Goal: Transaction & Acquisition: Purchase product/service

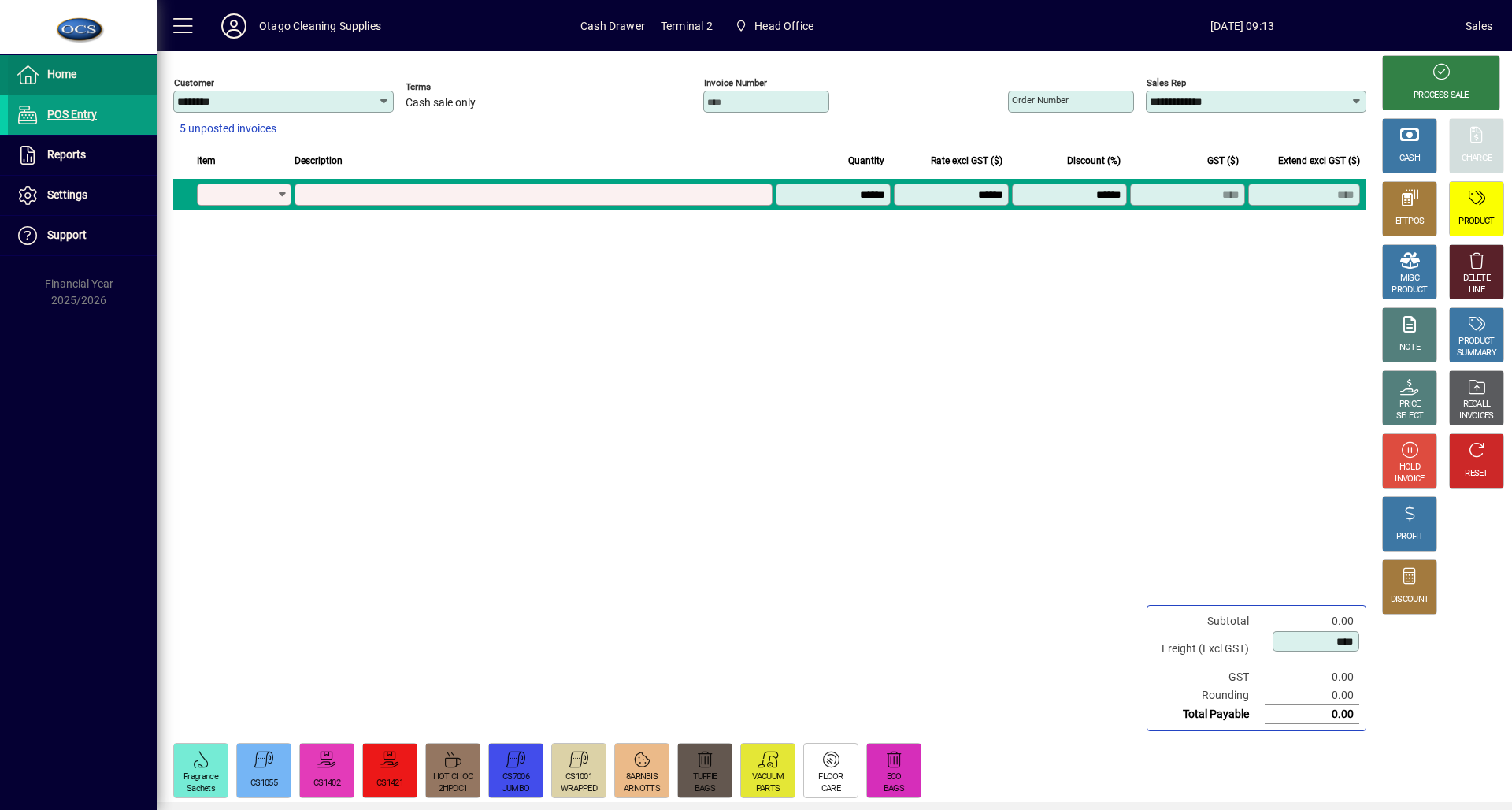
click at [76, 87] on span at bounding box center [83, 74] width 149 height 37
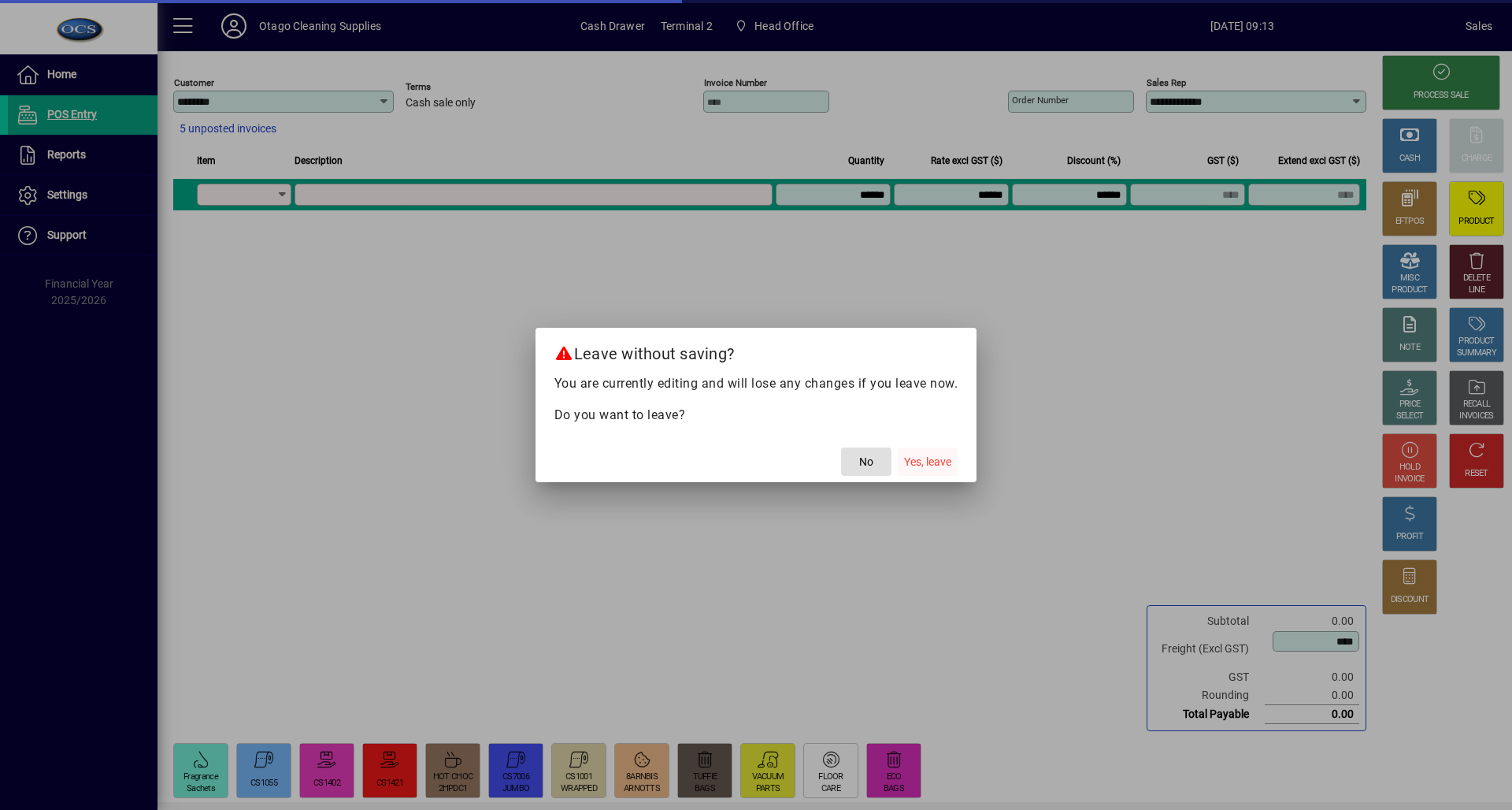
click at [941, 464] on span "Yes, leave" at bounding box center [927, 461] width 47 height 17
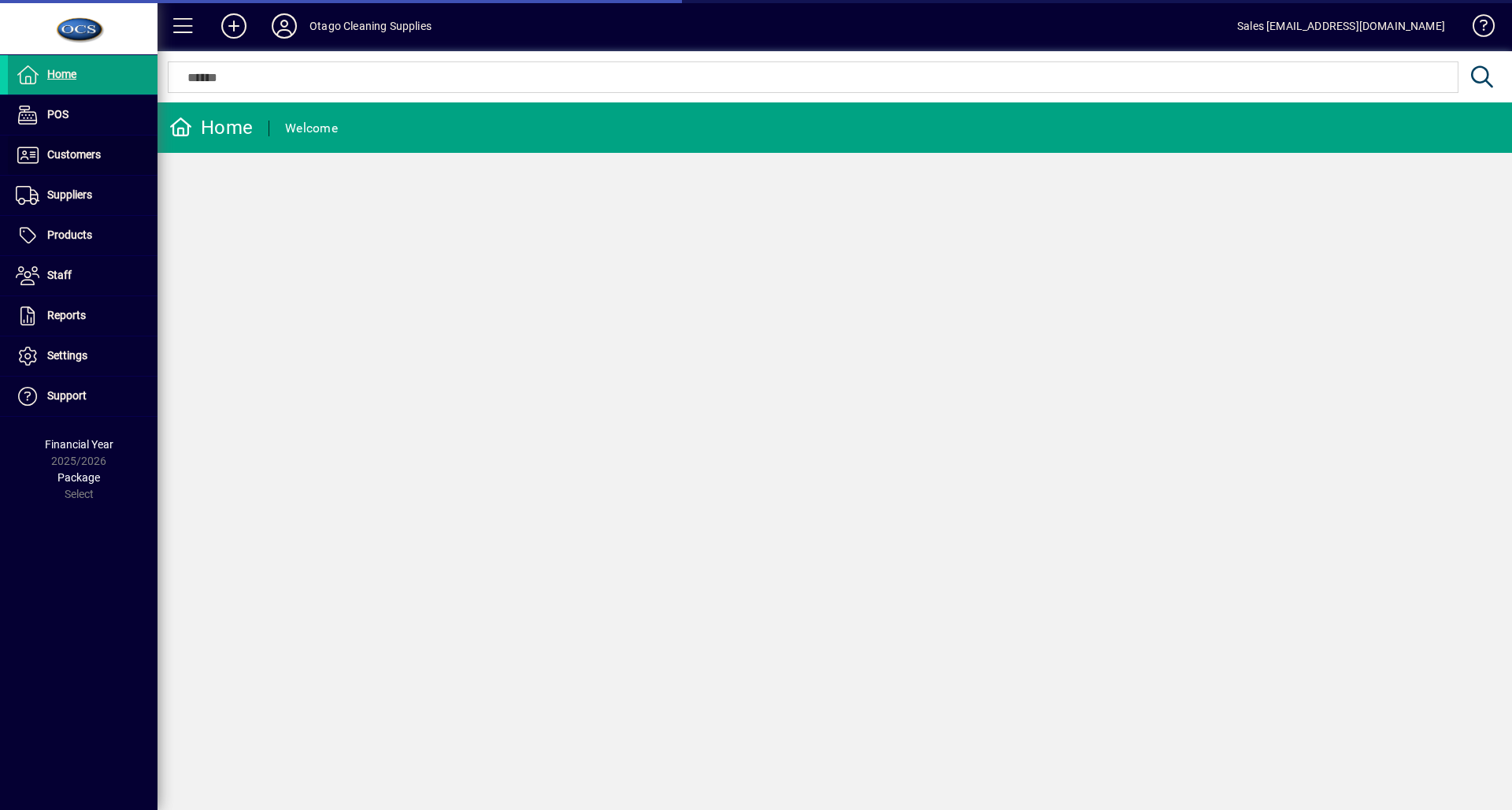
click at [112, 163] on span at bounding box center [83, 155] width 149 height 37
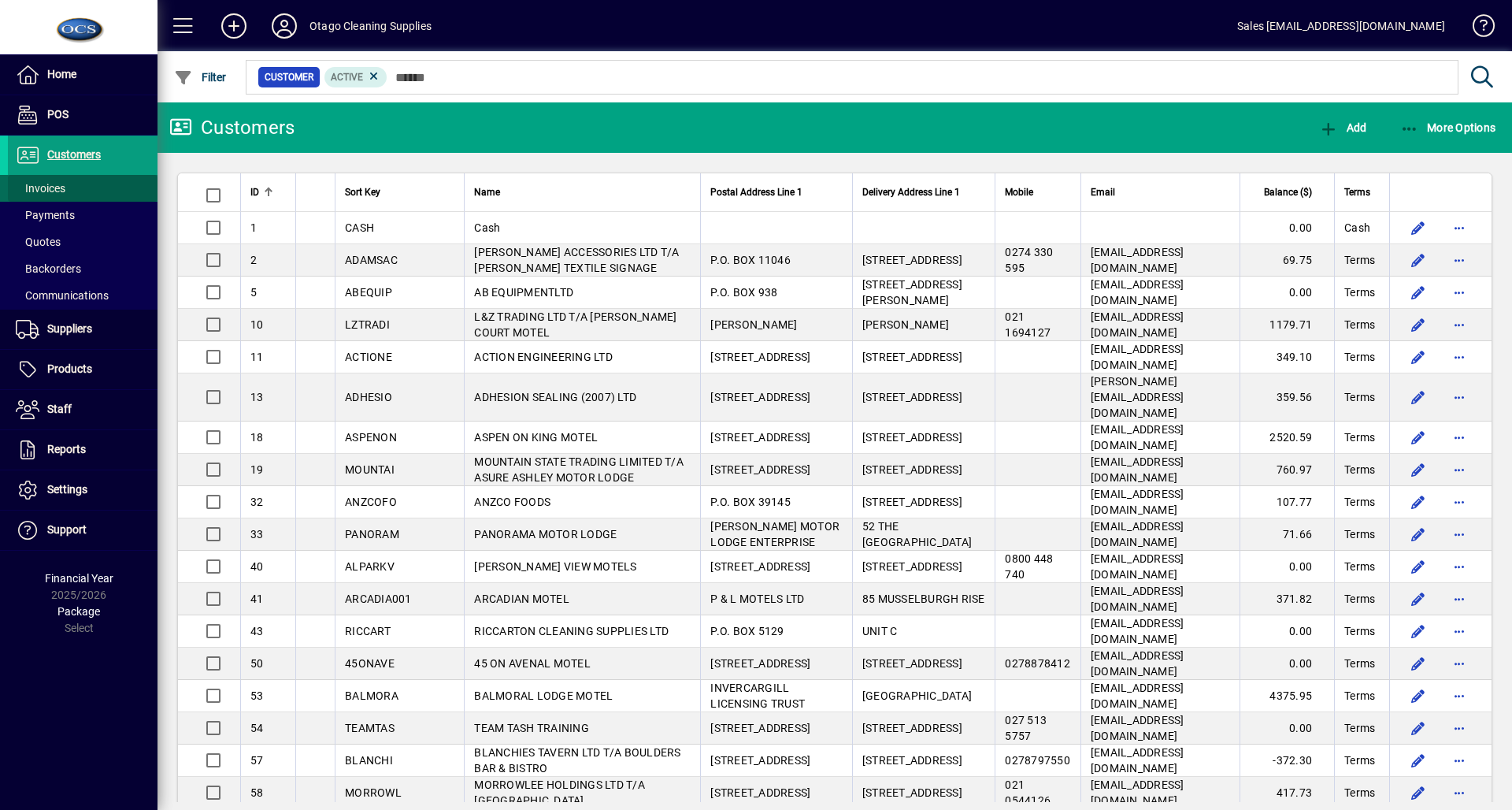
click at [96, 184] on span at bounding box center [83, 188] width 149 height 37
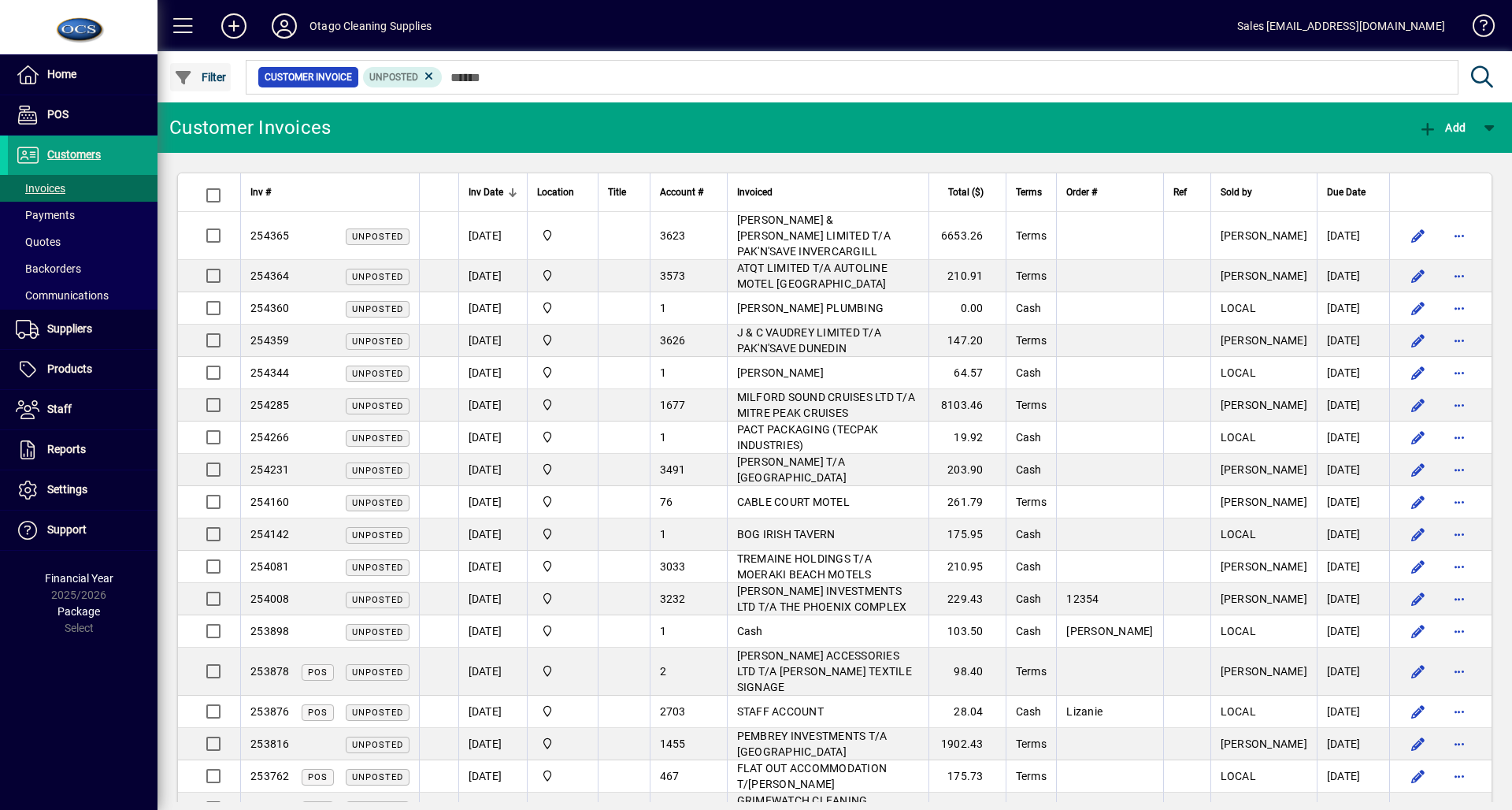
click at [170, 73] on span "button" at bounding box center [201, 76] width 61 height 37
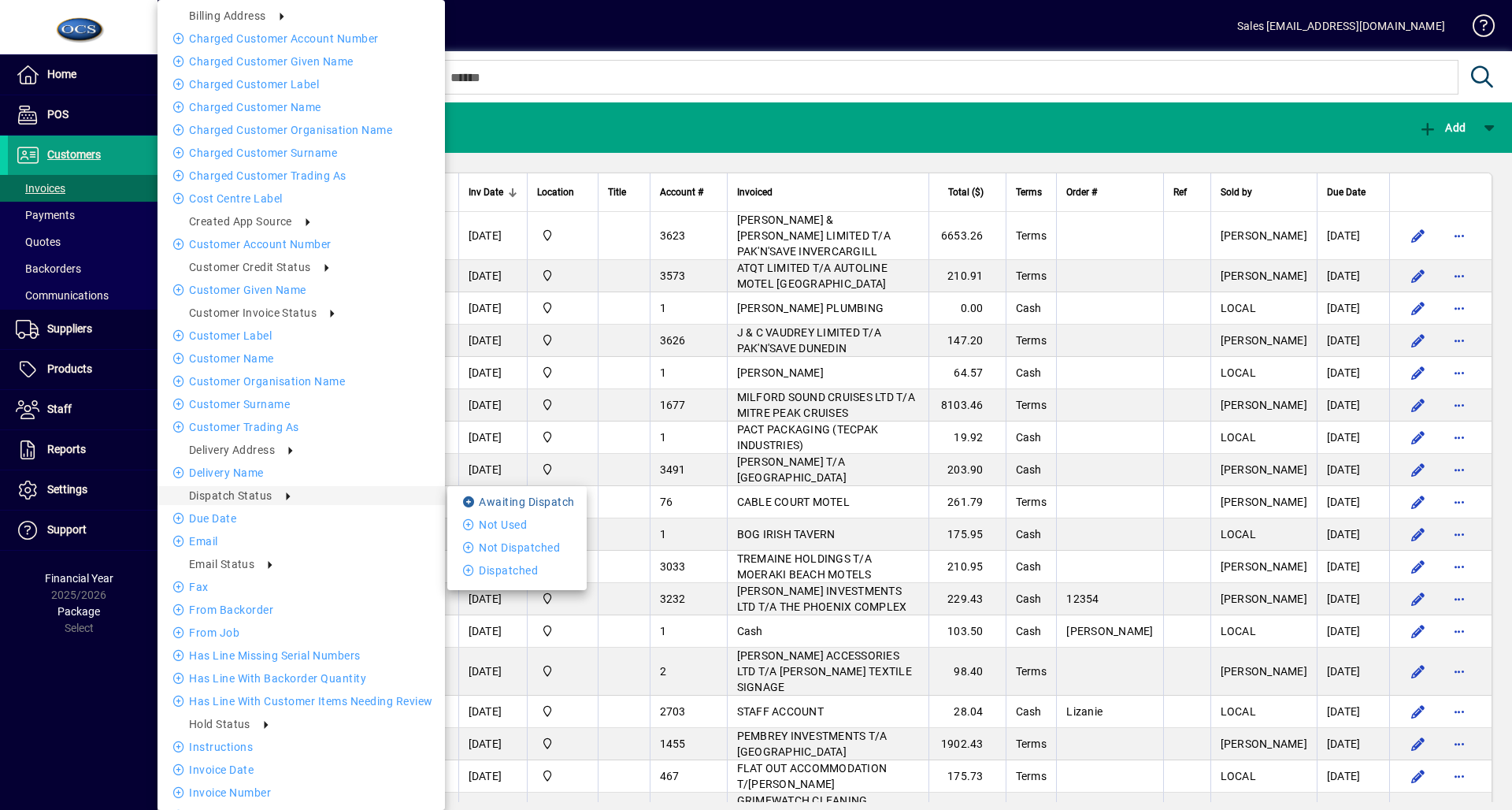
click at [452, 499] on li "Awaiting Dispatch" at bounding box center [517, 501] width 139 height 19
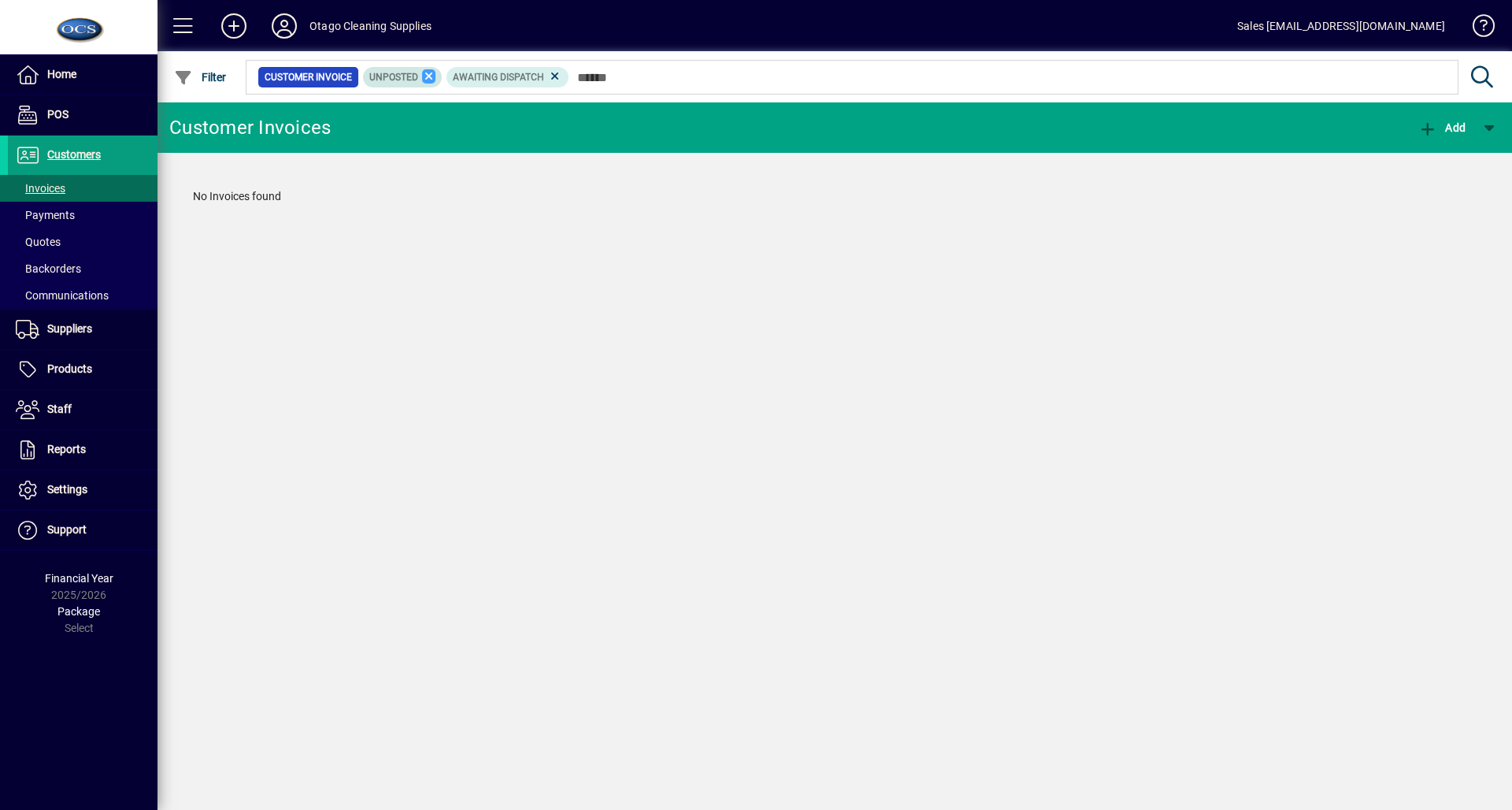
click at [428, 74] on icon at bounding box center [429, 76] width 14 height 14
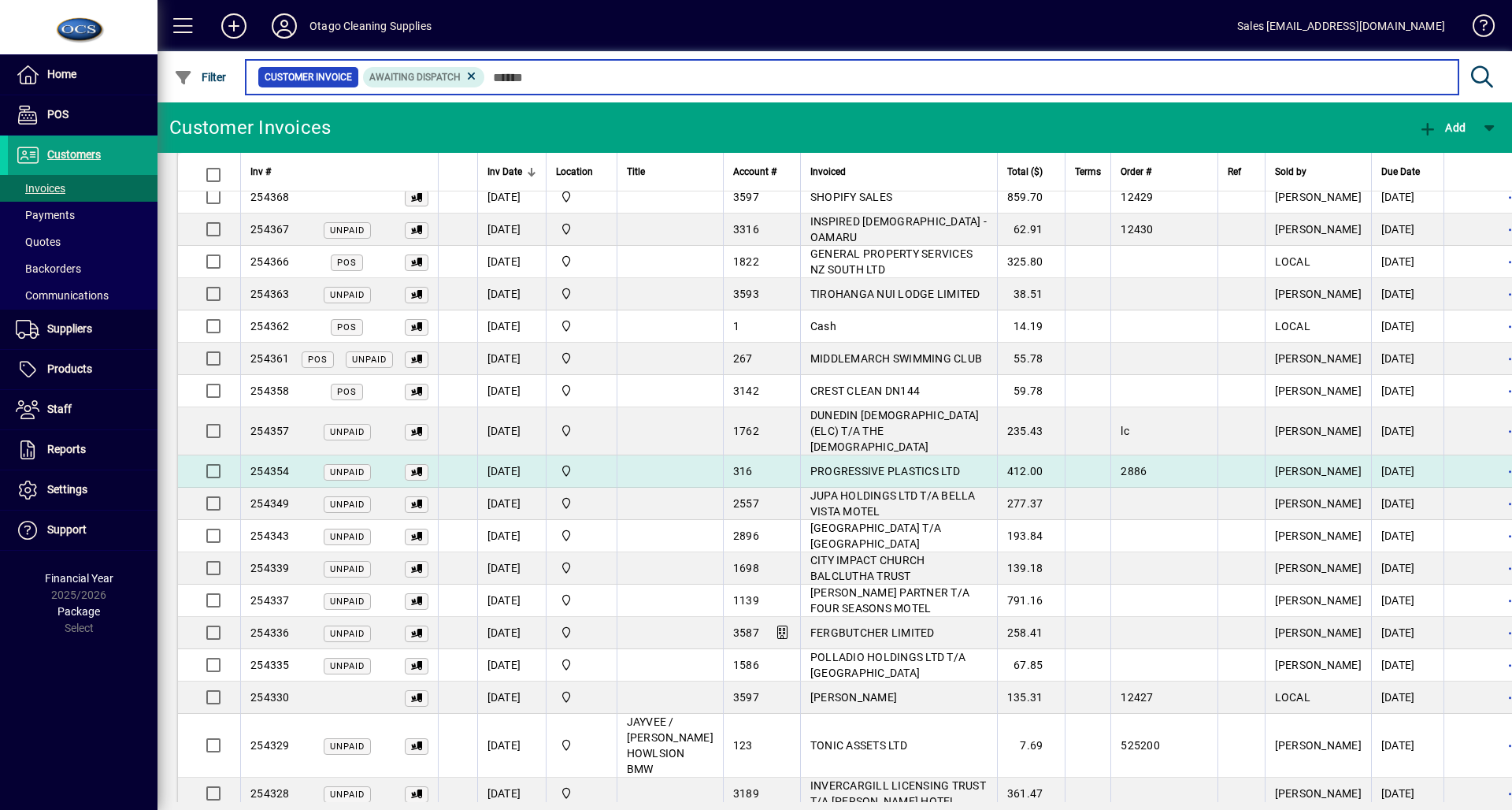
scroll to position [189, 0]
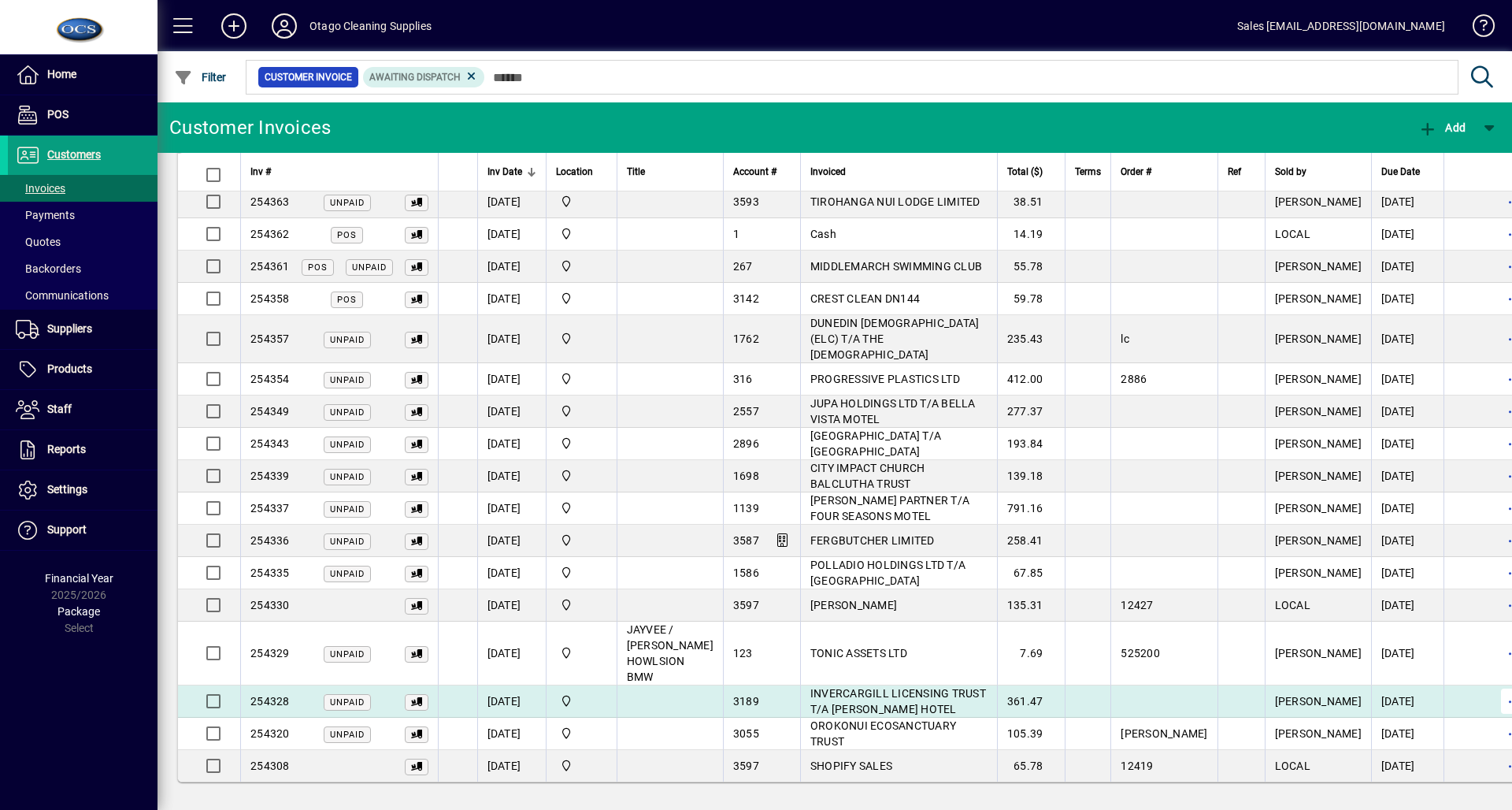
click at [1495, 707] on span "button" at bounding box center [1513, 700] width 37 height 37
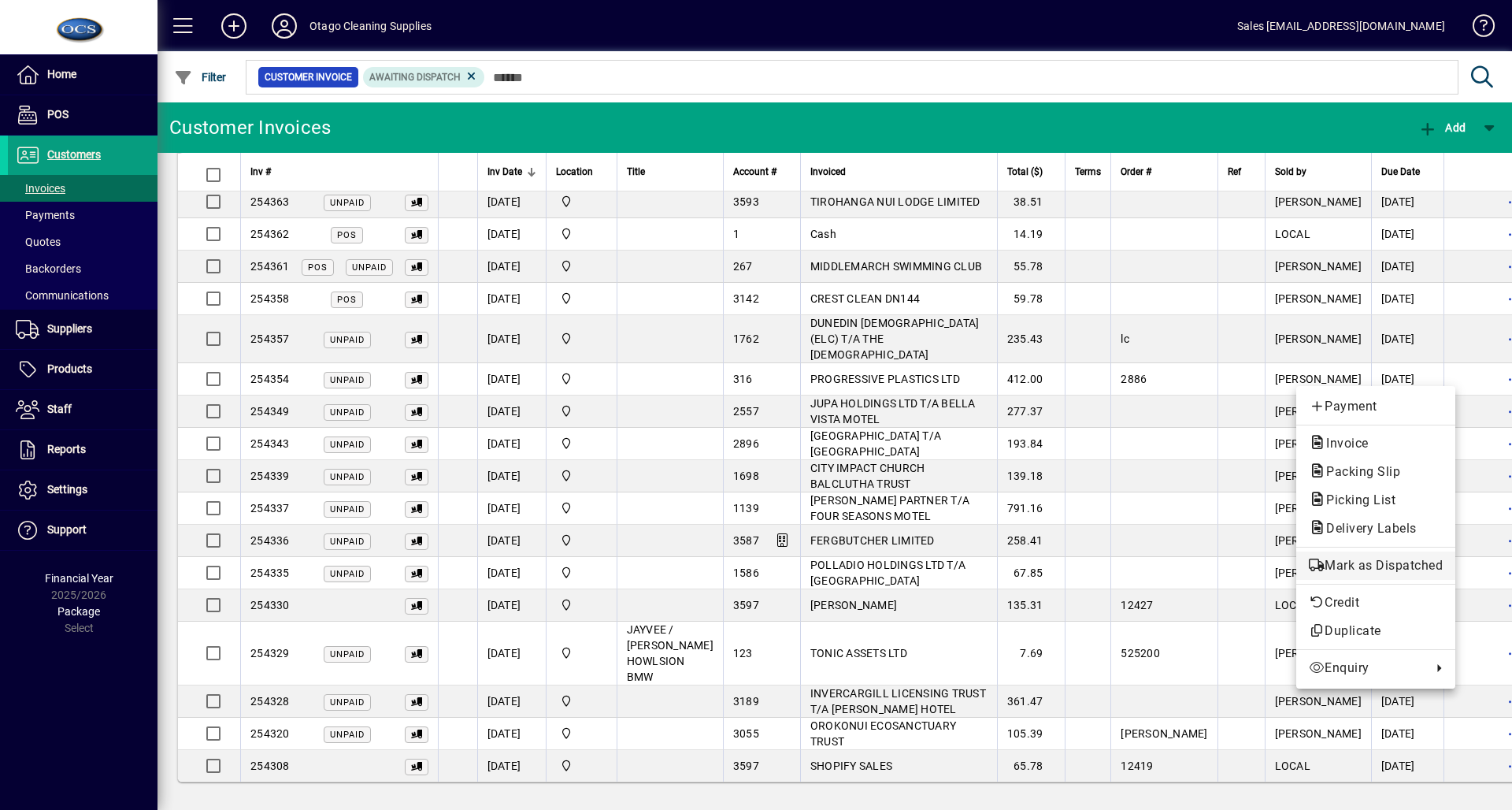
click at [1371, 569] on span "Mark as Dispatched" at bounding box center [1376, 566] width 134 height 19
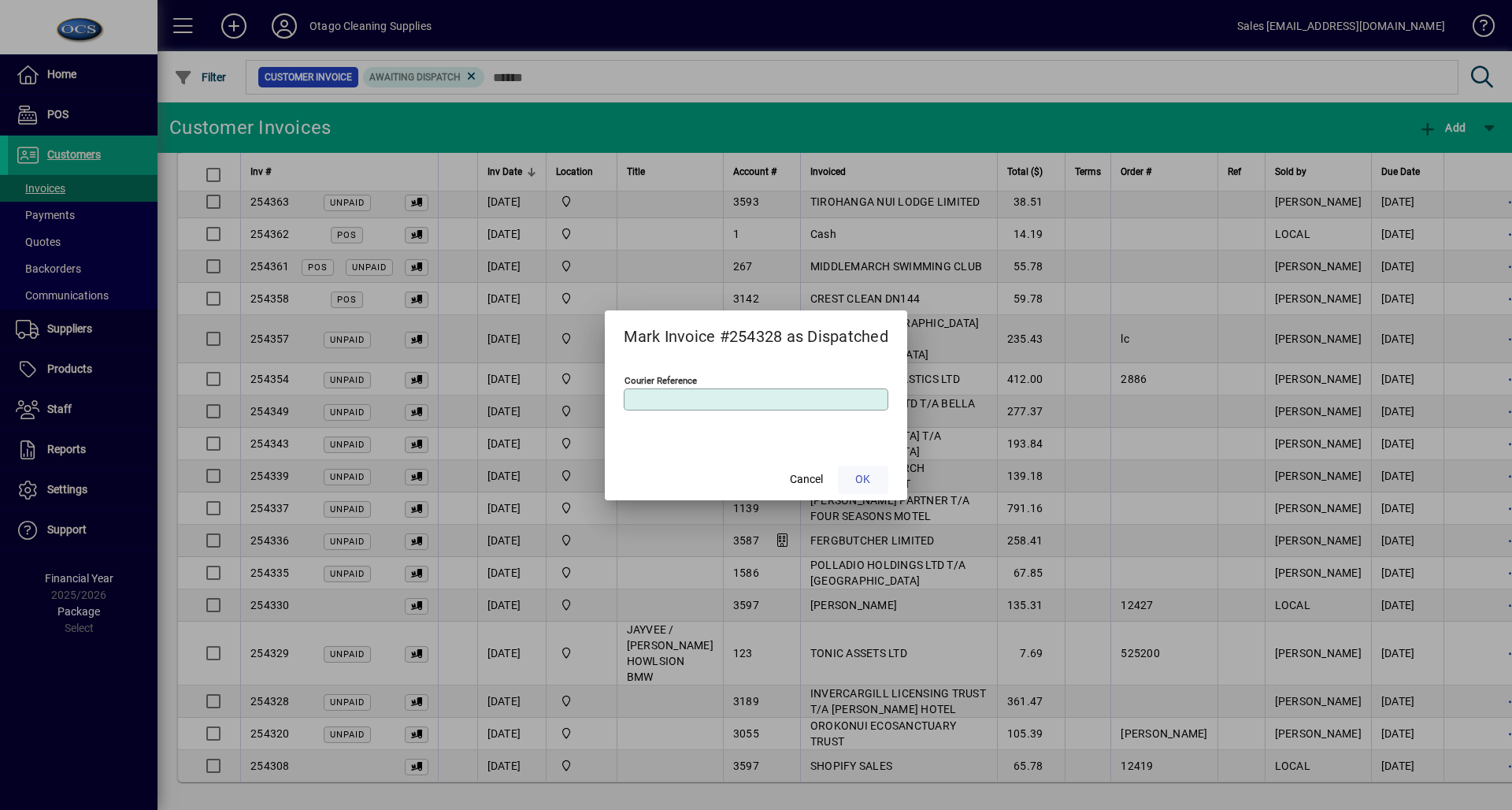
click at [882, 470] on span at bounding box center [863, 479] width 50 height 37
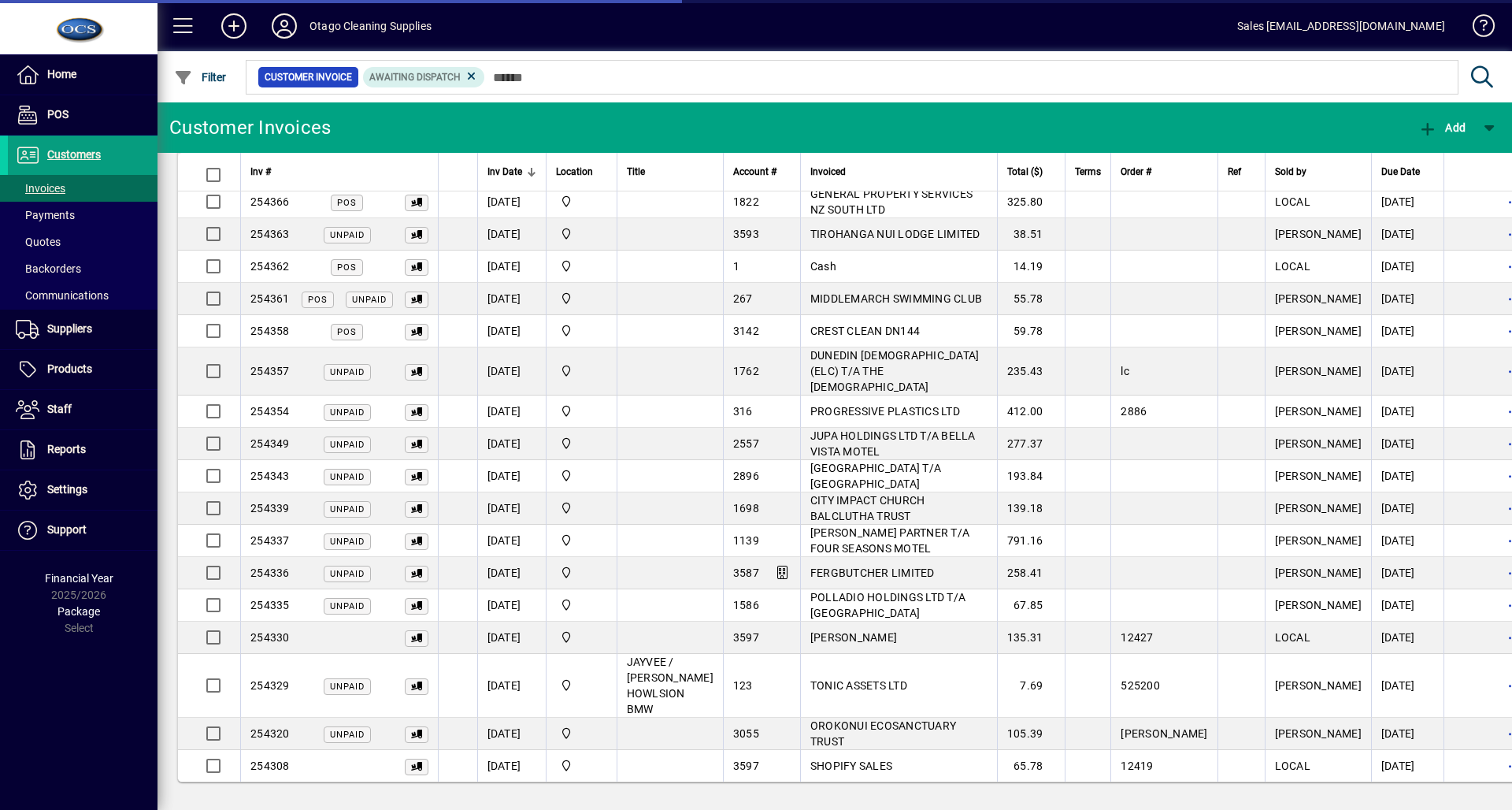
scroll to position [157, 0]
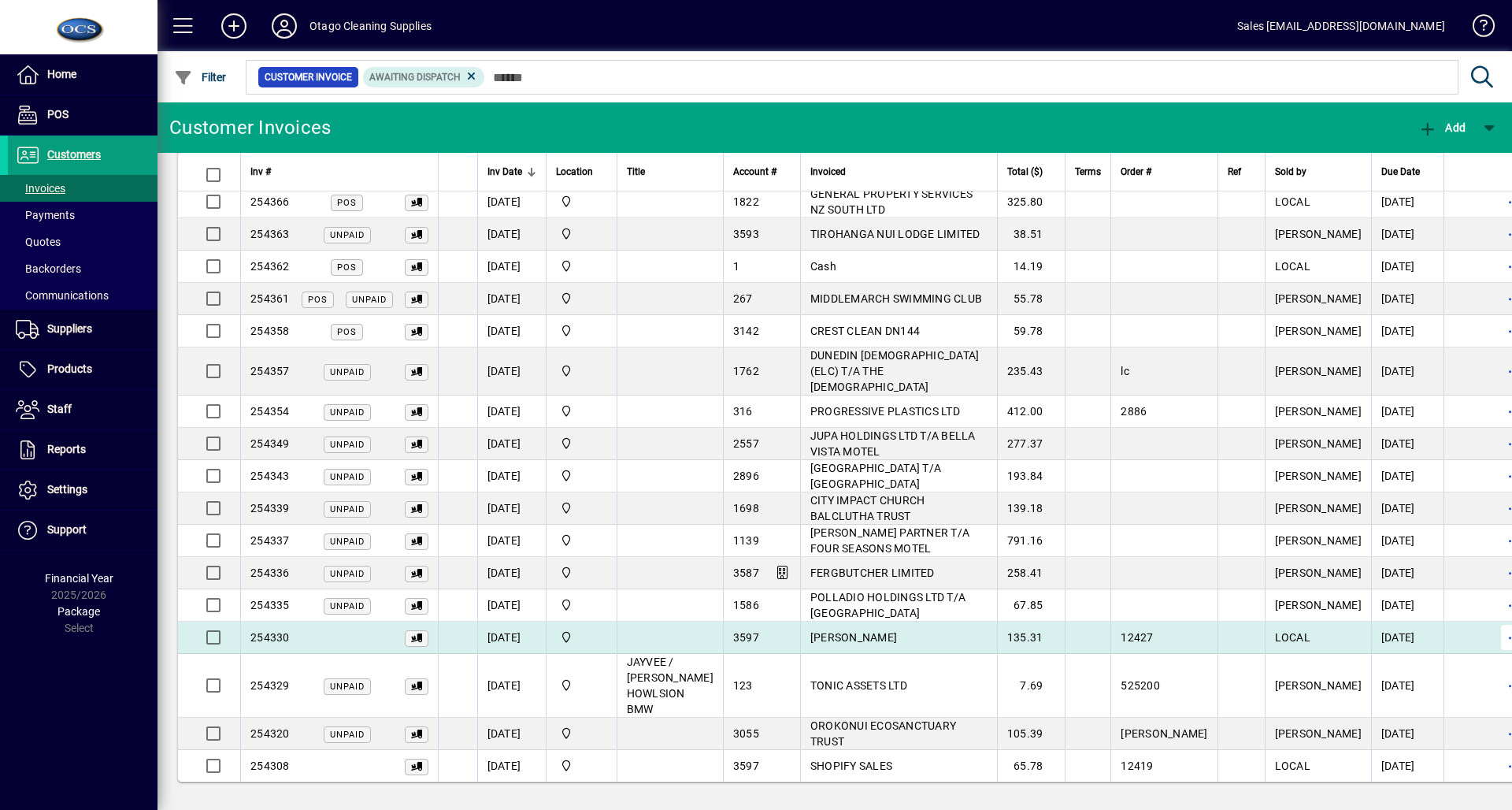
click at [1495, 628] on span "button" at bounding box center [1513, 636] width 37 height 37
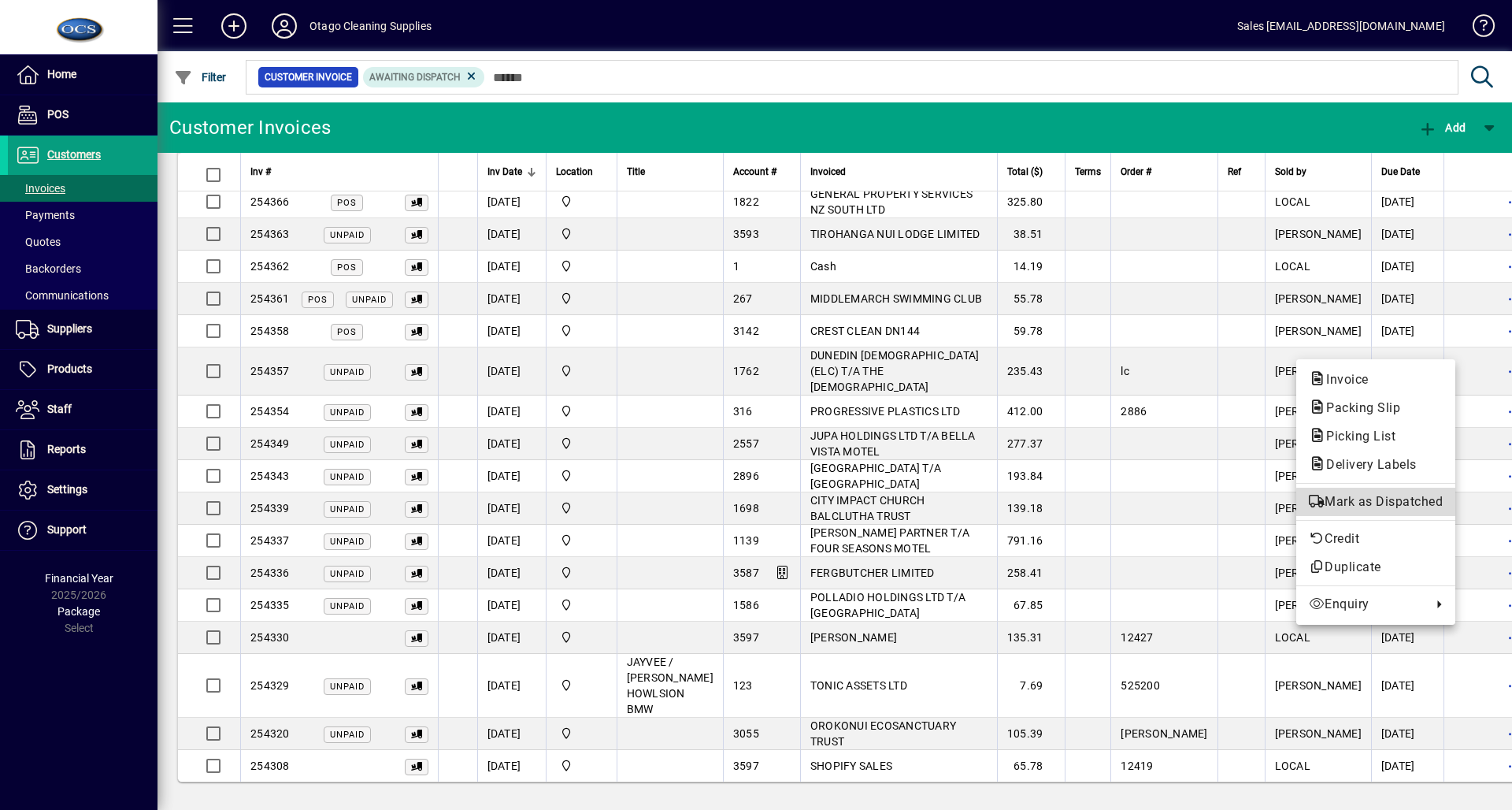
click at [1406, 512] on button "Mark as Dispatched" at bounding box center [1376, 501] width 159 height 29
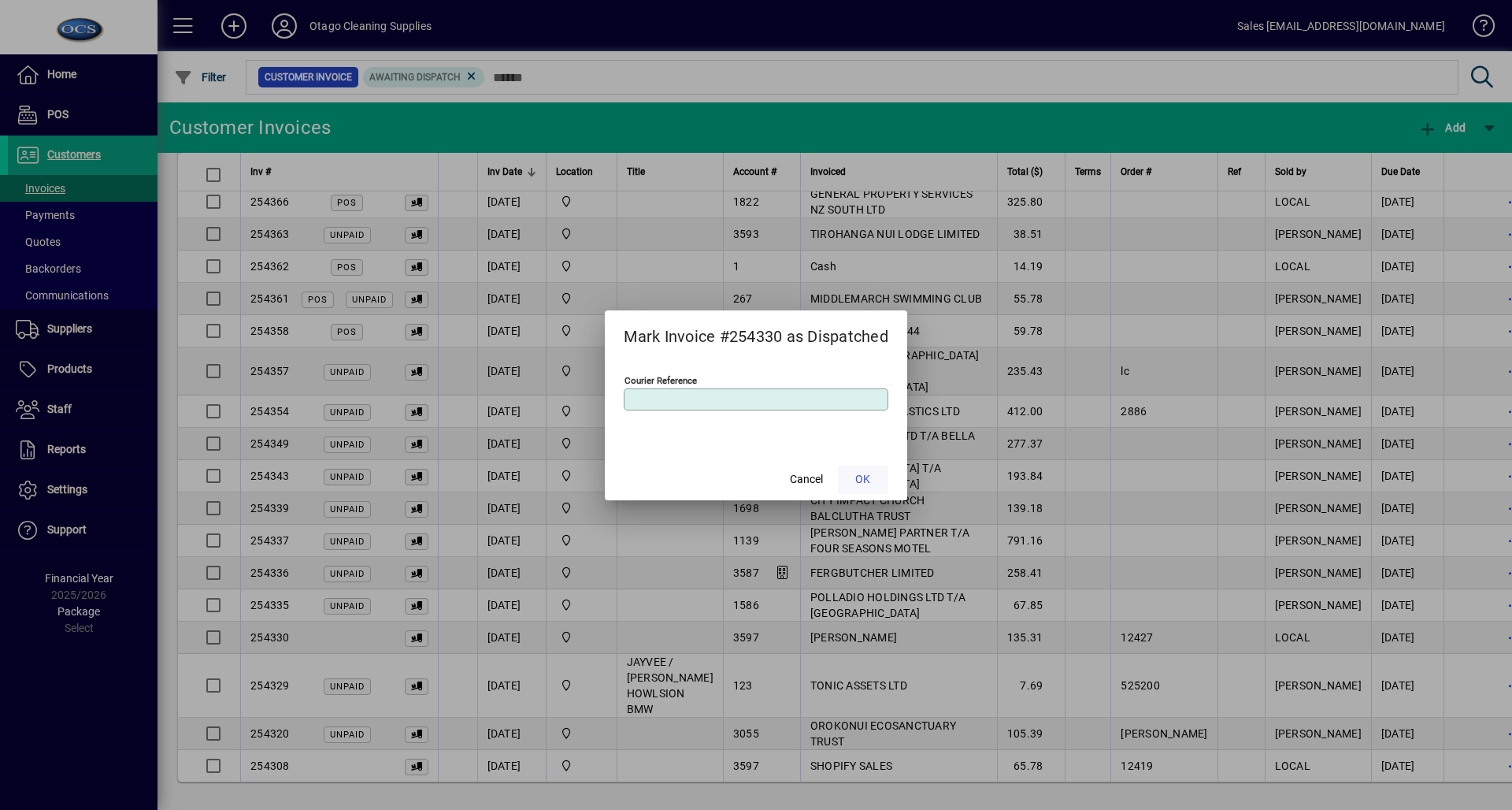
click at [874, 469] on span at bounding box center [863, 479] width 50 height 37
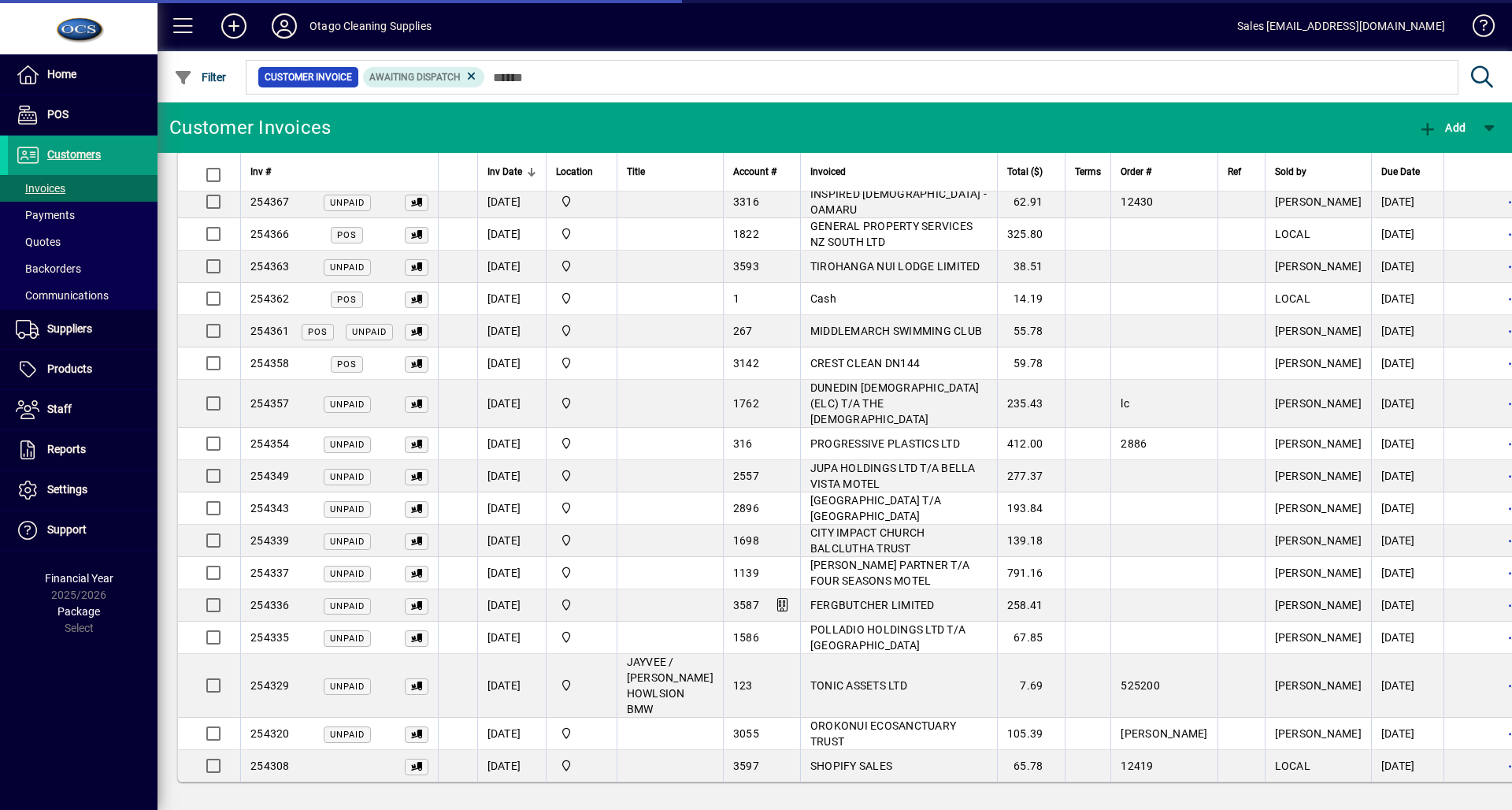
scroll to position [125, 0]
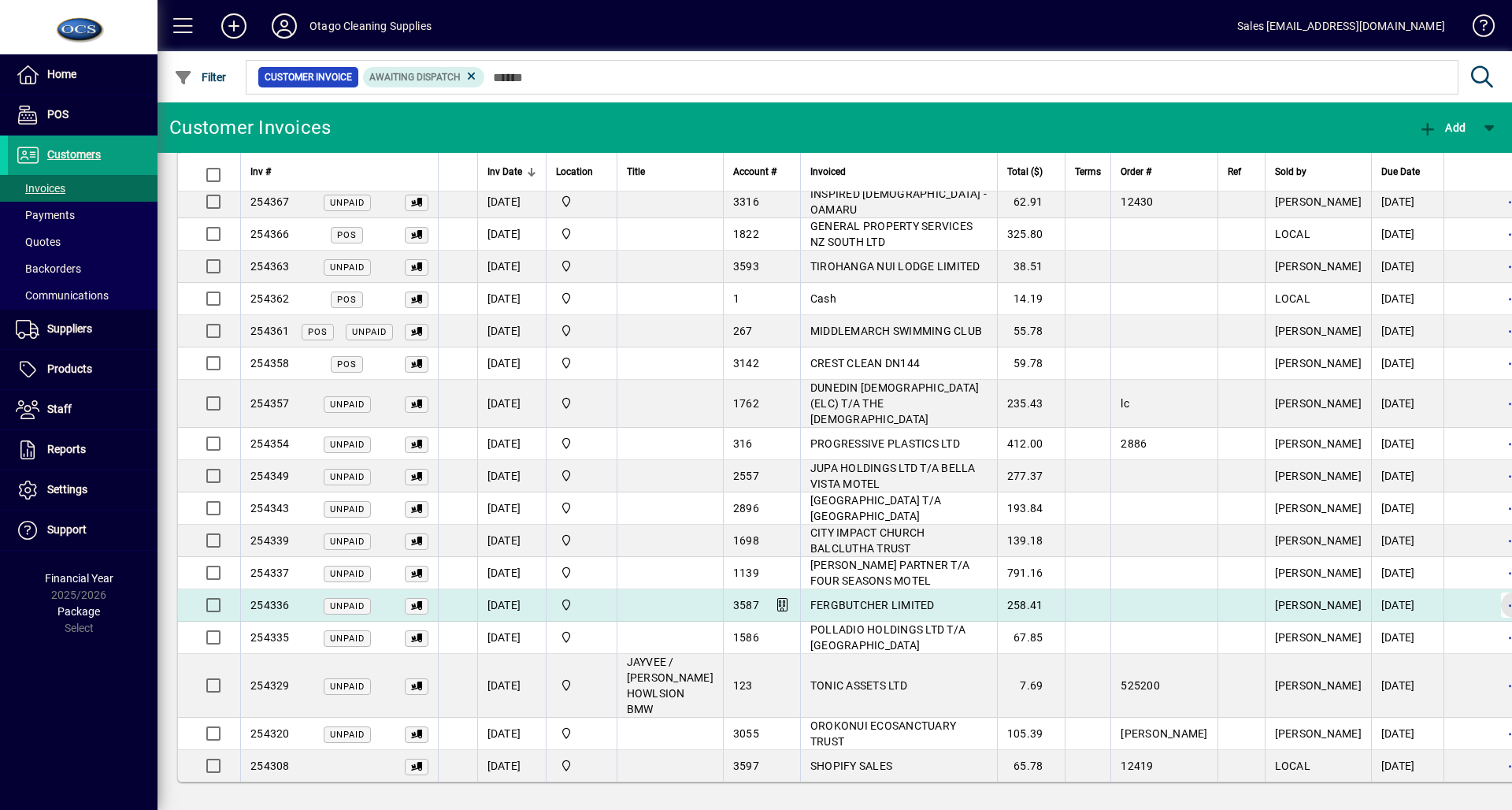
click at [1495, 603] on span "button" at bounding box center [1513, 604] width 37 height 37
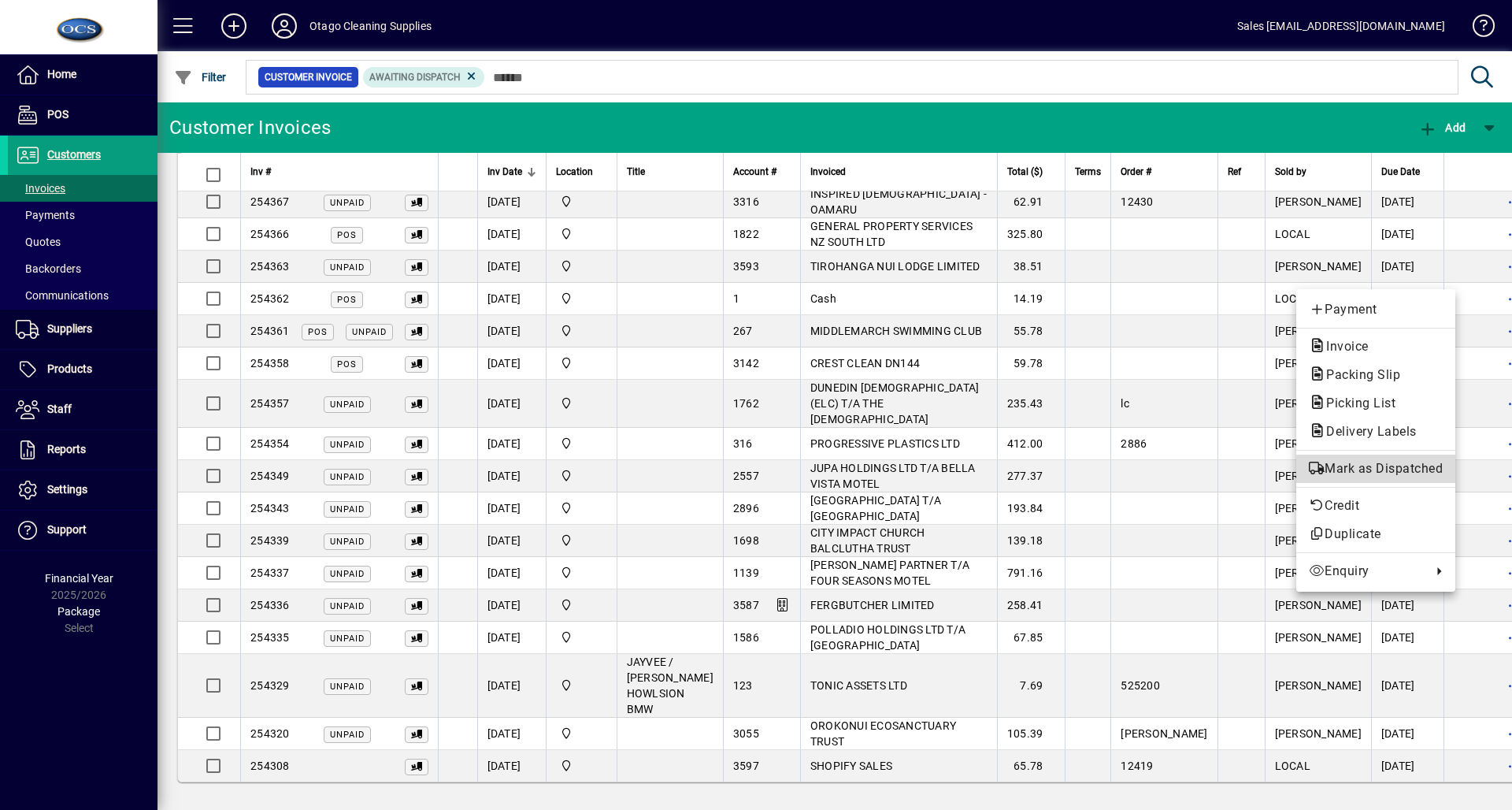
click at [1399, 478] on span "Mark as Dispatched" at bounding box center [1376, 468] width 134 height 19
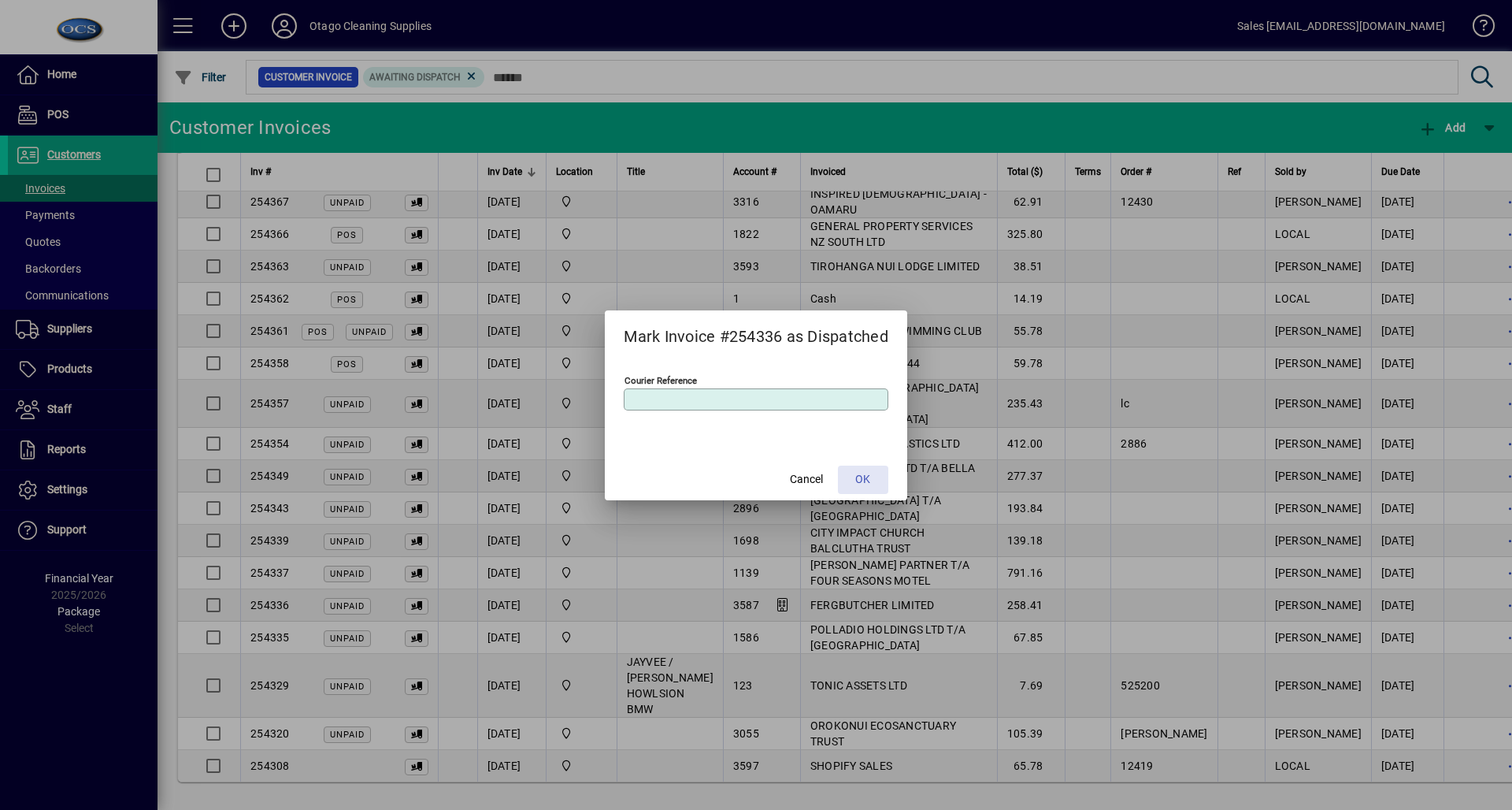
click at [874, 481] on span at bounding box center [863, 479] width 50 height 37
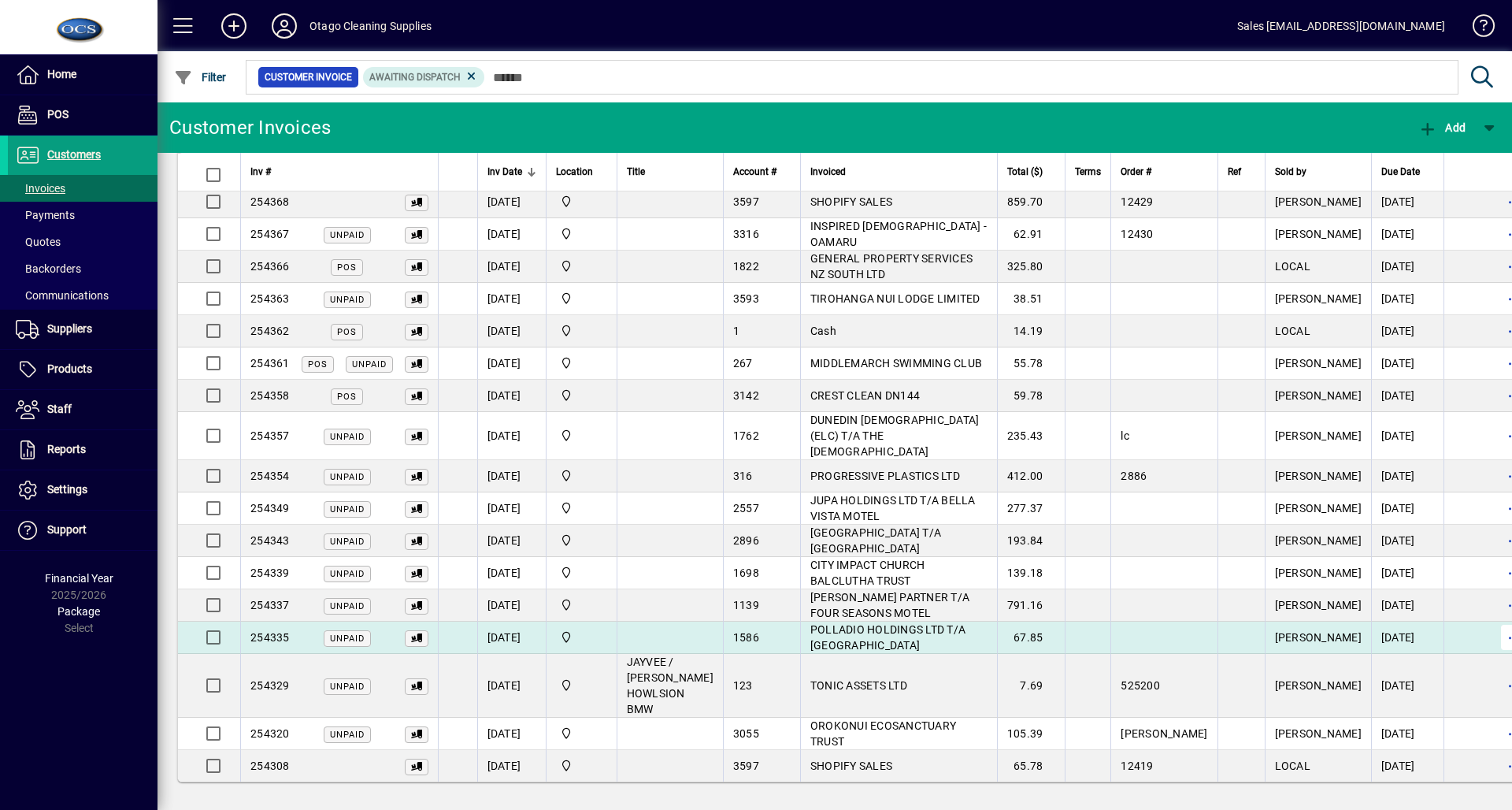
click at [1495, 636] on span "button" at bounding box center [1513, 636] width 37 height 37
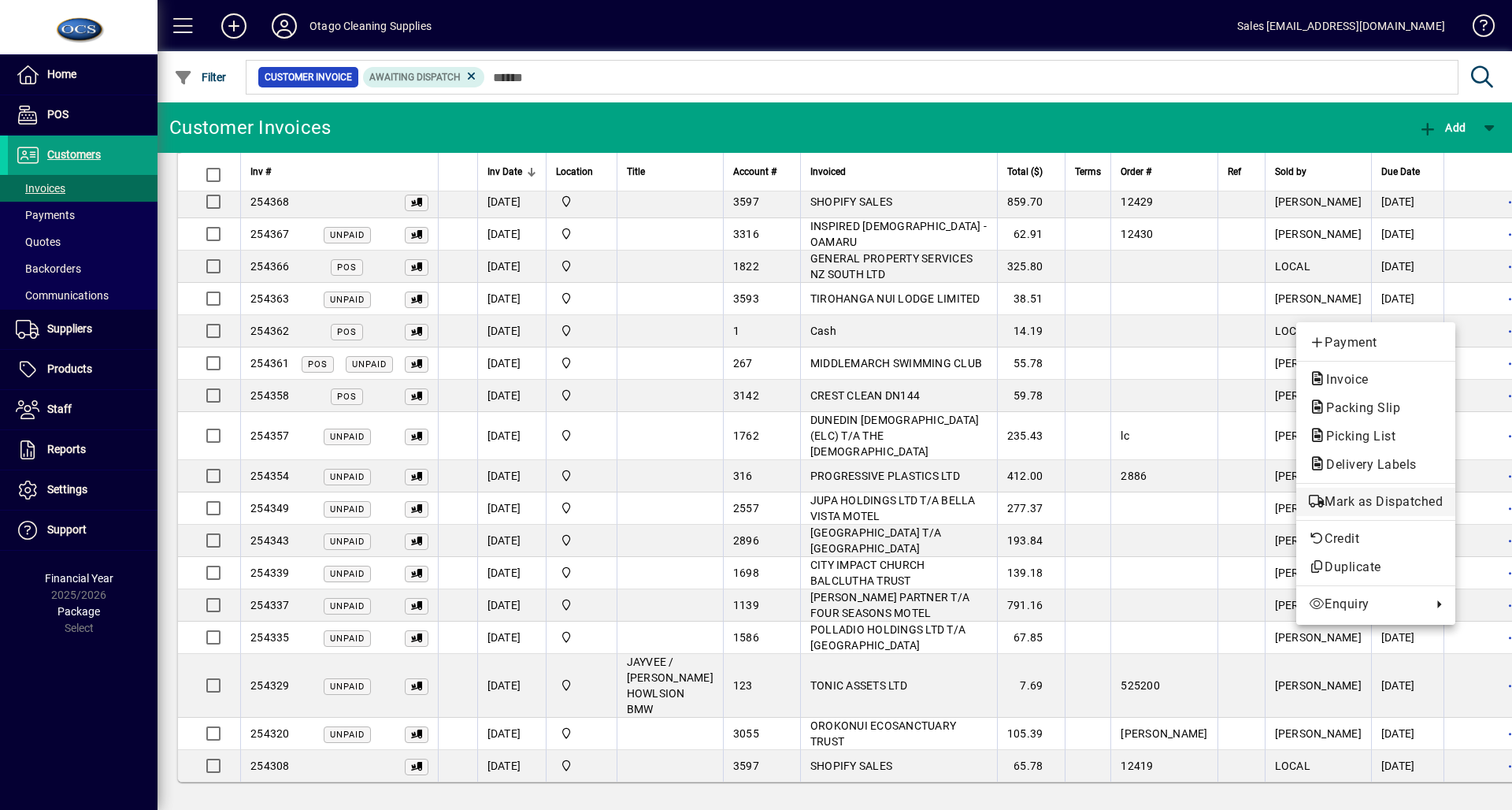
click at [1394, 490] on button "Mark as Dispatched" at bounding box center [1376, 501] width 159 height 29
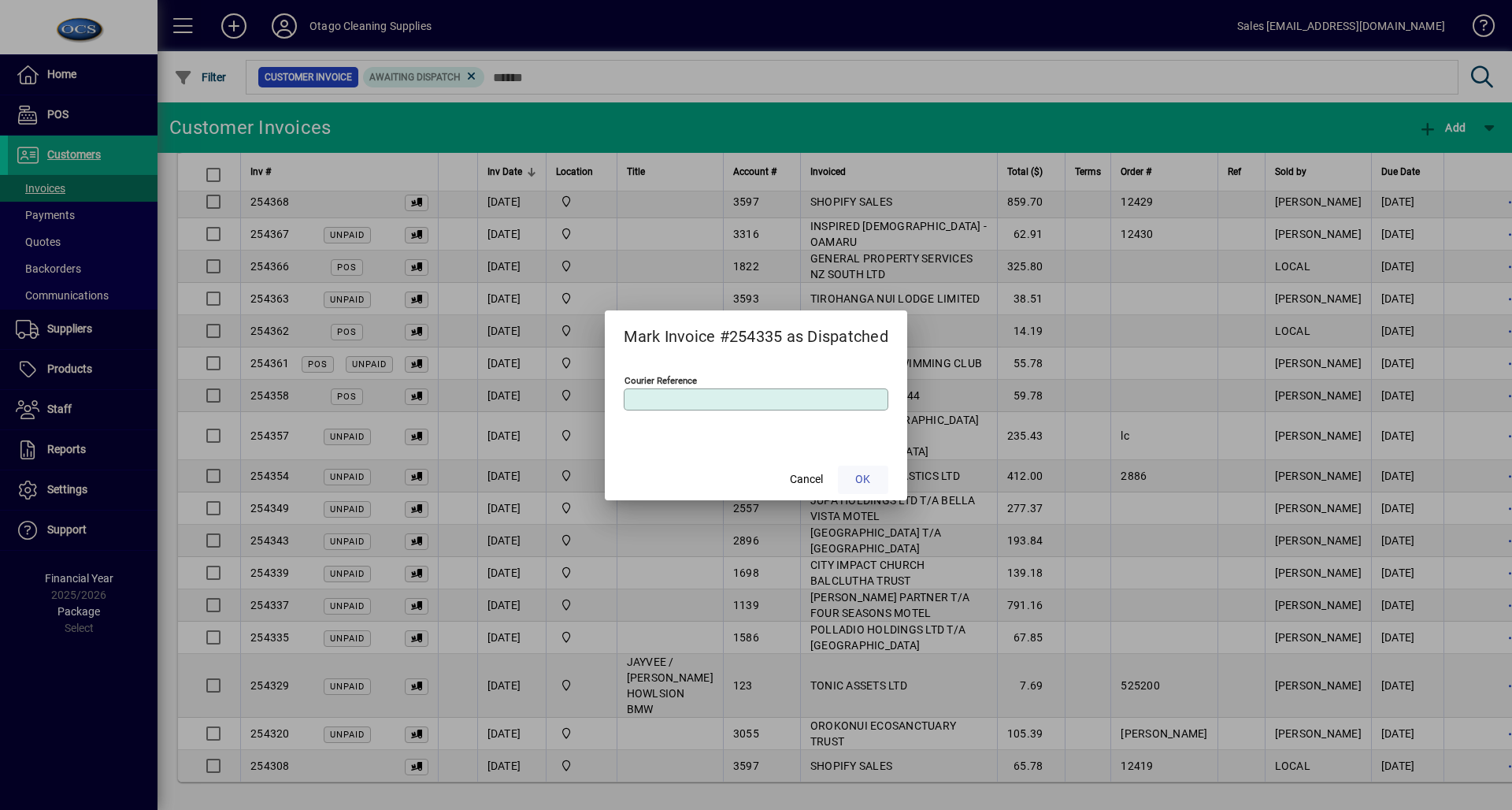
click at [866, 481] on span "OK" at bounding box center [862, 479] width 15 height 17
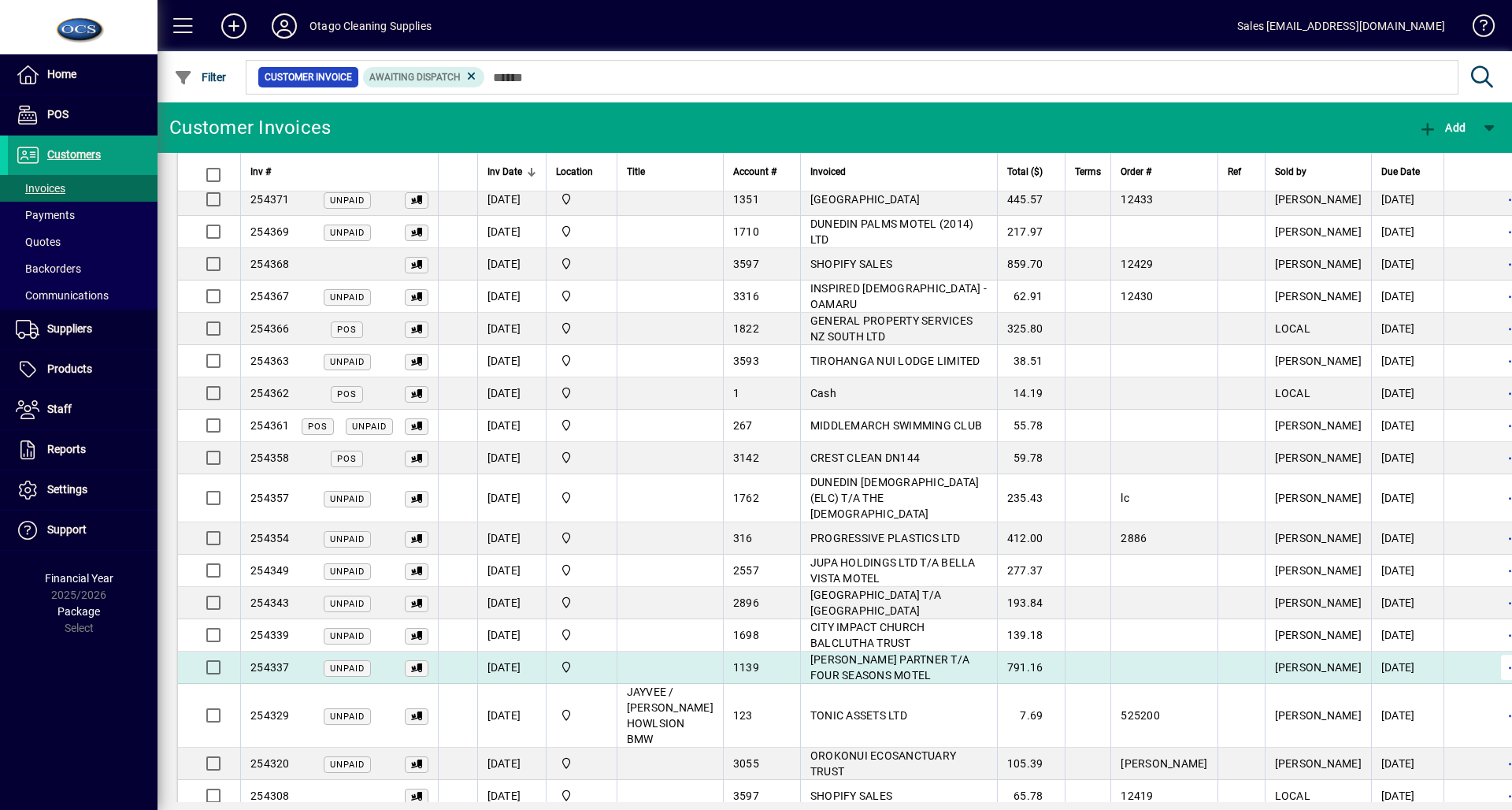
click at [1495, 667] on span "button" at bounding box center [1513, 667] width 37 height 37
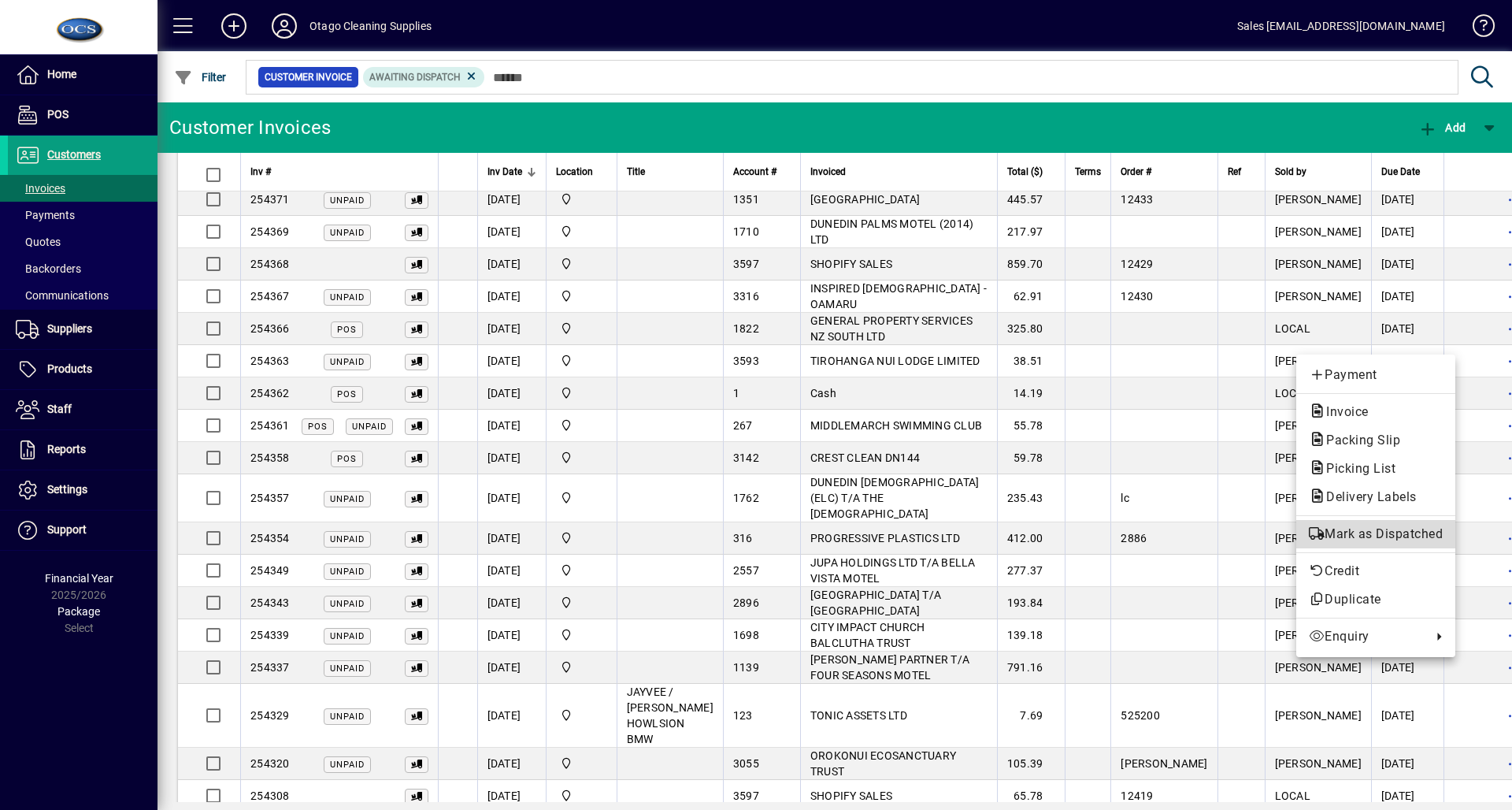
click at [1359, 541] on span "Mark as Dispatched" at bounding box center [1376, 534] width 134 height 19
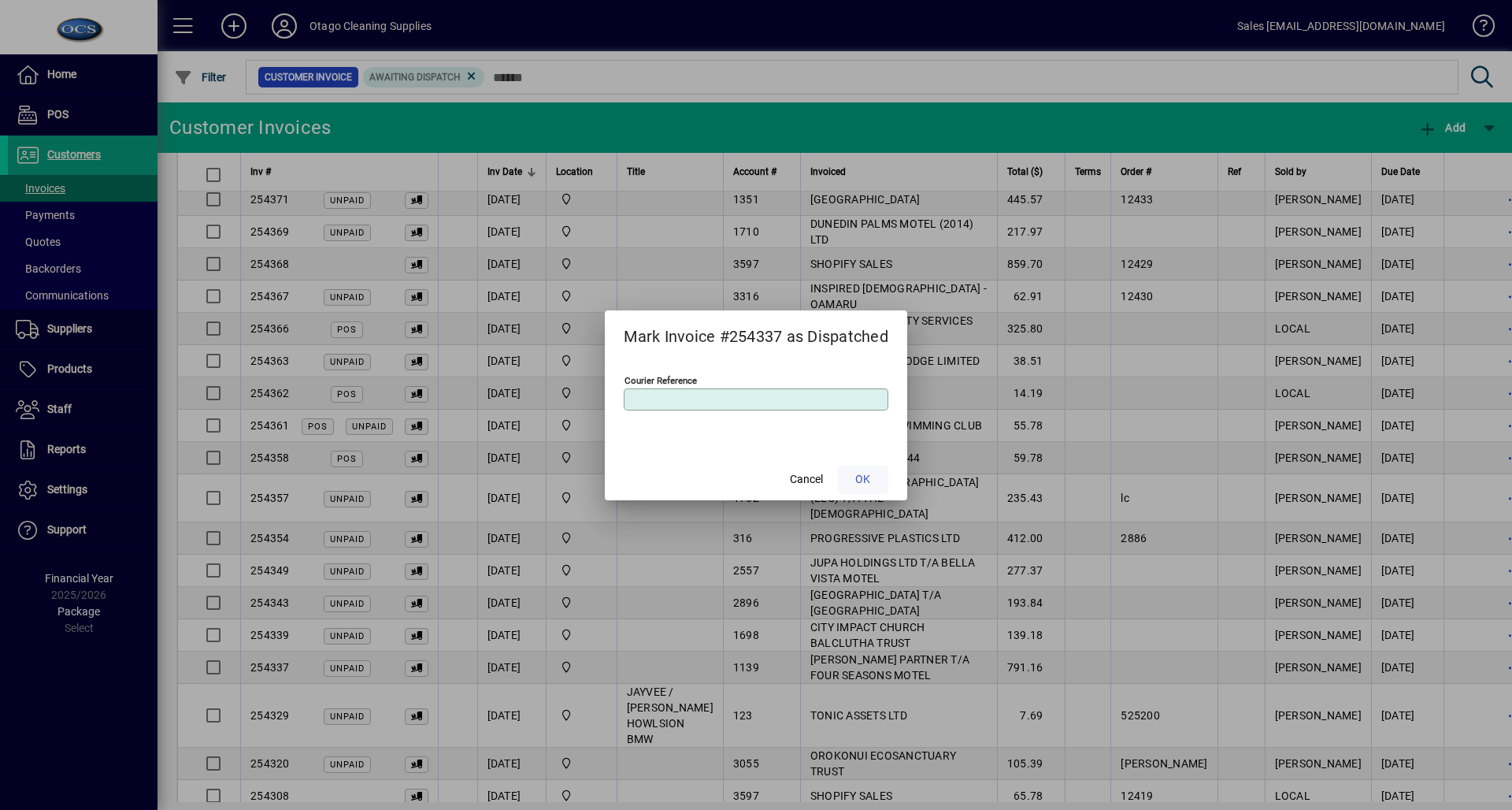
click at [872, 469] on span at bounding box center [863, 479] width 50 height 37
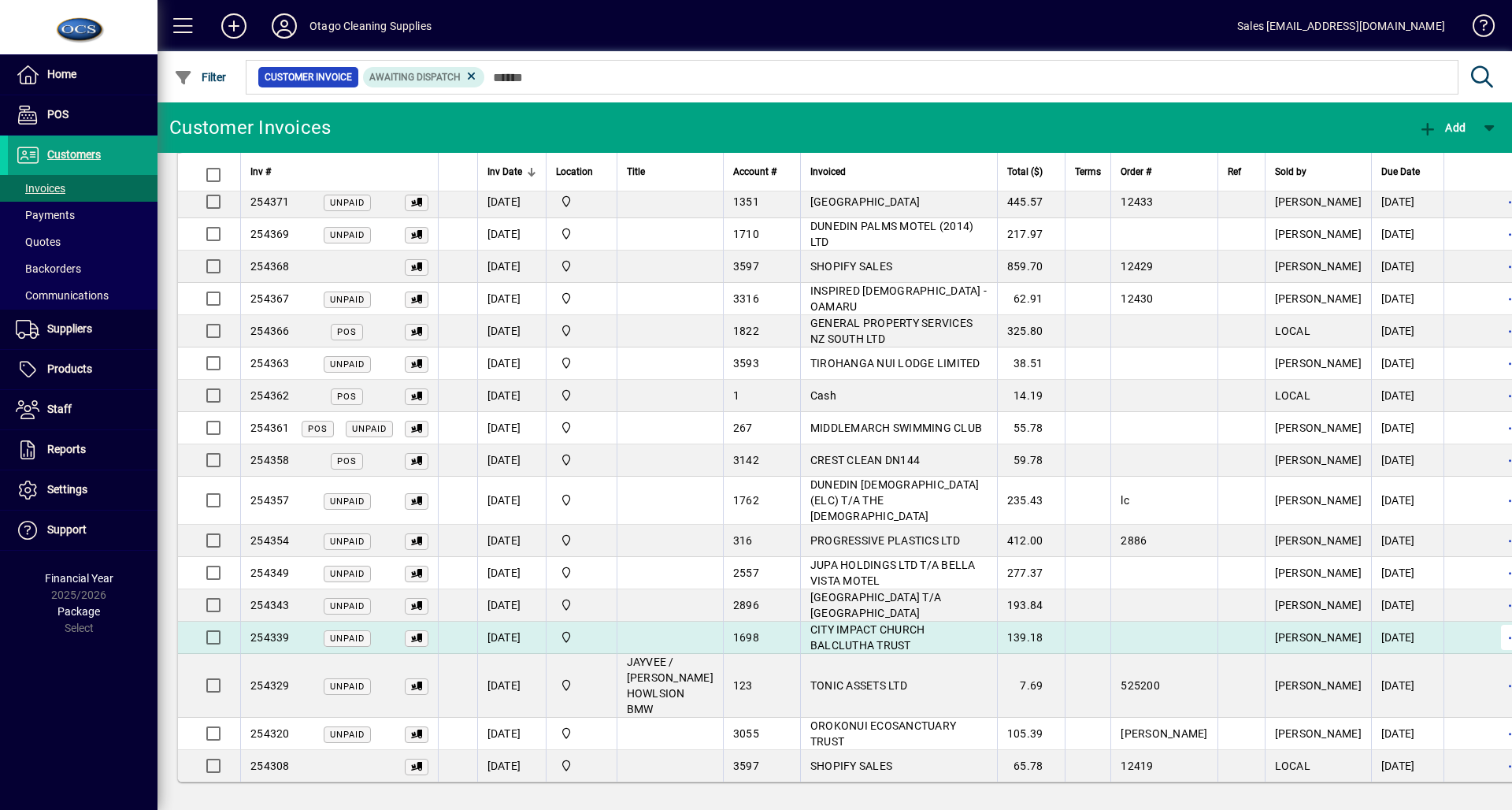
click at [1495, 649] on span "button" at bounding box center [1513, 636] width 37 height 37
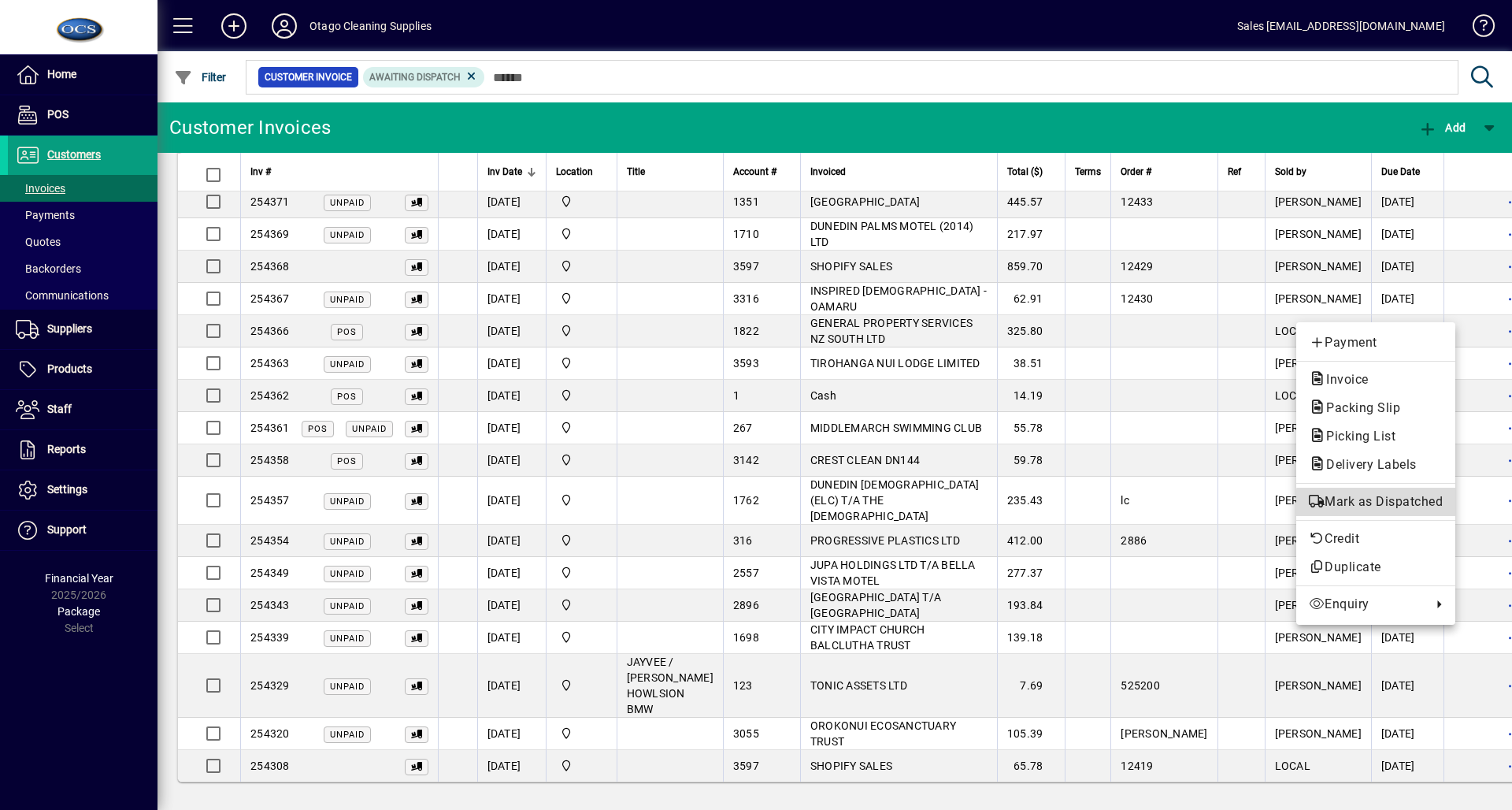
click at [1387, 507] on span "Mark as Dispatched" at bounding box center [1376, 501] width 134 height 19
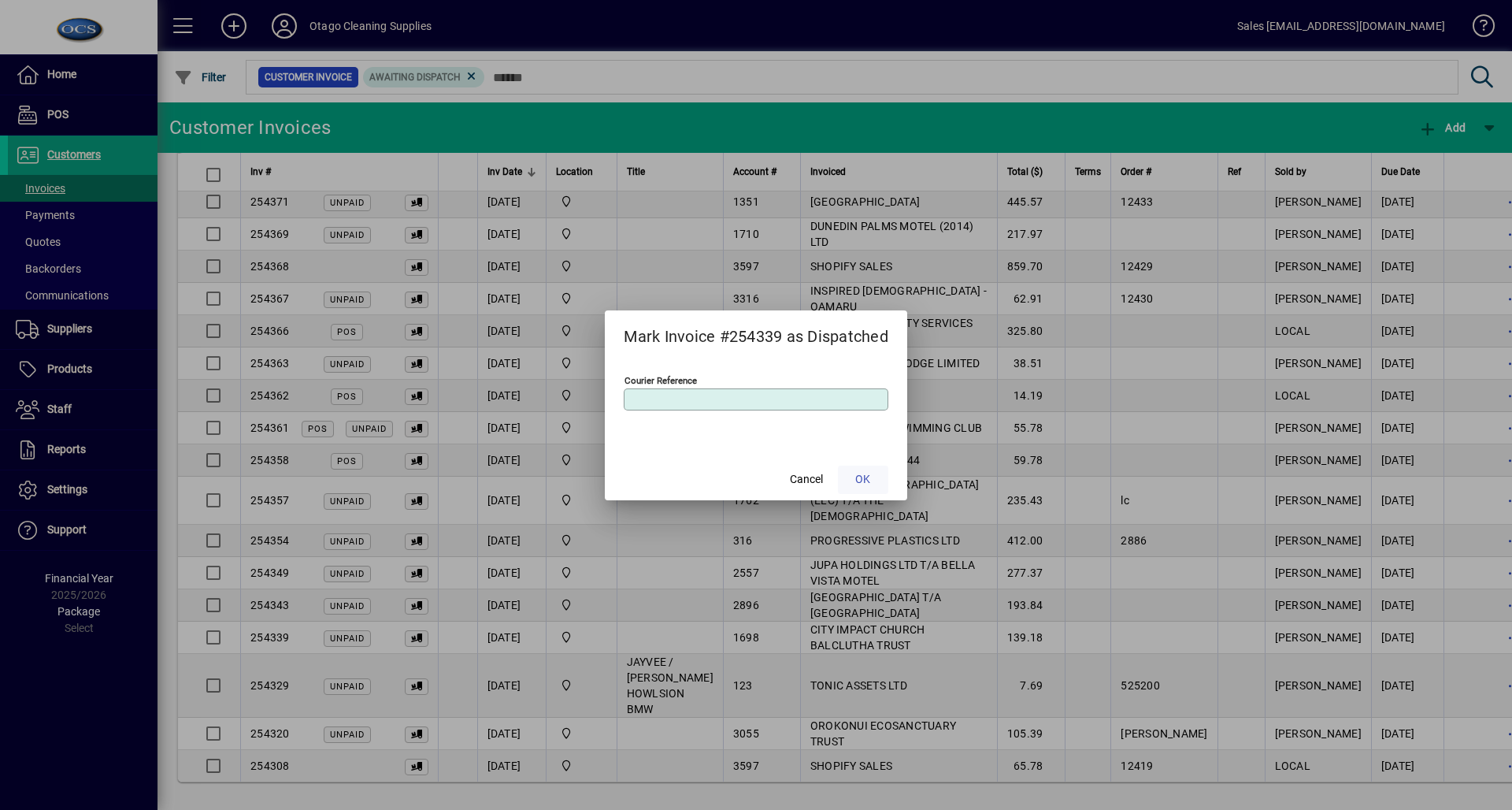
click at [861, 469] on span at bounding box center [863, 479] width 50 height 37
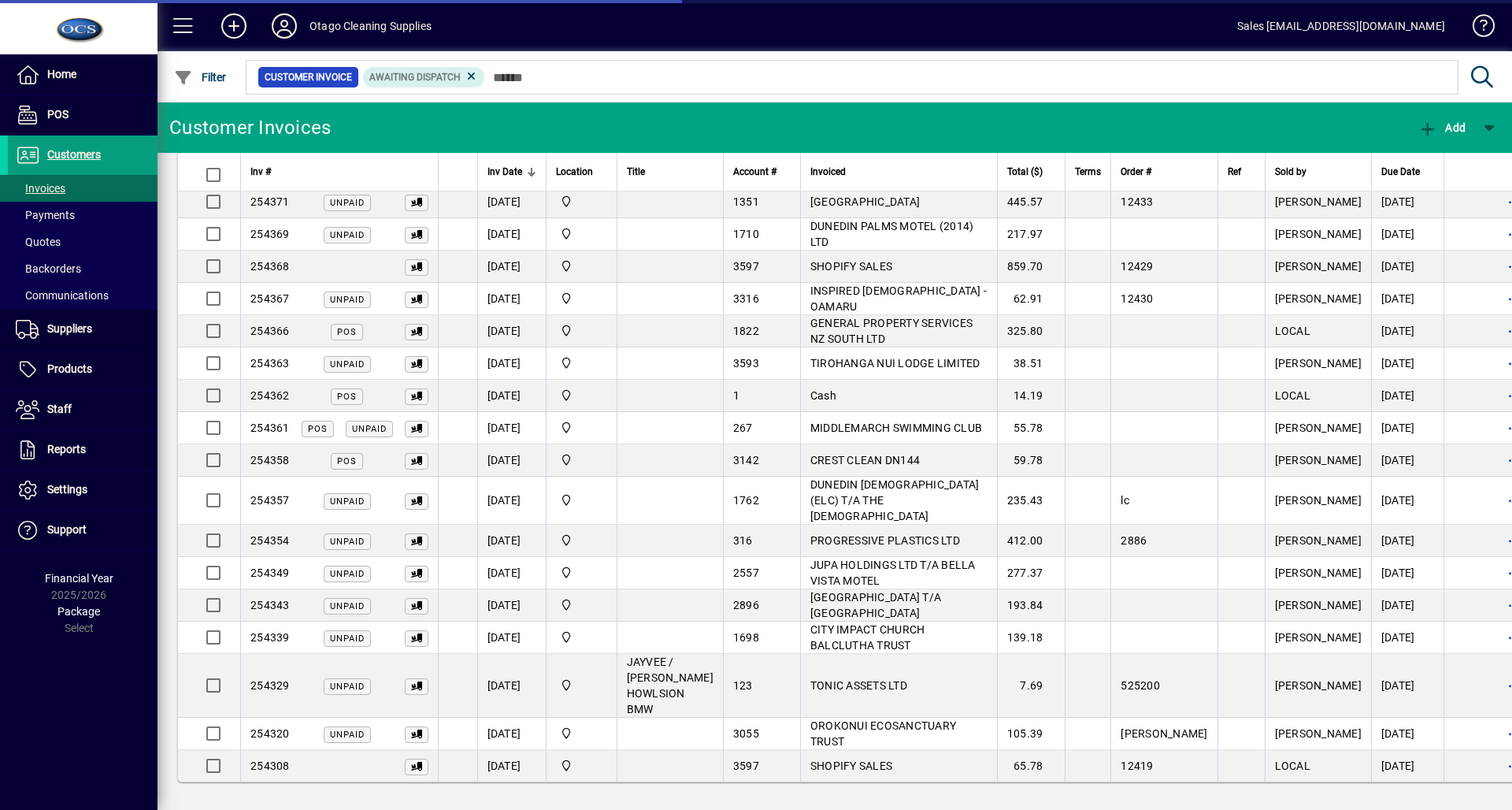
scroll to position [93, 0]
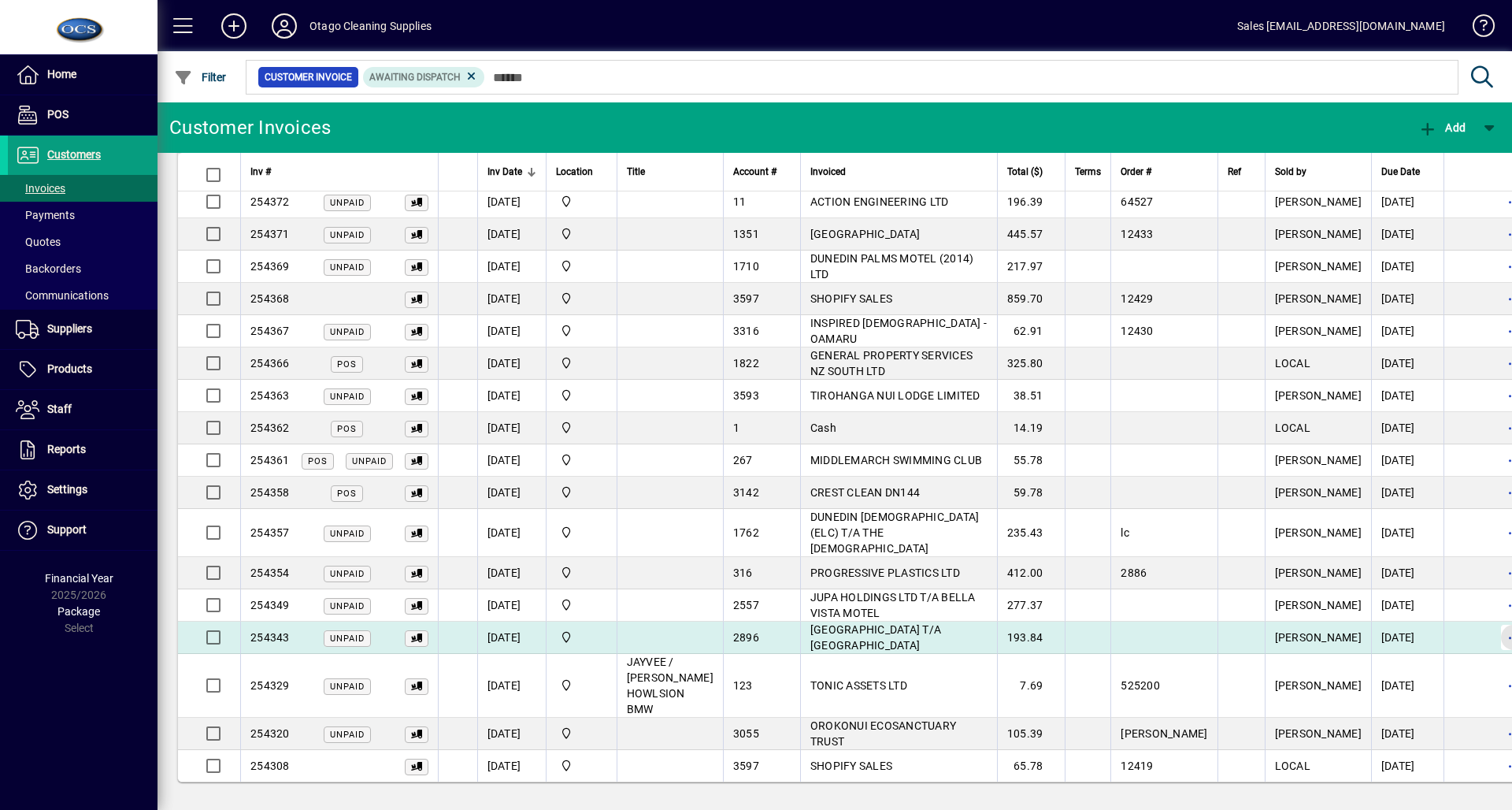
click at [1495, 634] on span "button" at bounding box center [1513, 636] width 37 height 37
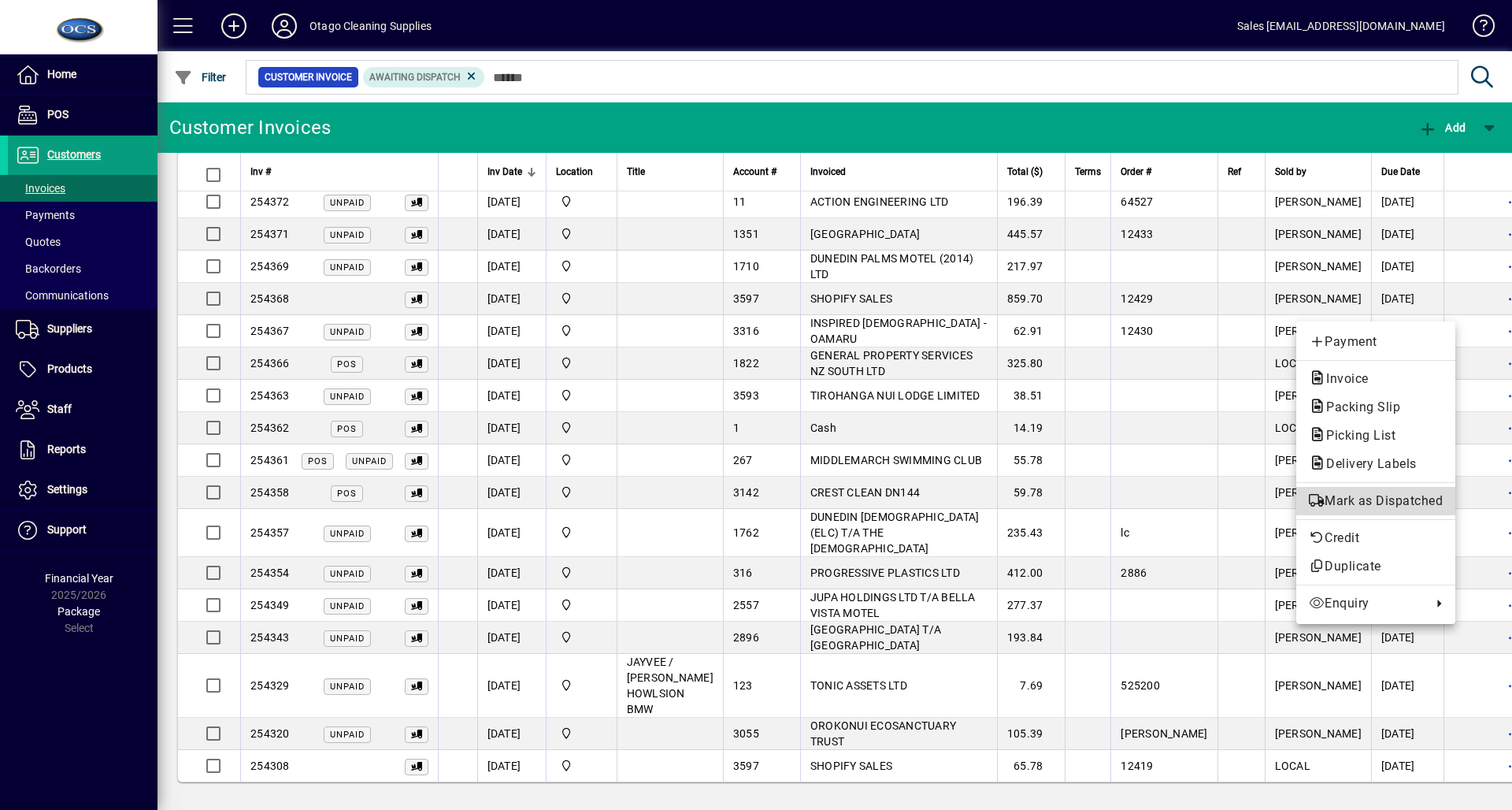
click at [1395, 498] on span "Mark as Dispatched" at bounding box center [1376, 501] width 134 height 19
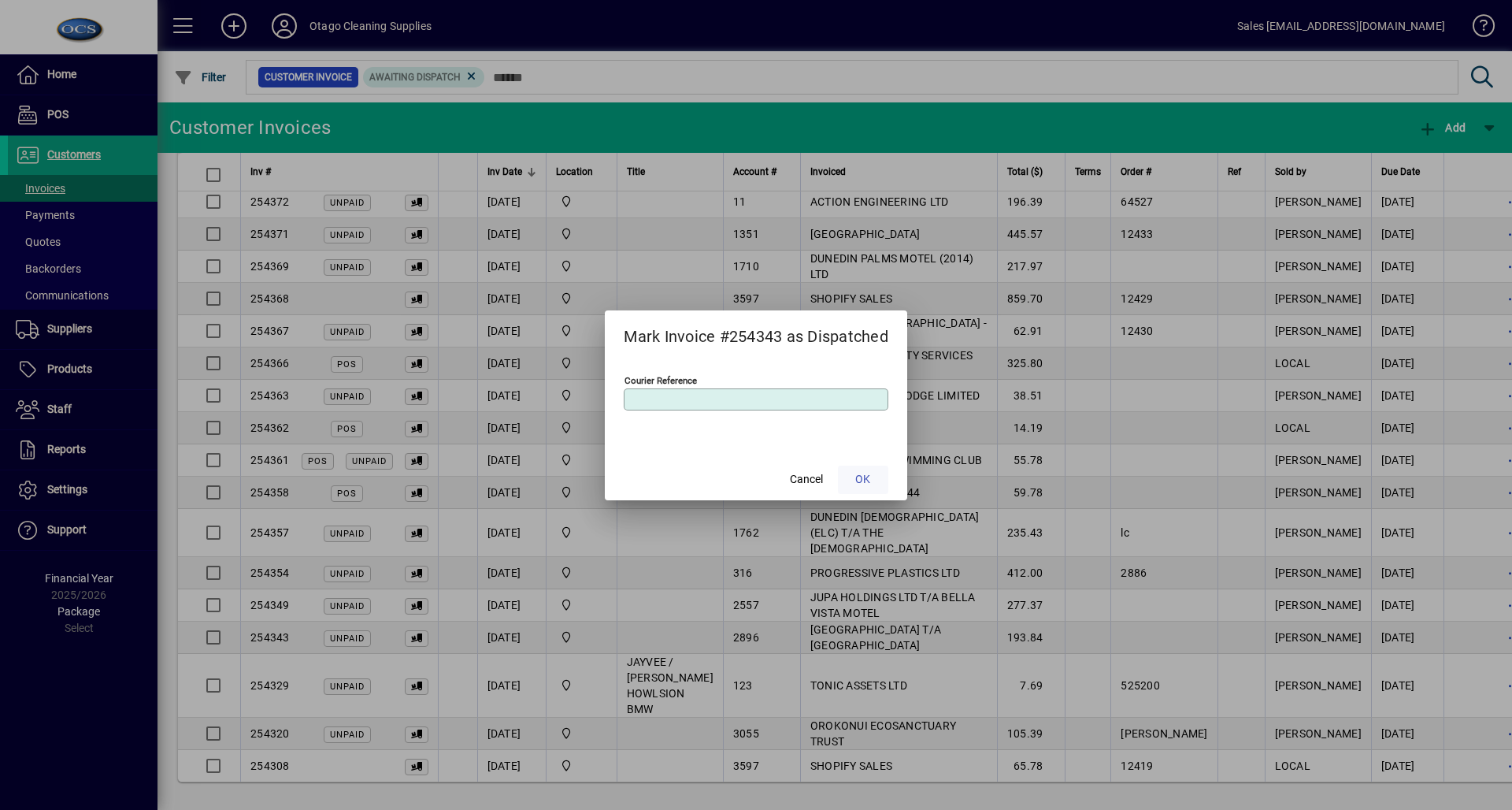
click at [874, 481] on span at bounding box center [863, 479] width 50 height 37
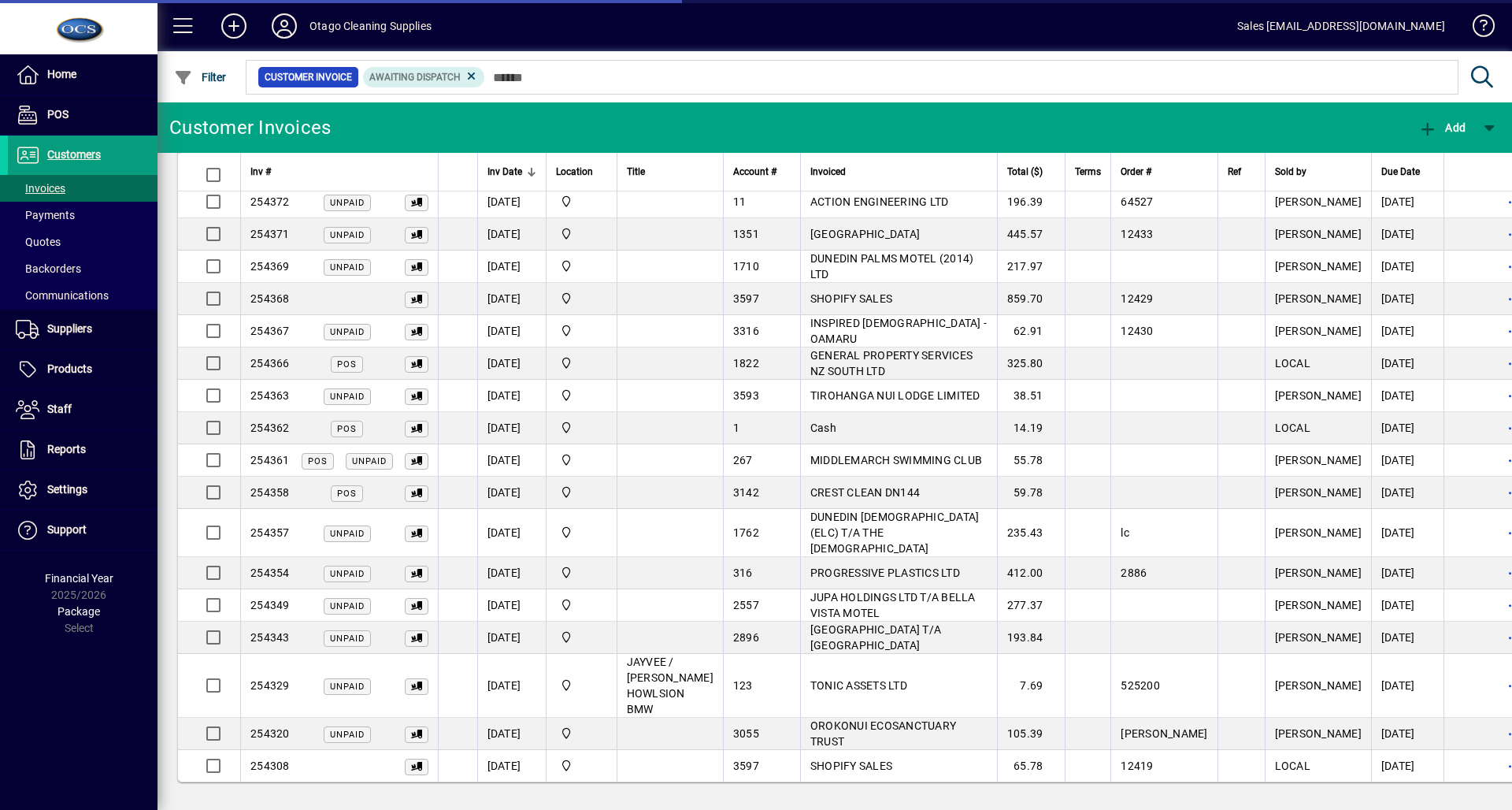
scroll to position [60, 0]
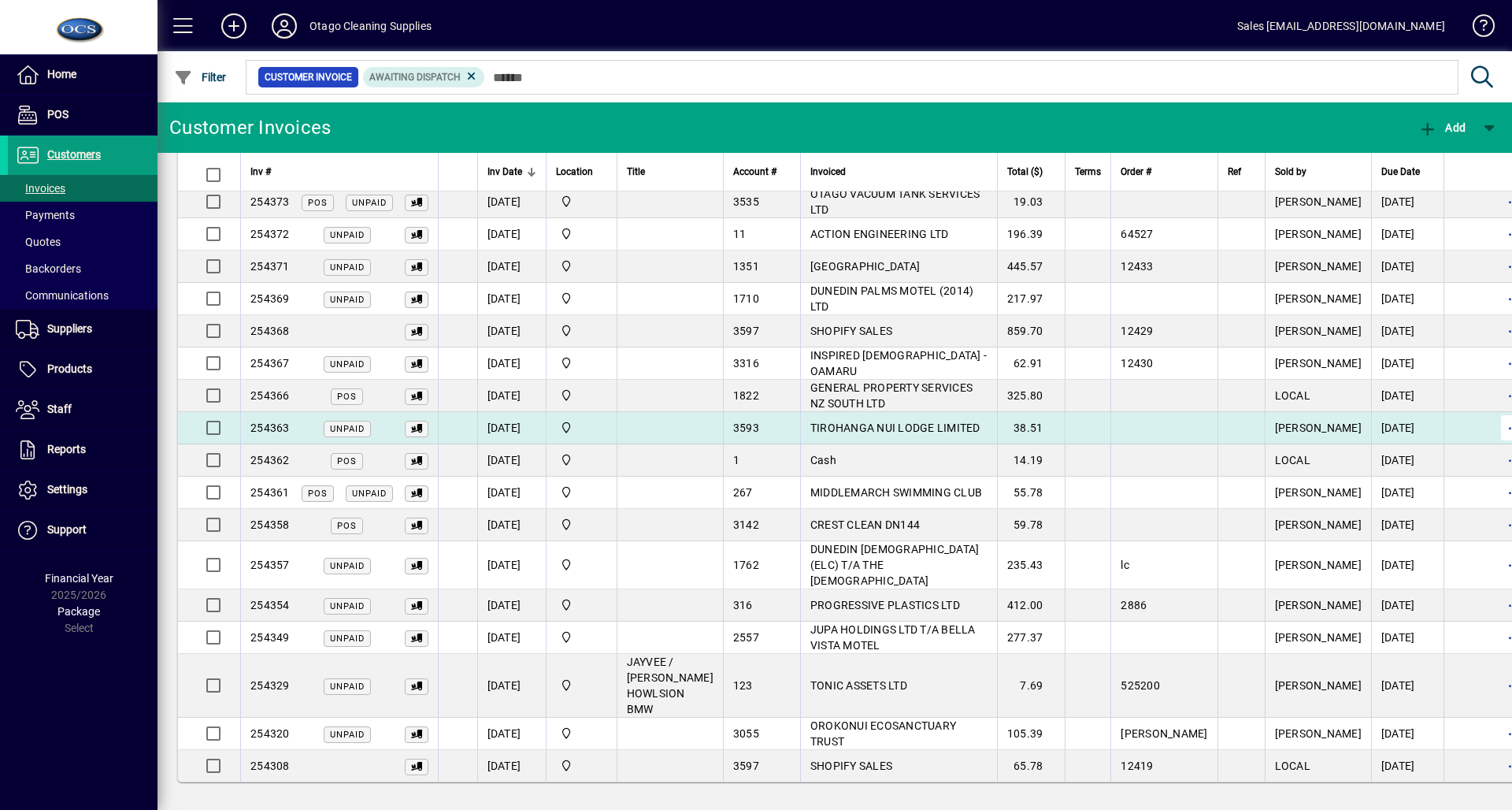
click at [1495, 419] on span "button" at bounding box center [1513, 427] width 37 height 37
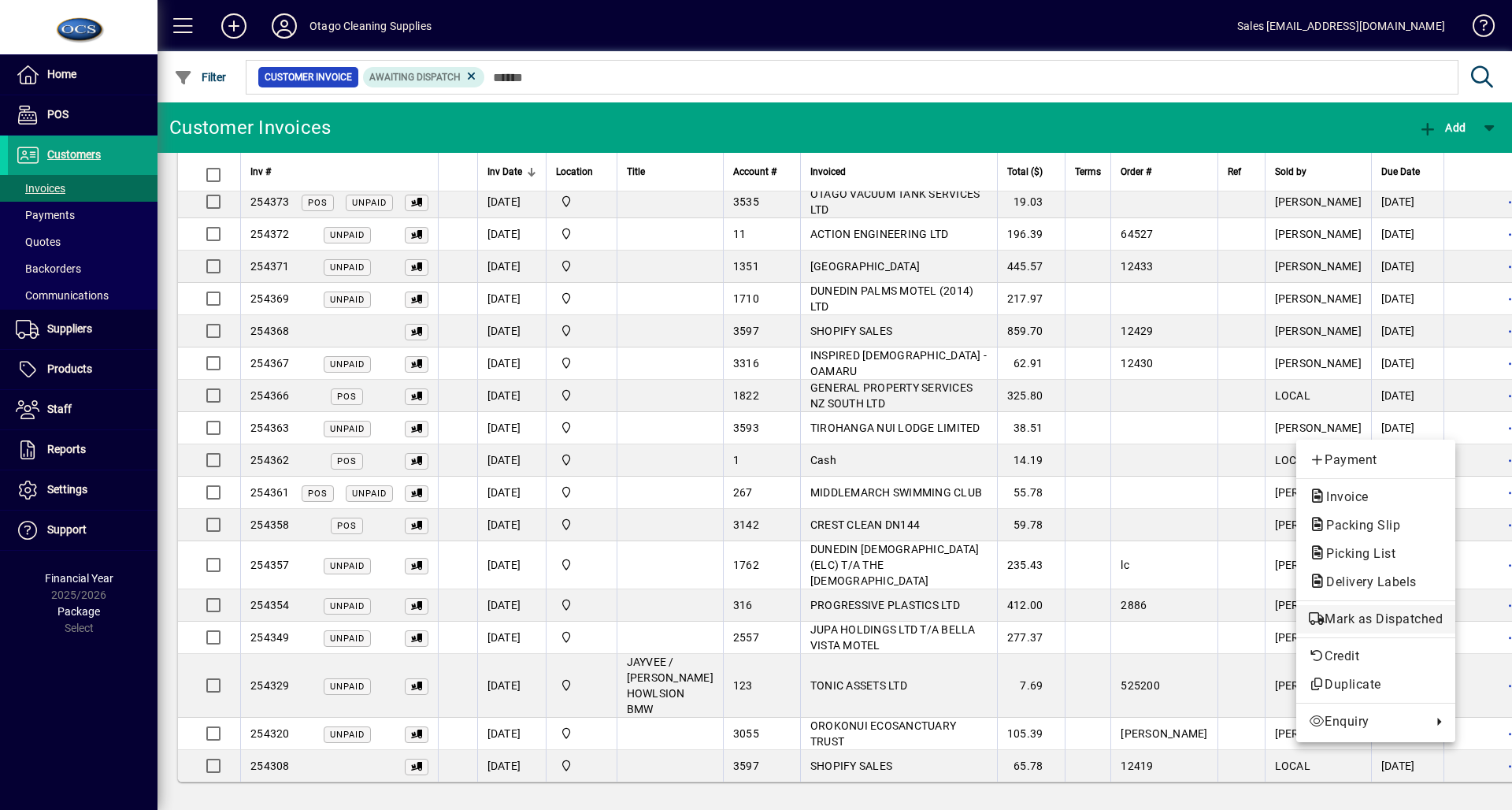
click at [1366, 608] on button "Mark as Dispatched" at bounding box center [1376, 619] width 159 height 29
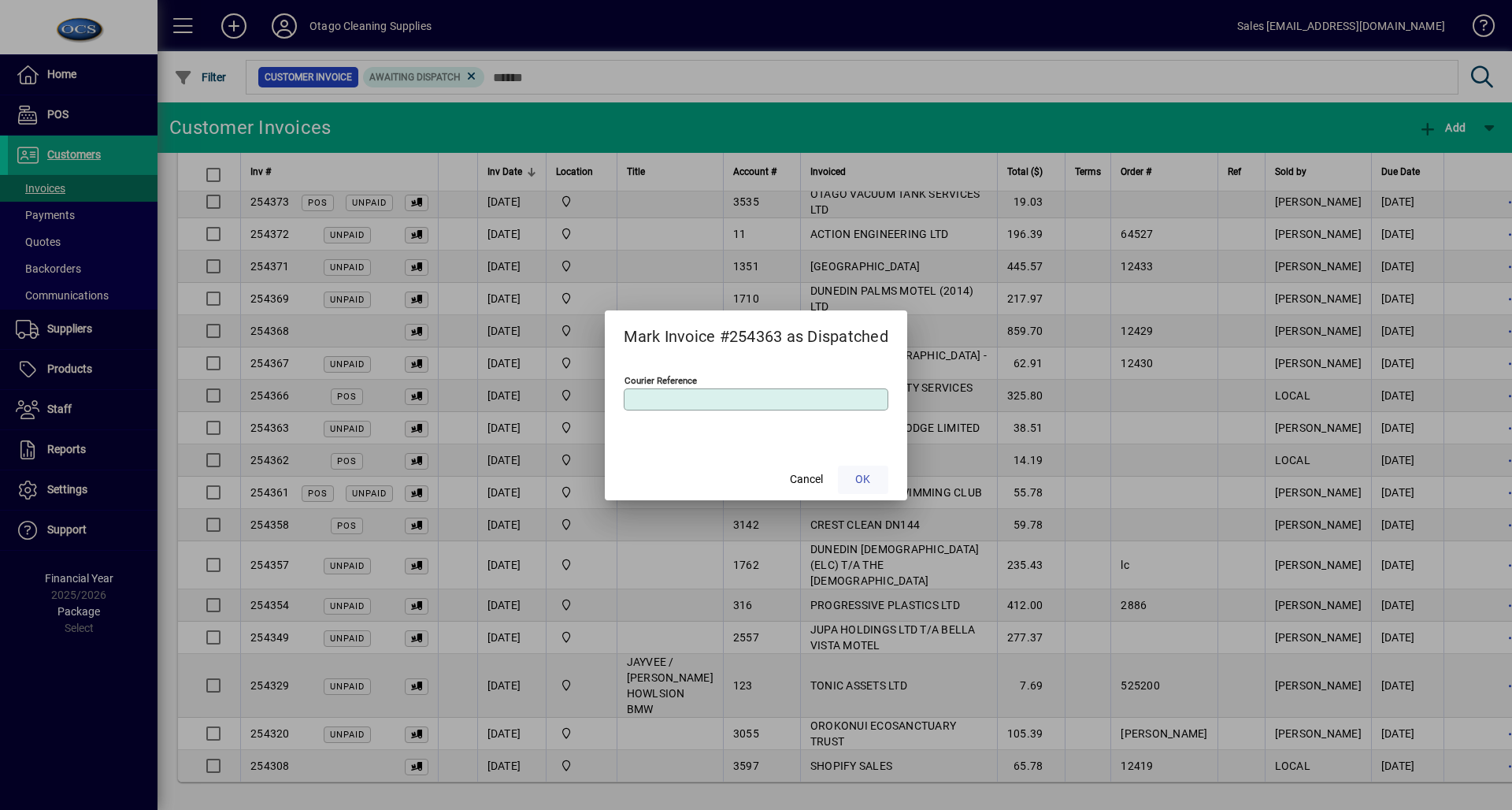
click at [884, 483] on span at bounding box center [863, 479] width 50 height 37
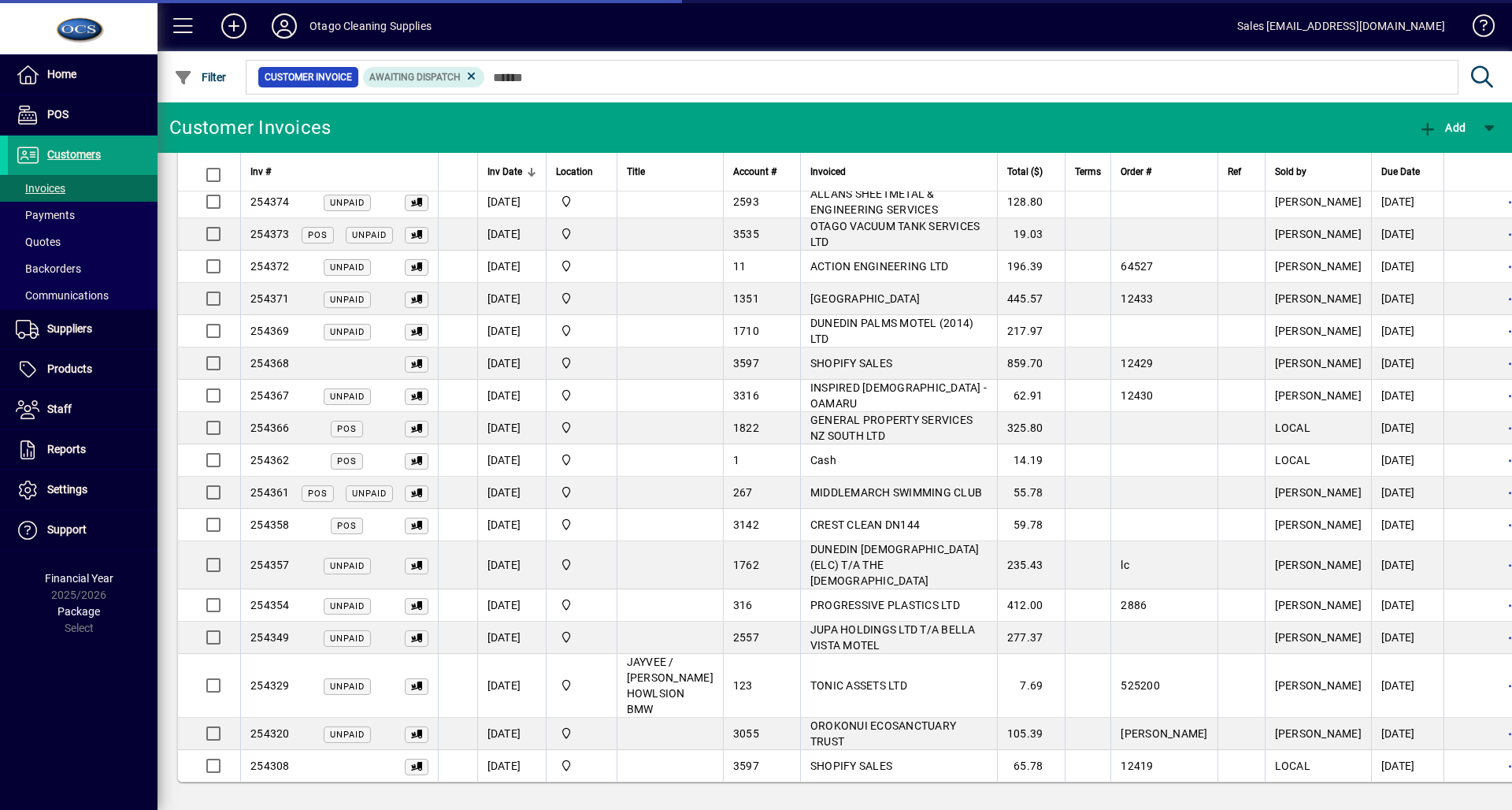
scroll to position [29, 0]
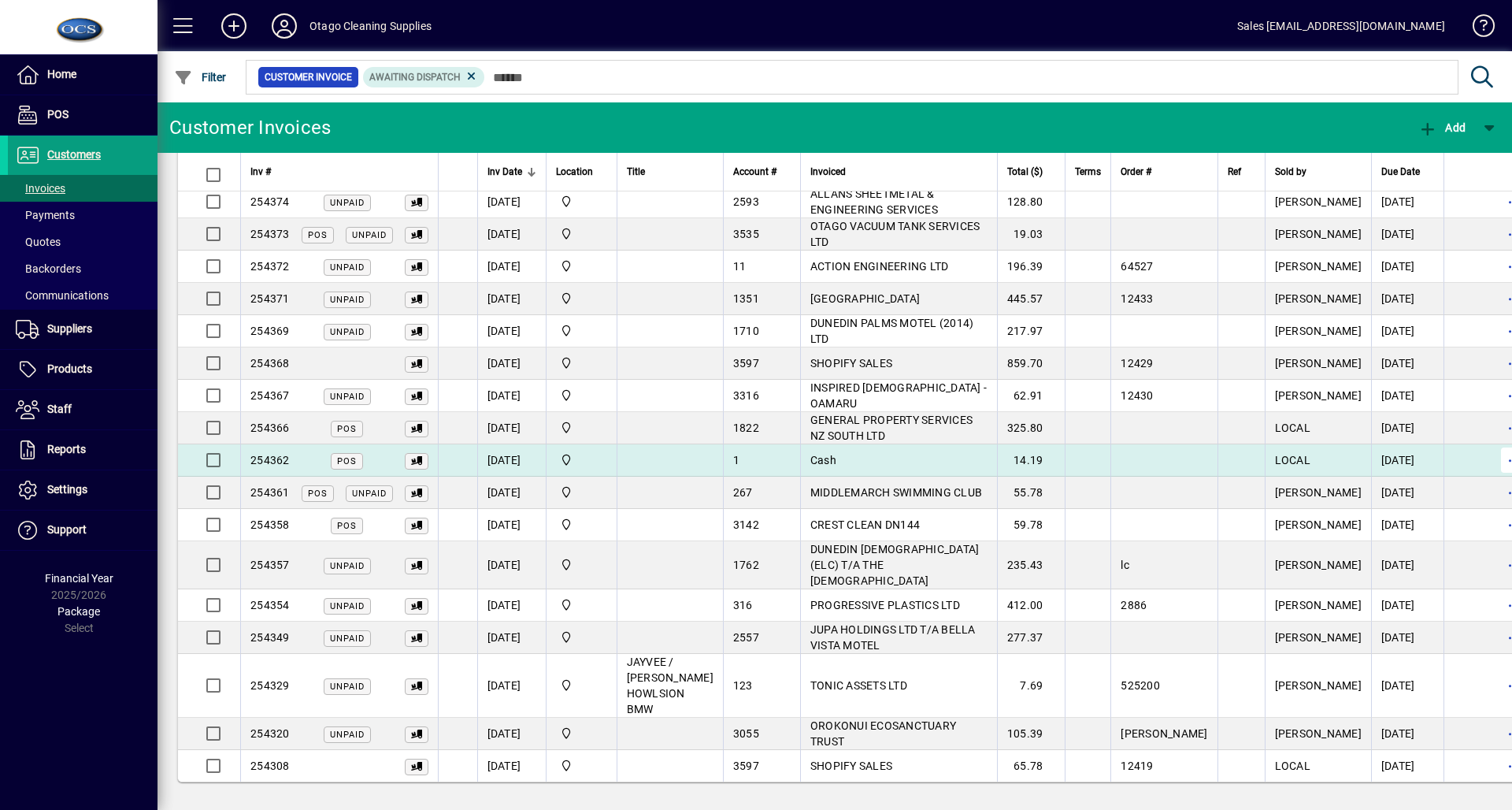
click at [1495, 455] on span "button" at bounding box center [1513, 459] width 37 height 37
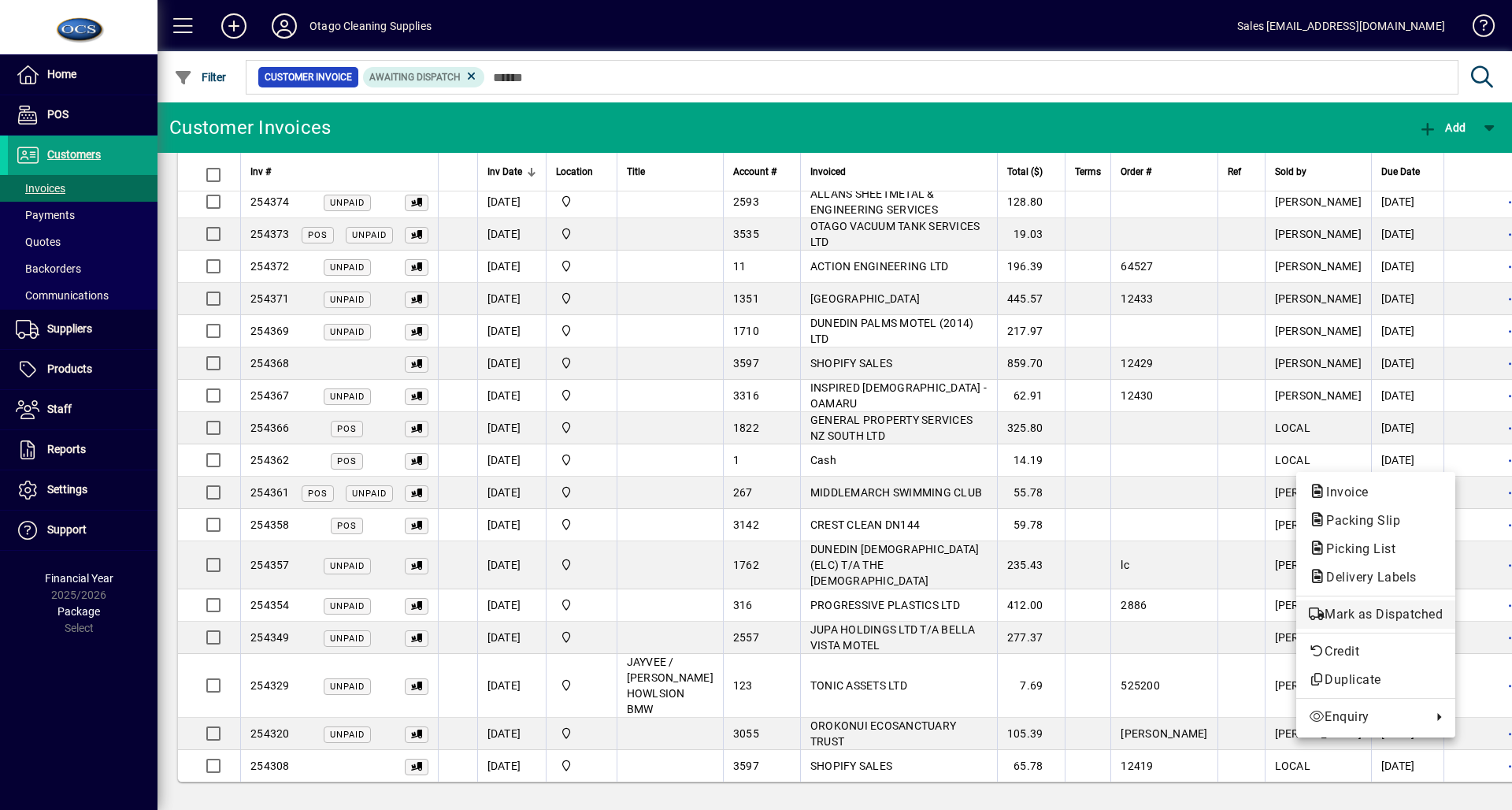
click at [1375, 606] on span "Mark as Dispatched" at bounding box center [1376, 614] width 134 height 19
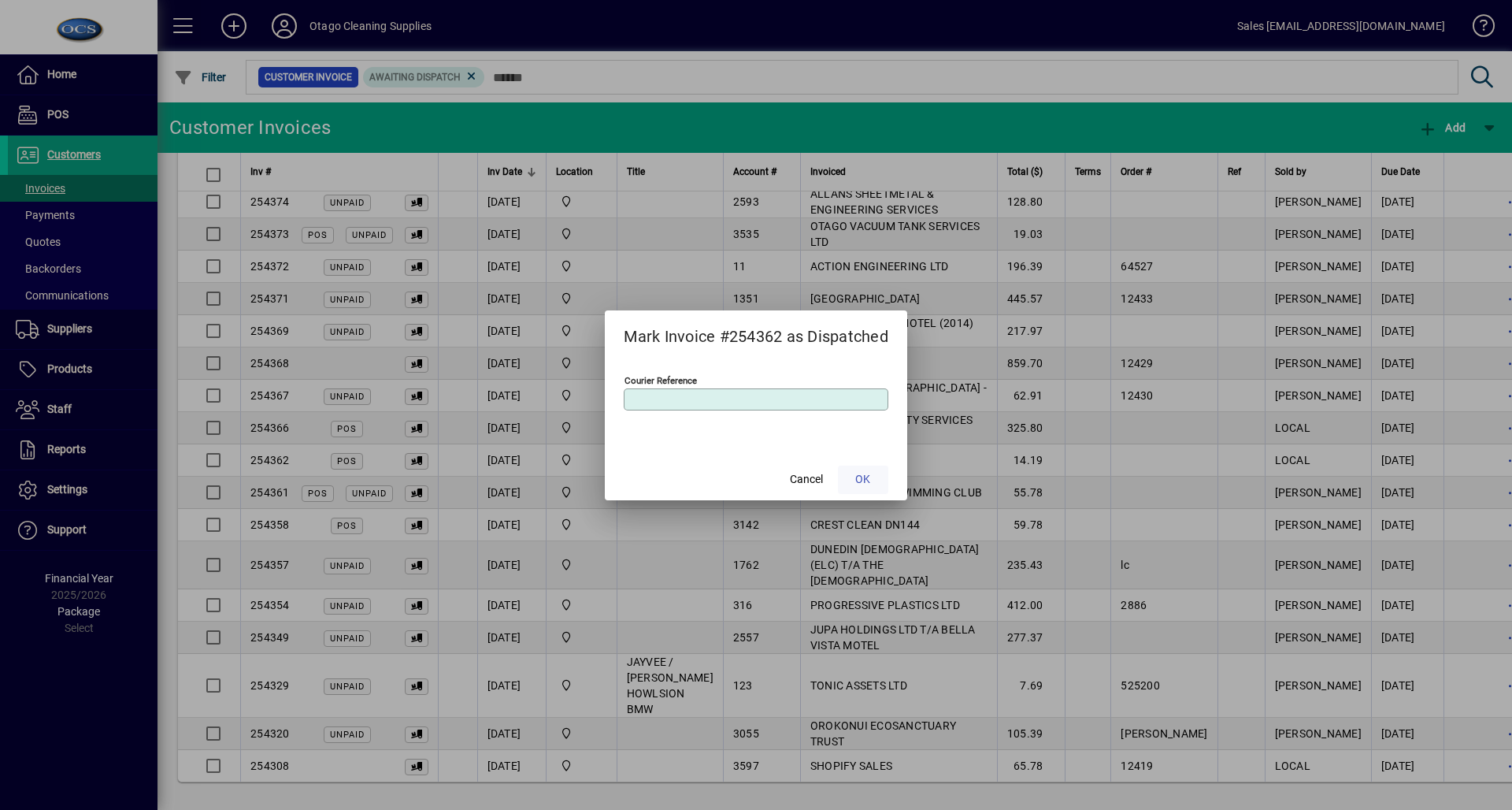
click at [859, 477] on span "OK" at bounding box center [862, 479] width 15 height 17
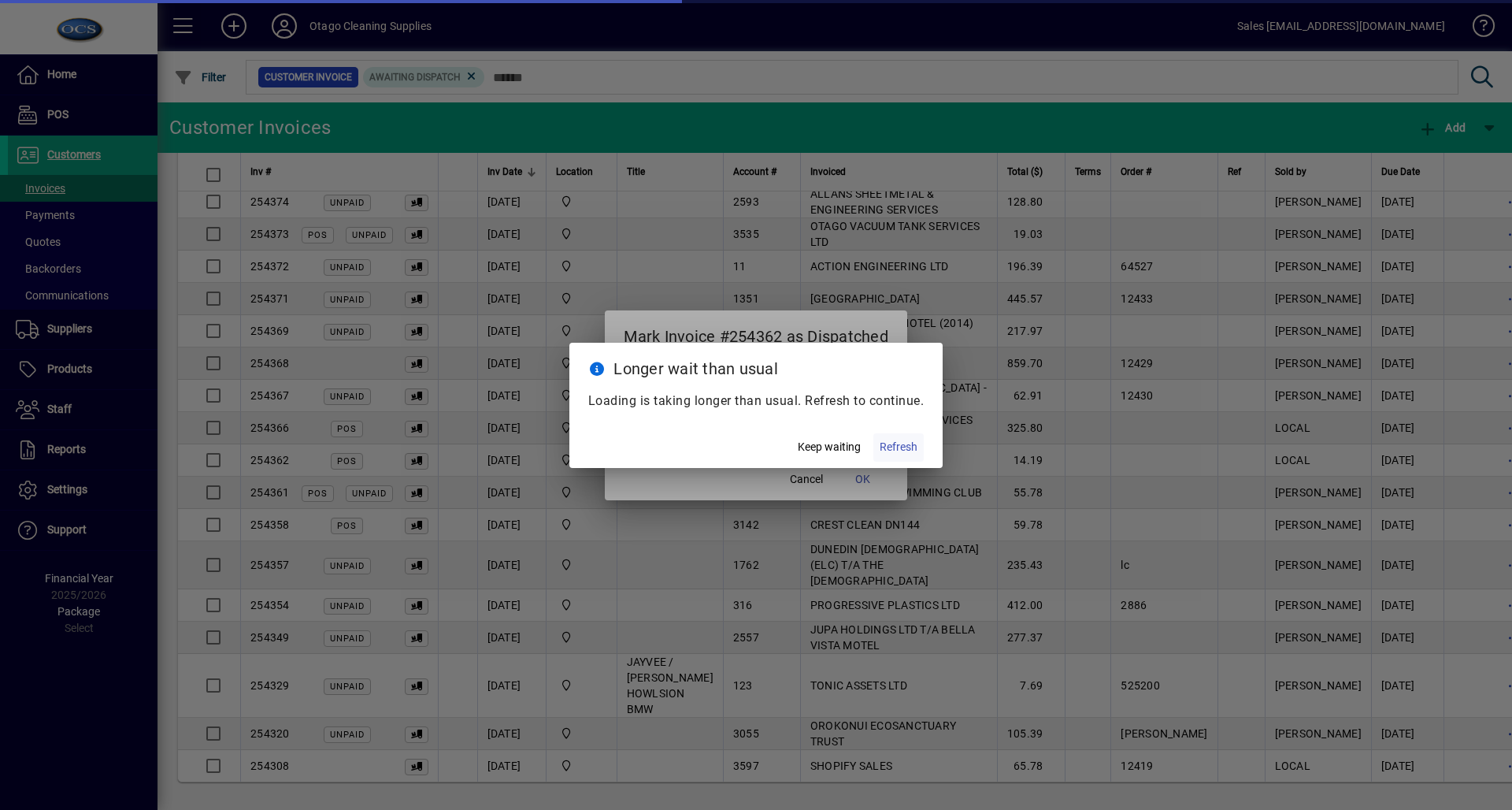
drag, startPoint x: 929, startPoint y: 451, endPoint x: 919, endPoint y: 449, distance: 10.2
click at [919, 449] on mat-dialog-actions "Keep waiting Refresh" at bounding box center [756, 447] width 374 height 42
click at [918, 449] on span "button" at bounding box center [899, 447] width 50 height 37
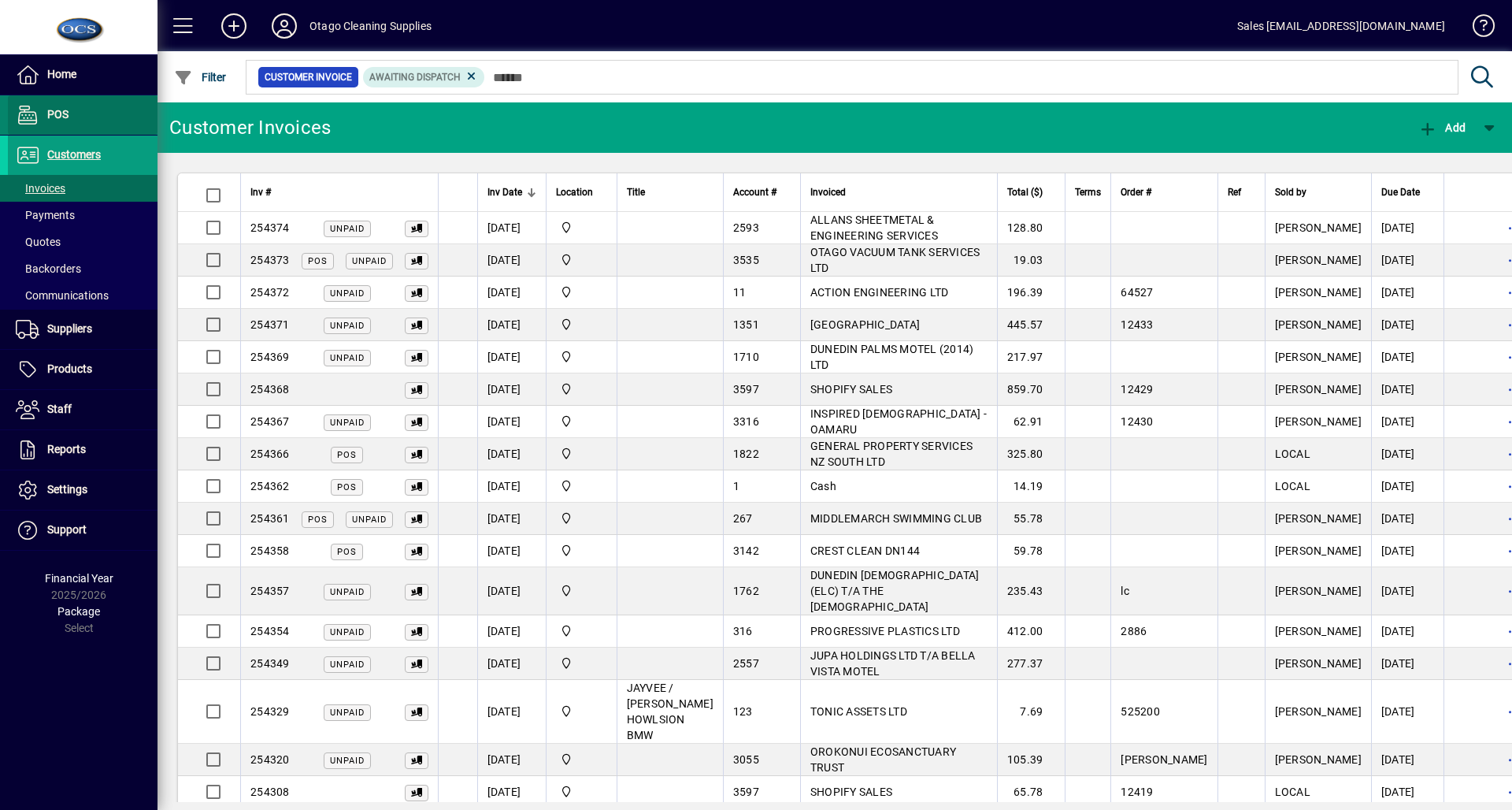
click at [116, 104] on span at bounding box center [83, 115] width 149 height 37
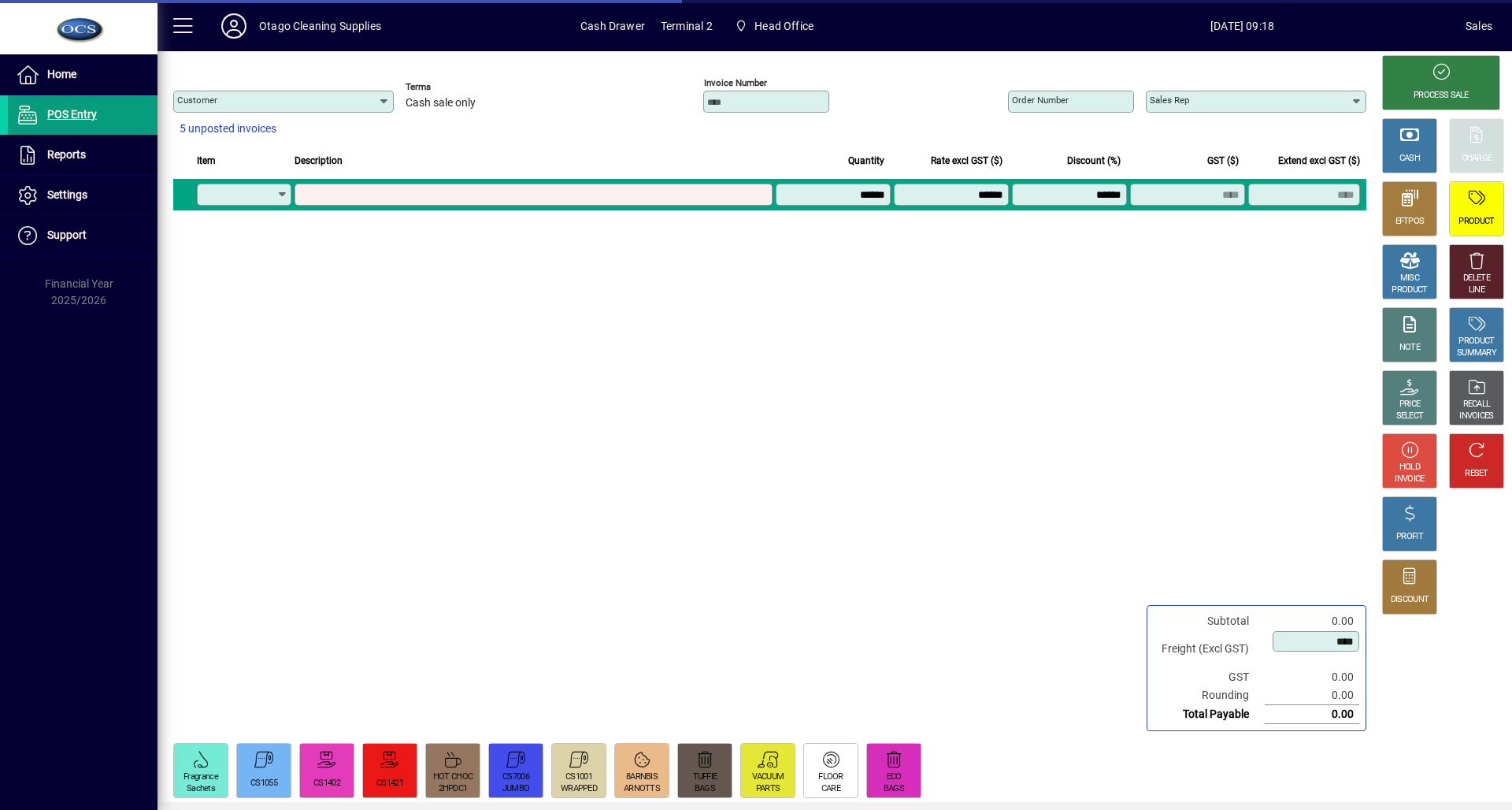
type input "********"
type input "**********"
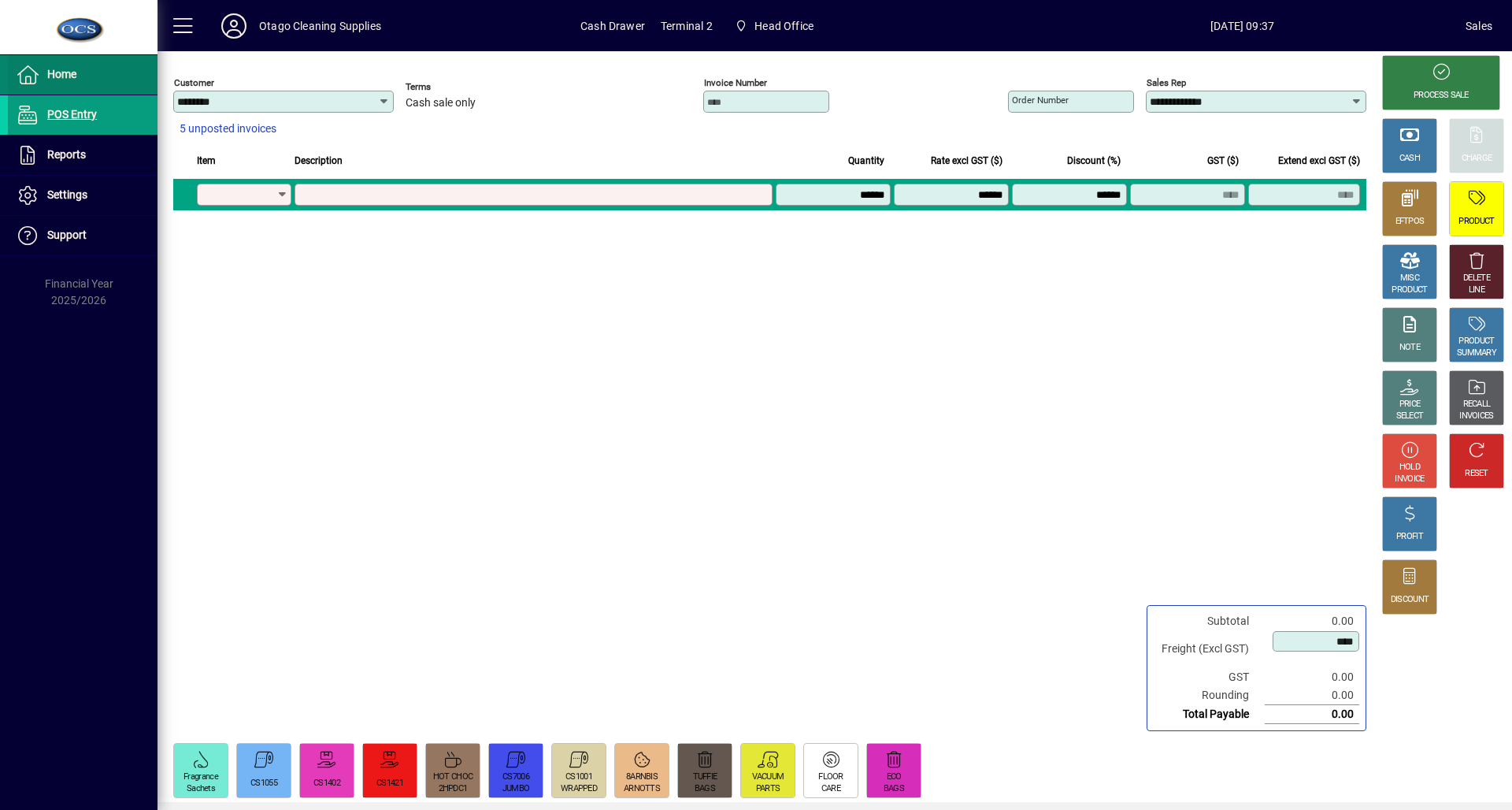
click at [55, 87] on span at bounding box center [83, 74] width 149 height 37
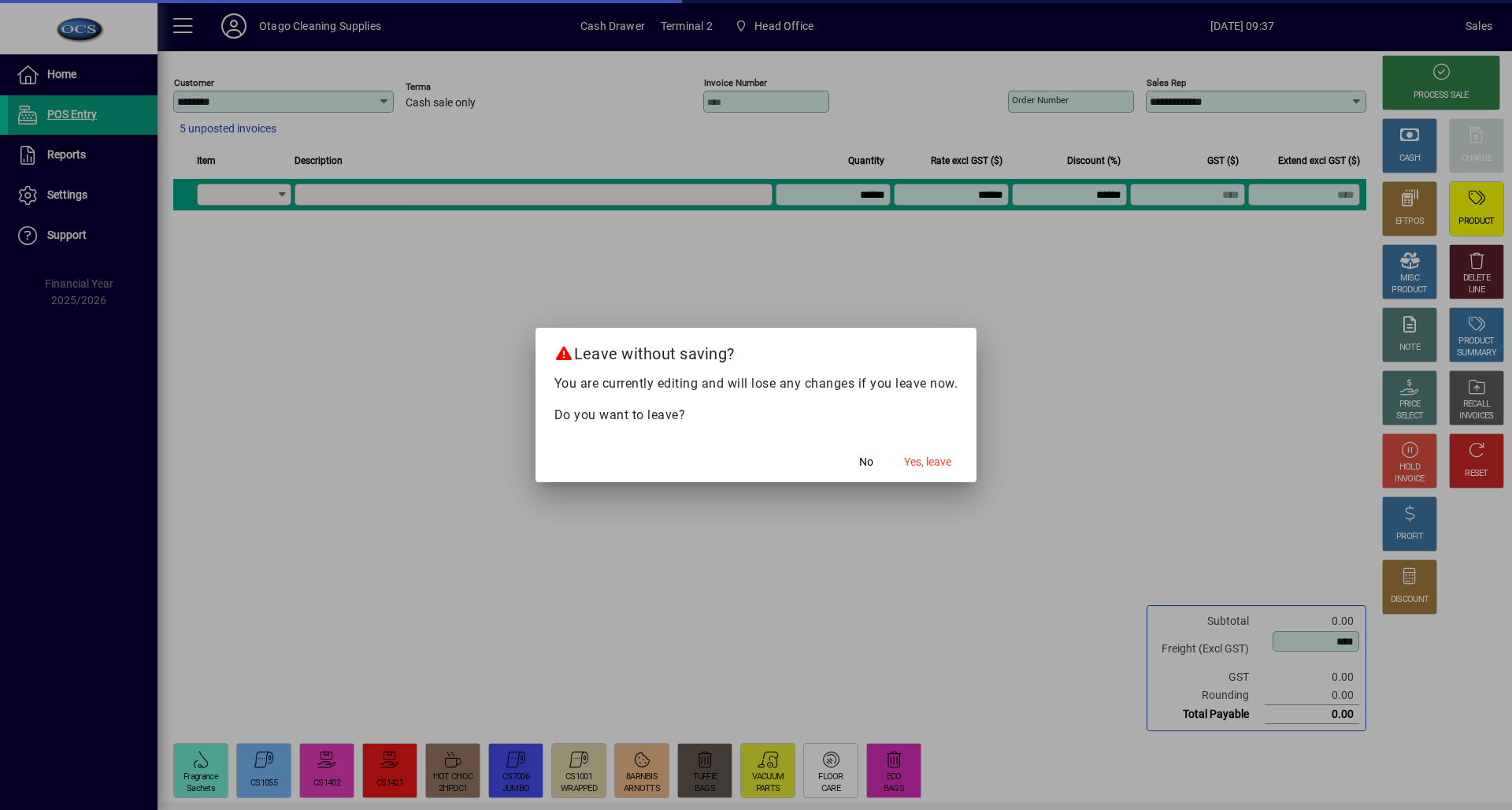
drag, startPoint x: 985, startPoint y: 463, endPoint x: 932, endPoint y: 433, distance: 60.9
click at [0, 0] on app-unsaved-data-dialog "Leave without saving? You are currently editing and will lose any changes if yo…" at bounding box center [0, 0] width 0 height 0
click at [929, 465] on span "Yes, leave" at bounding box center [927, 461] width 47 height 17
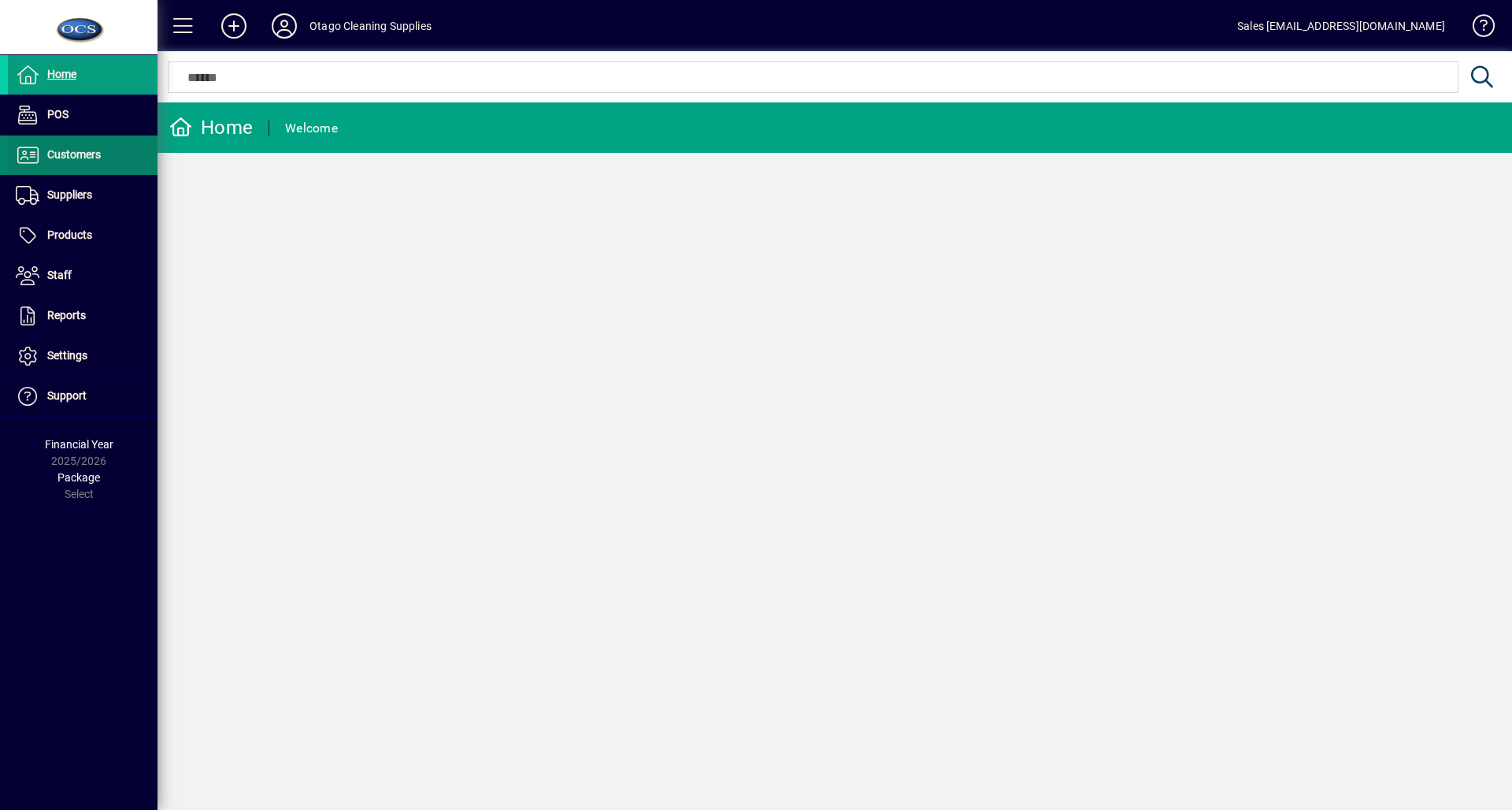
click at [72, 154] on span "Customers" at bounding box center [74, 154] width 54 height 12
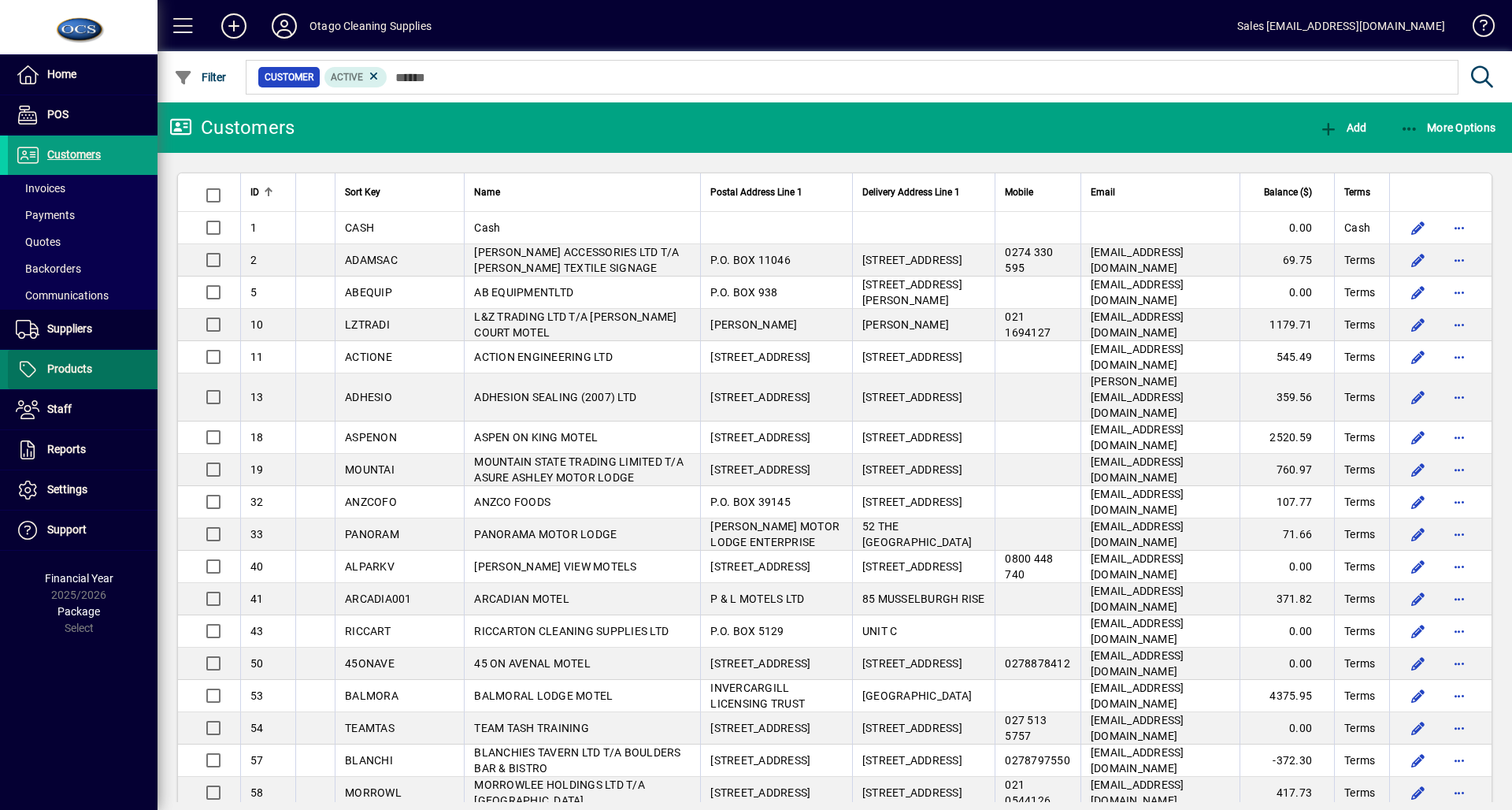
click at [54, 378] on span "Products" at bounding box center [50, 369] width 84 height 19
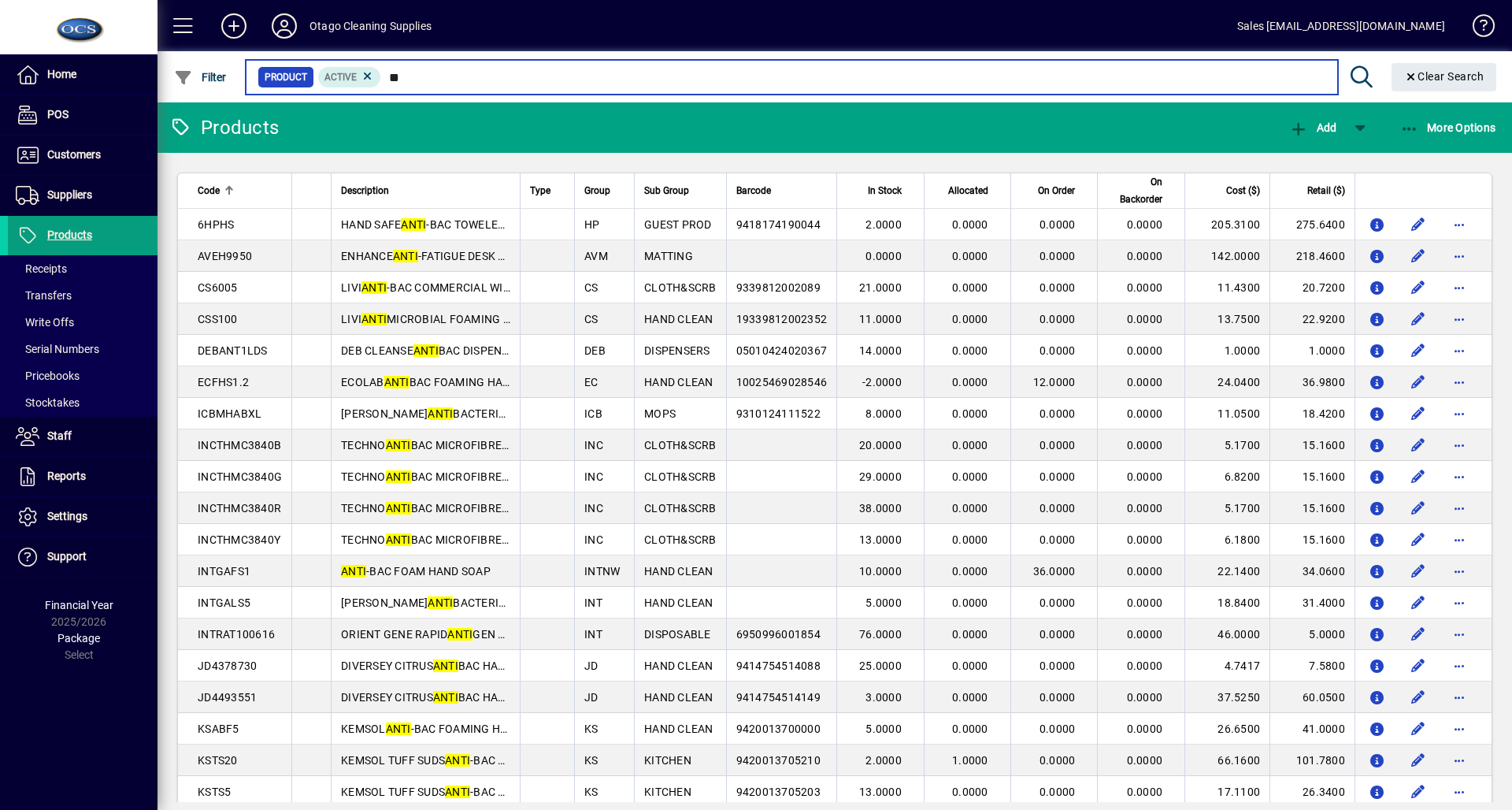
type input "*"
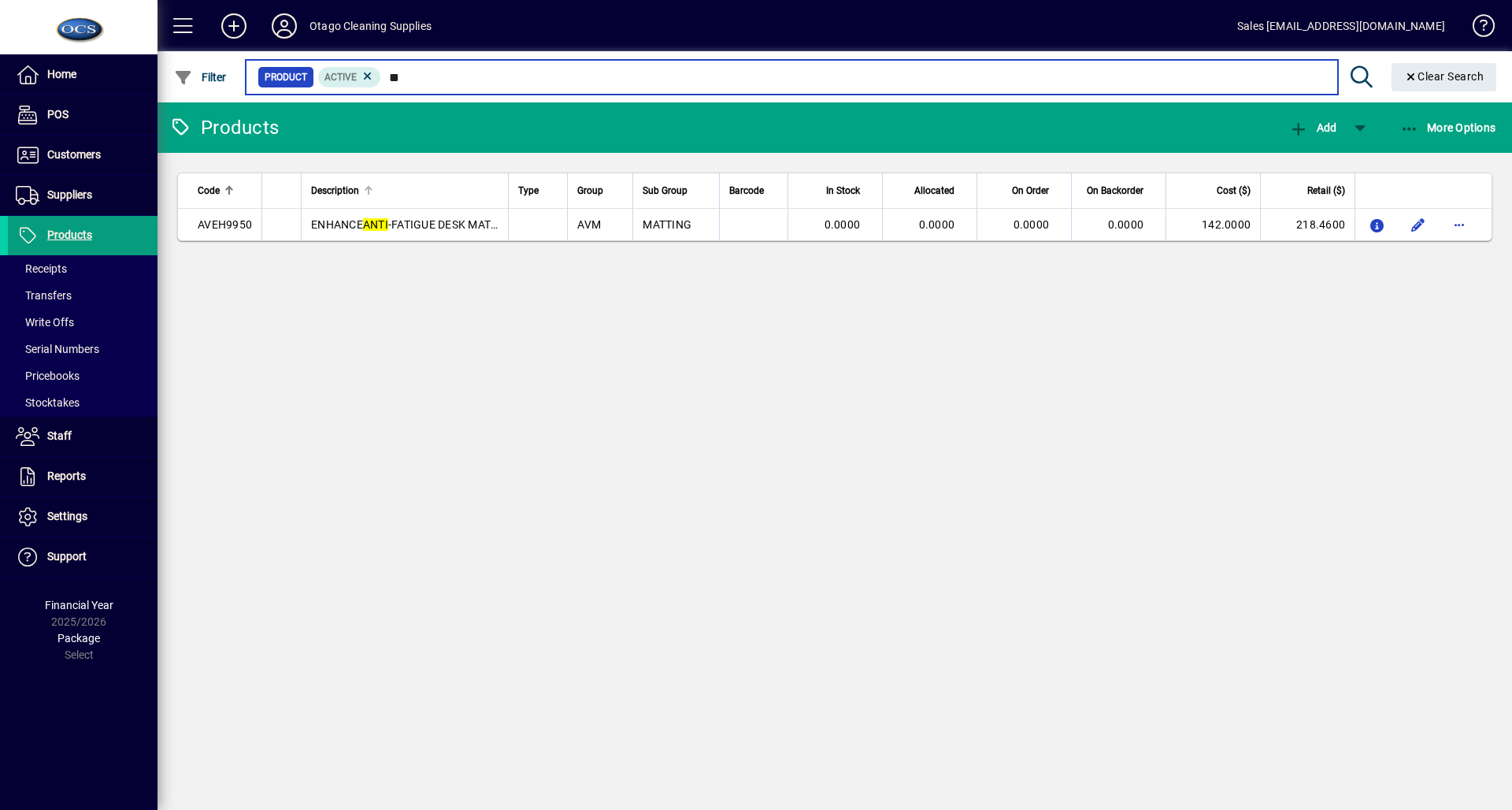
type input "*"
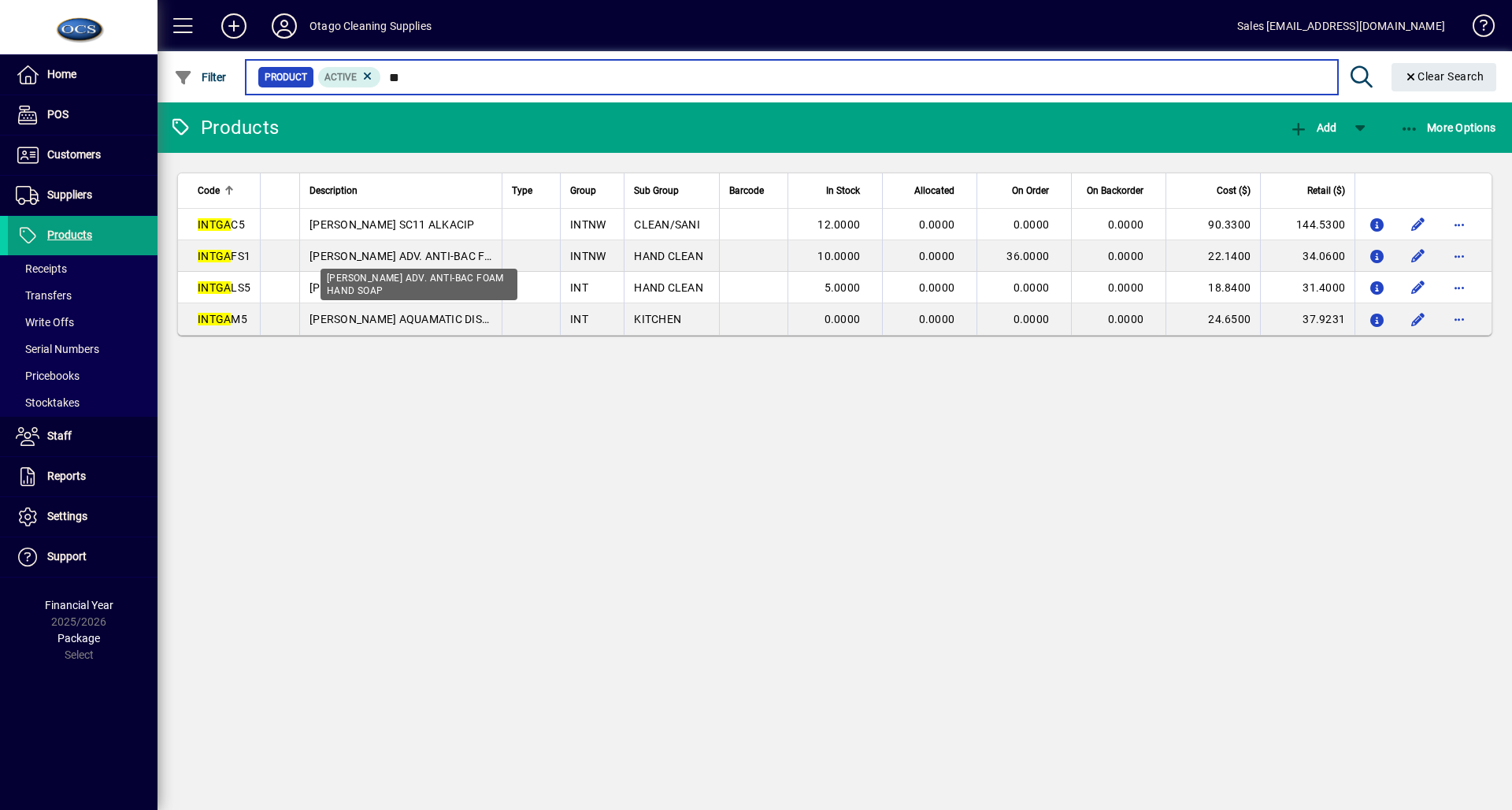
type input "*"
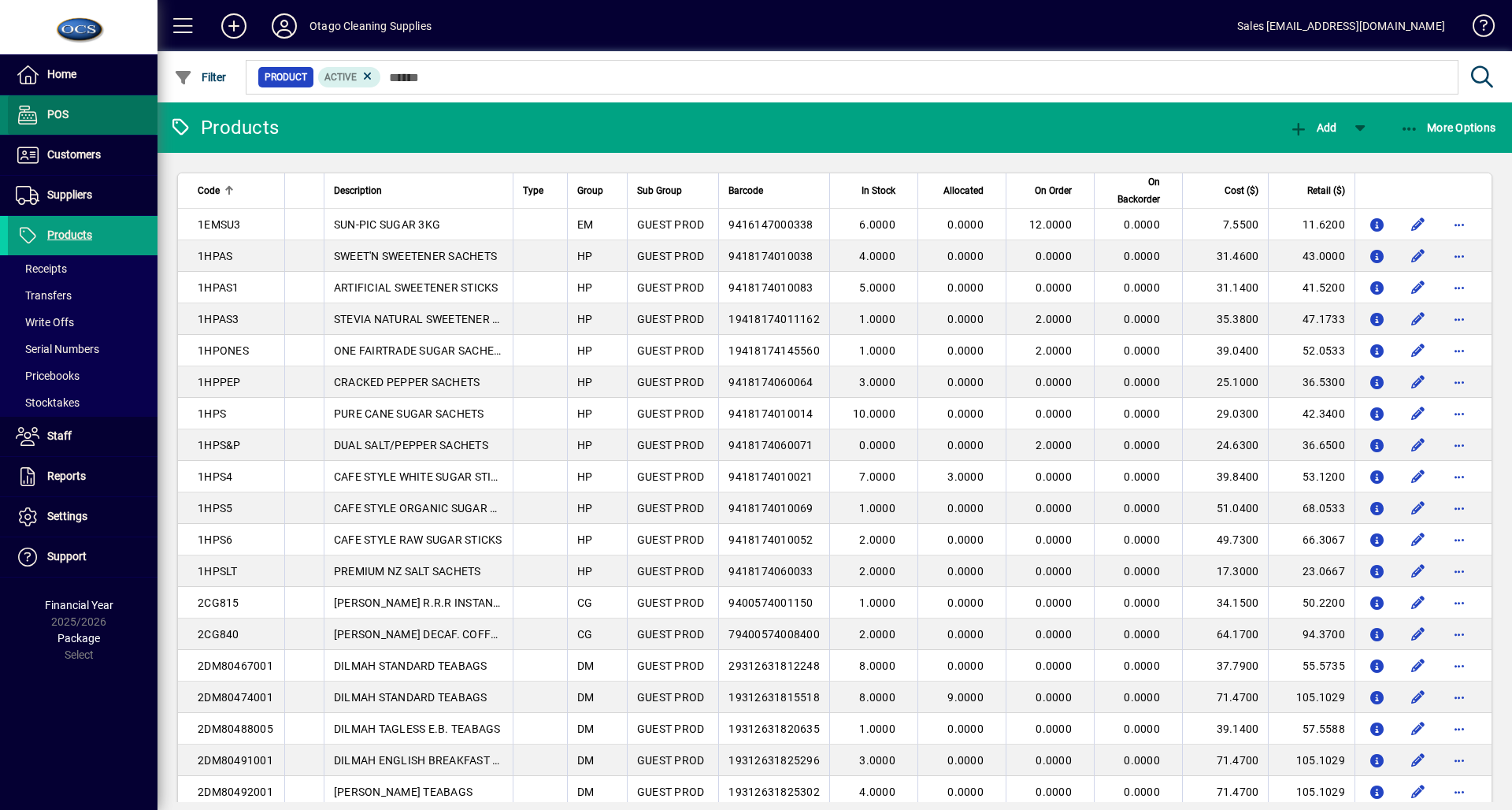
click at [138, 128] on span at bounding box center [83, 115] width 149 height 37
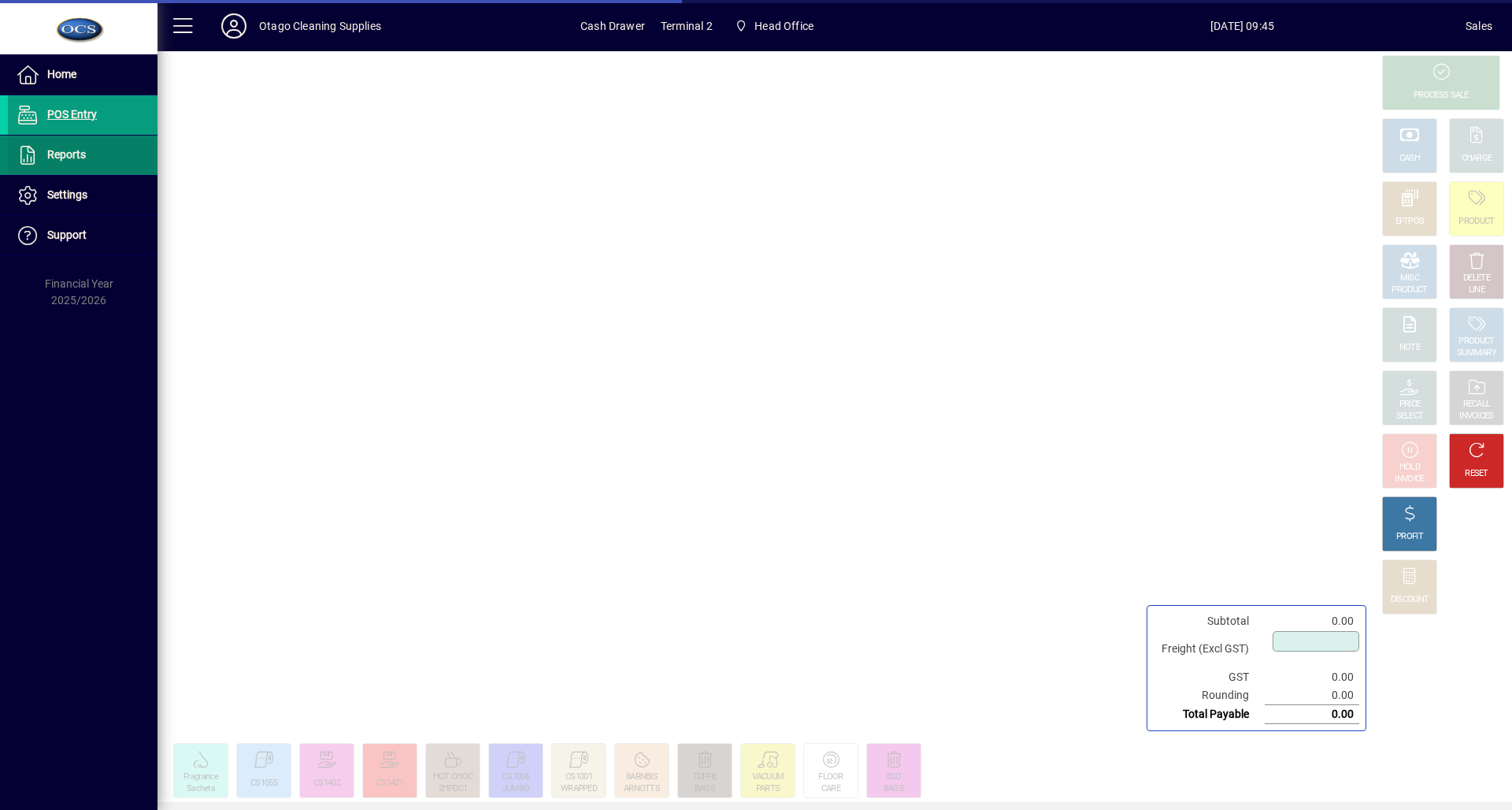
type input "****"
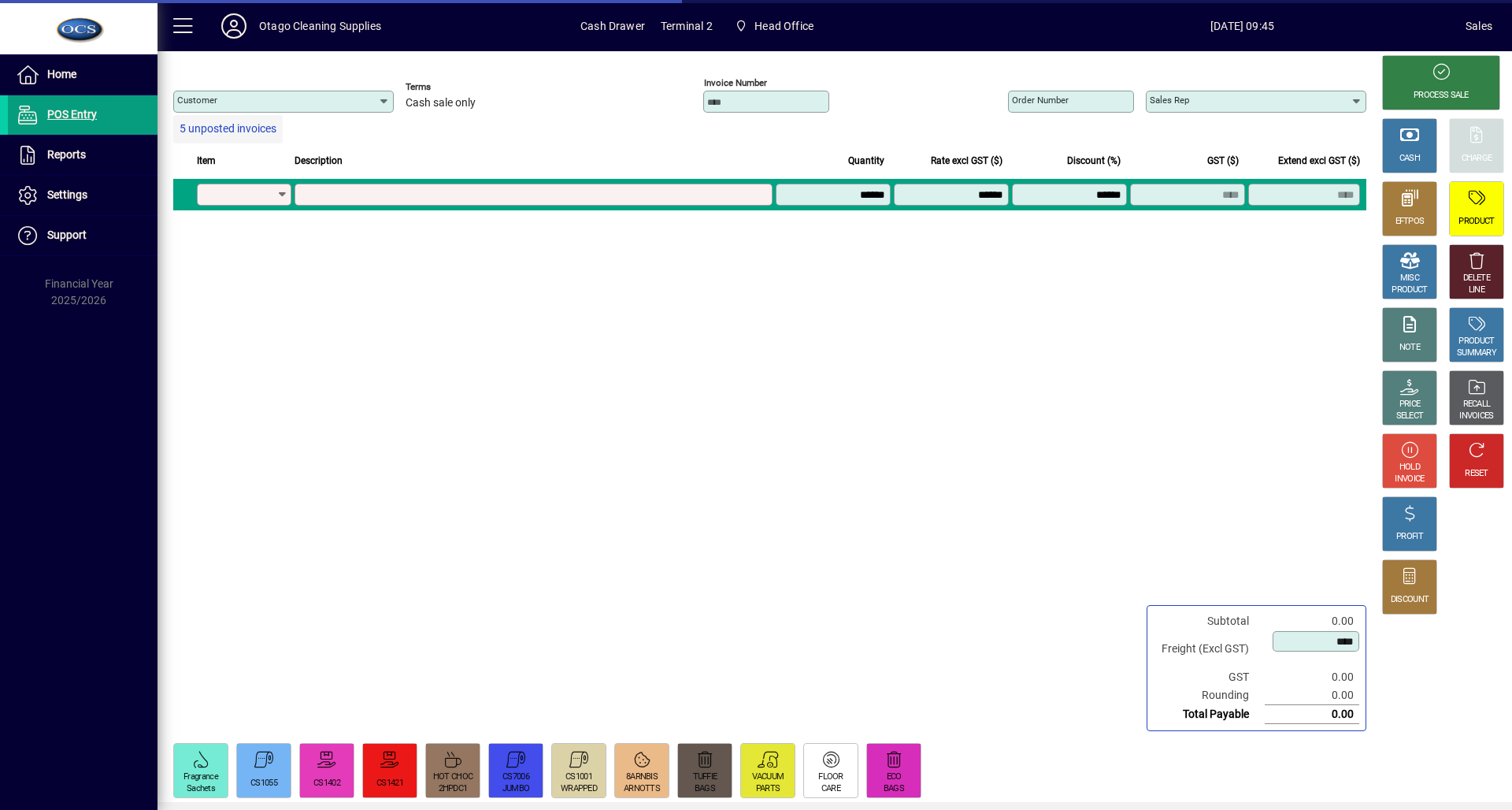
type input "********"
type input "**********"
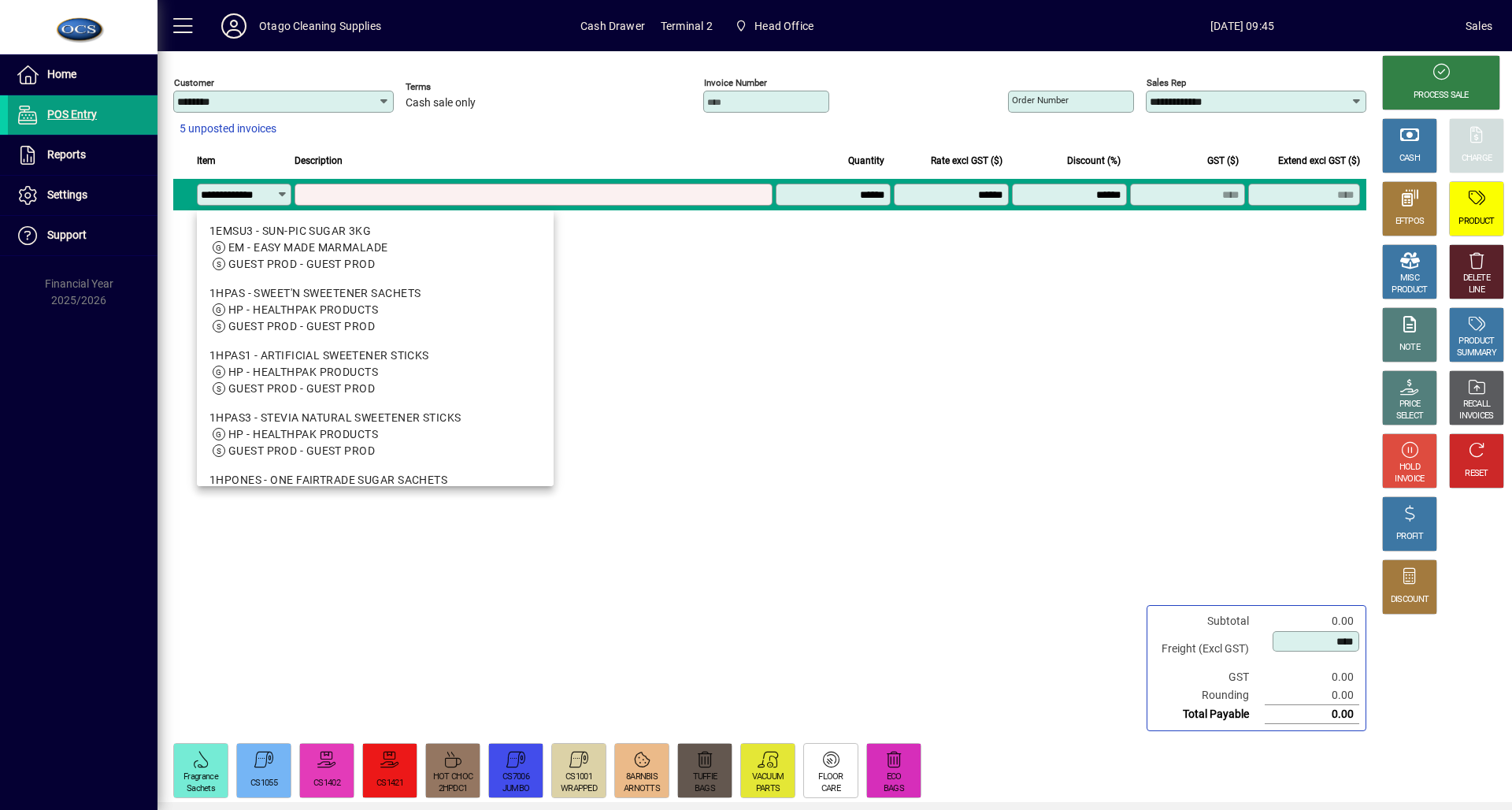
scroll to position [0, 7]
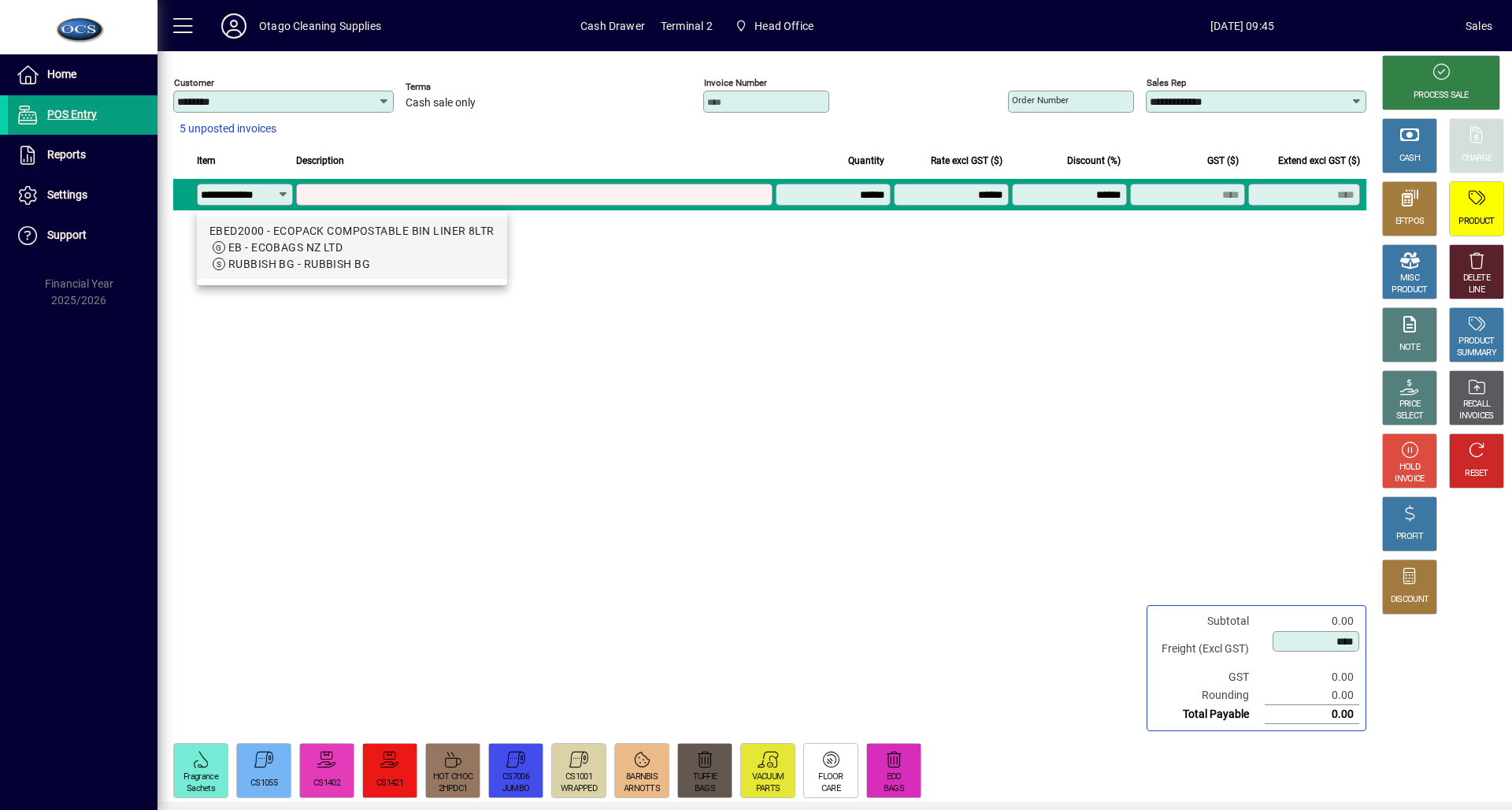
type input "**********"
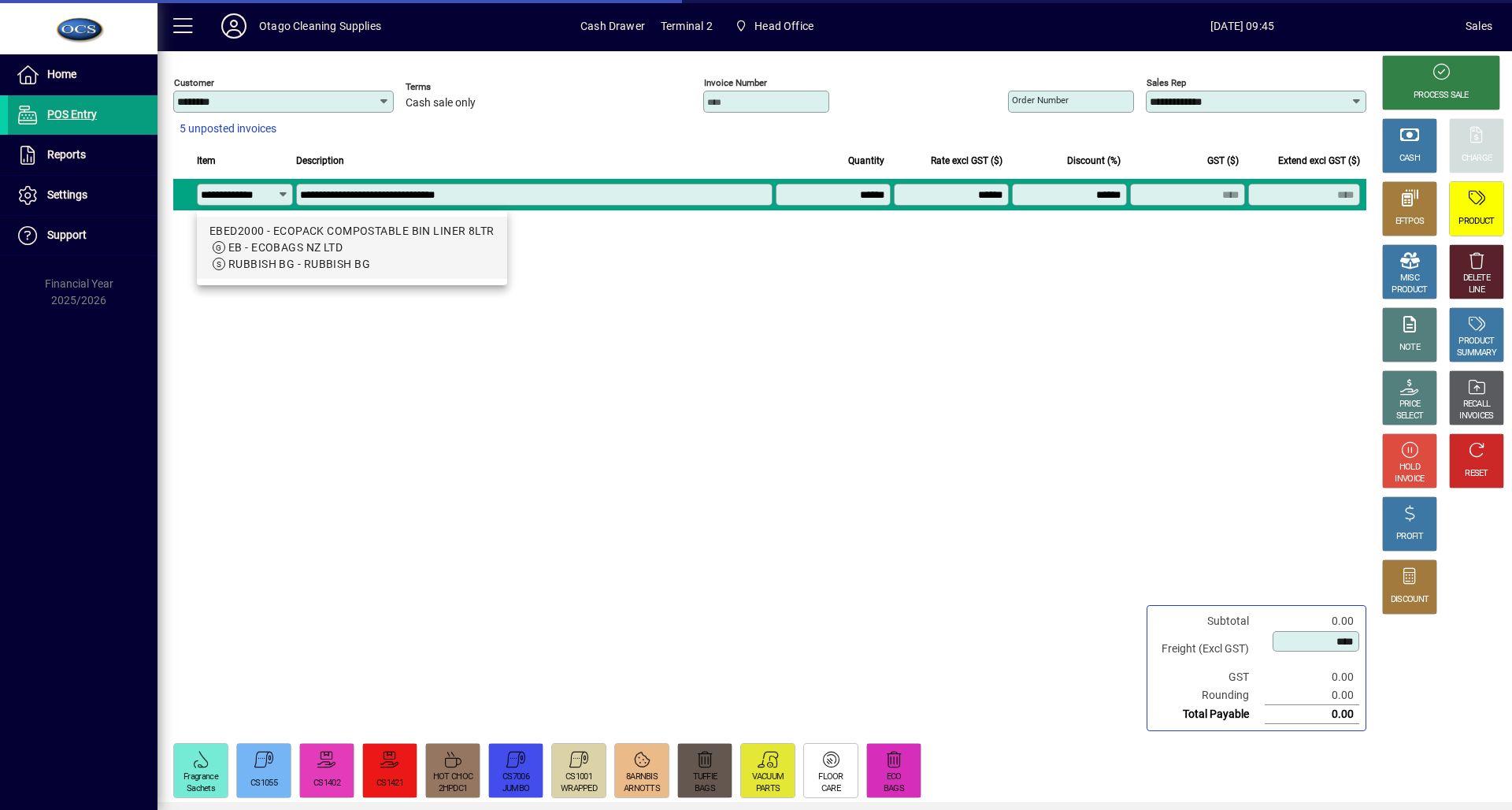
type input "******"
type input "****"
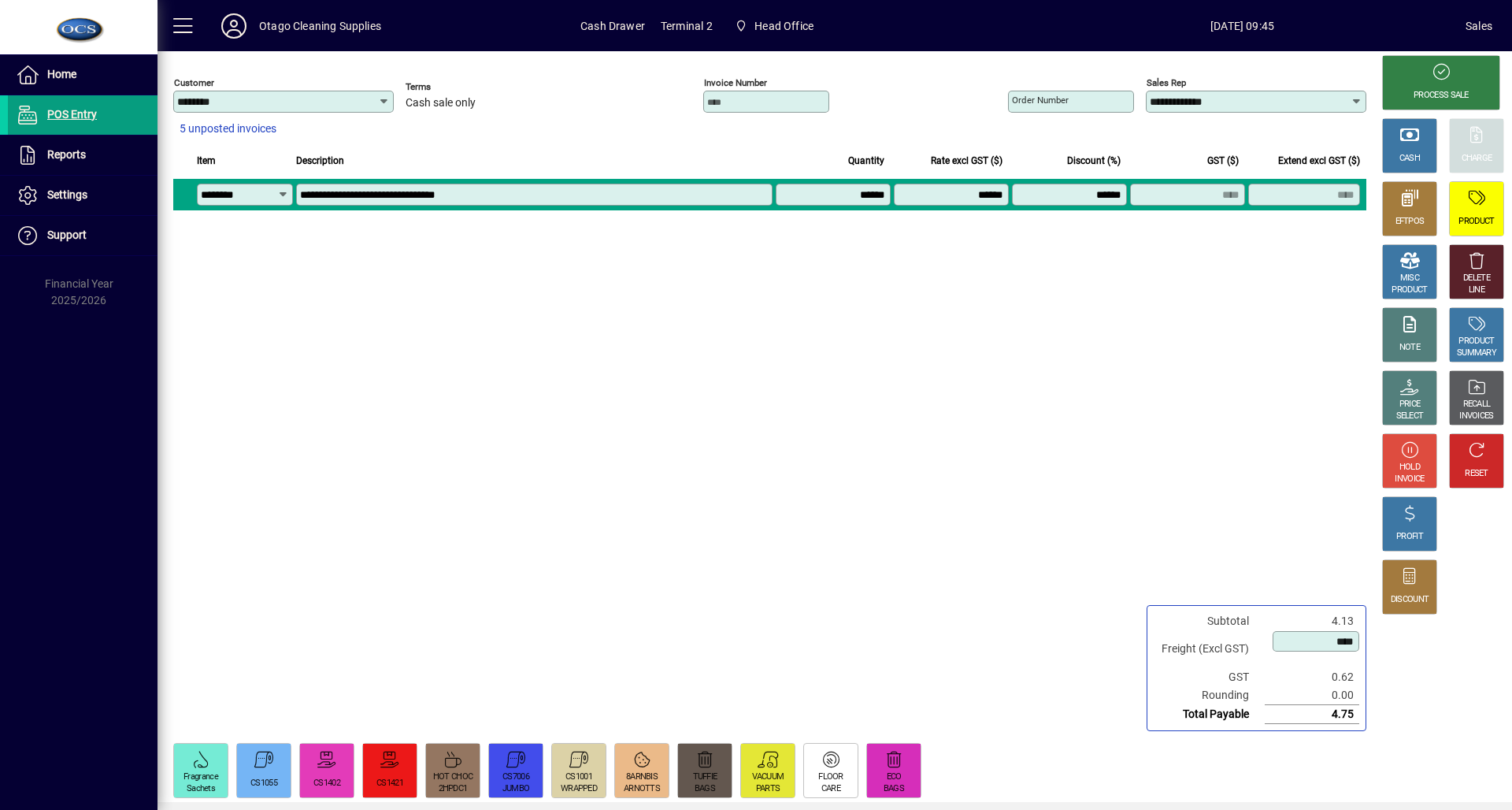
type input "********"
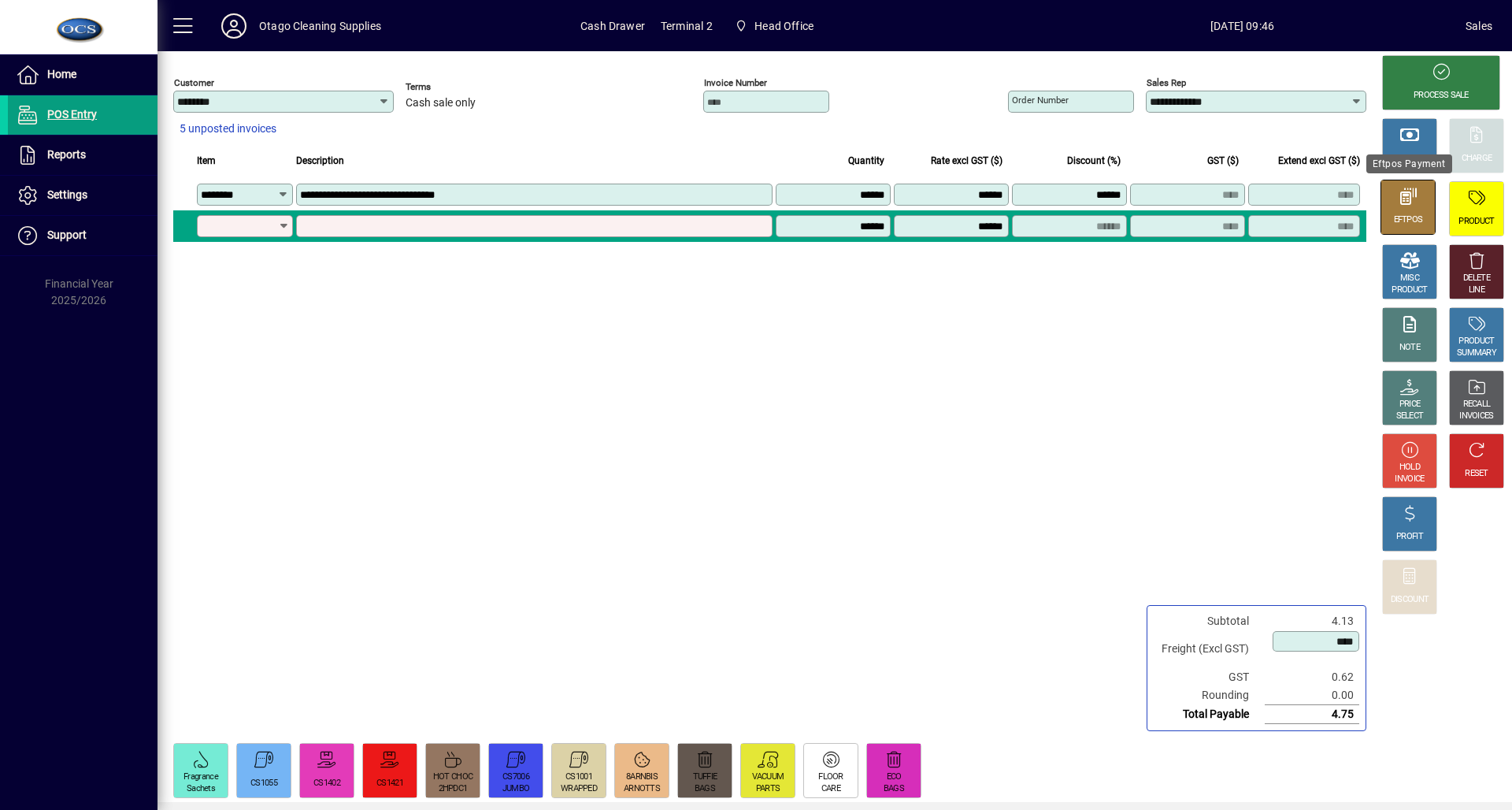
click at [1400, 217] on div "EFTPOS" at bounding box center [1409, 220] width 30 height 12
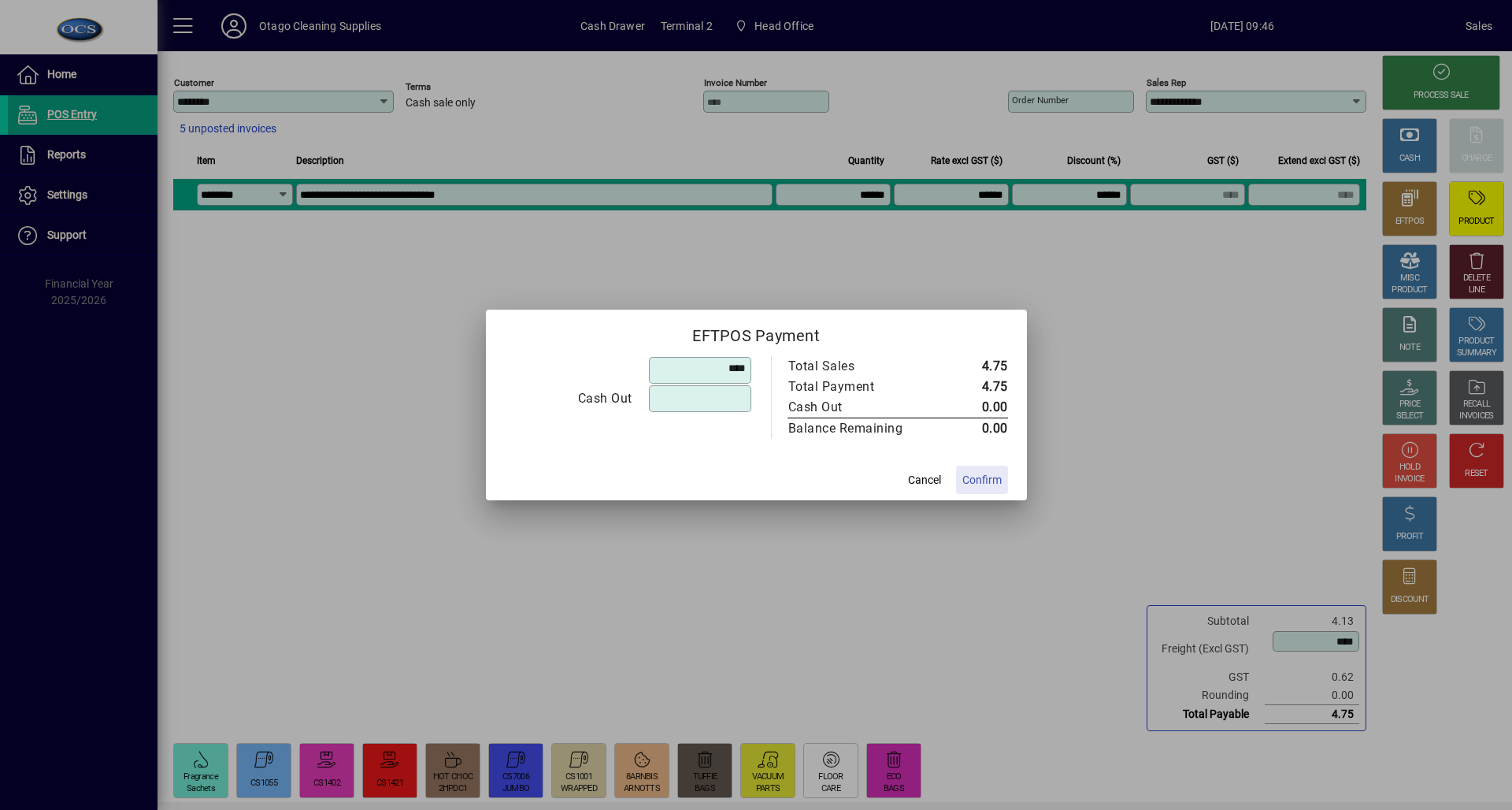
type input "******"
click at [980, 488] on span at bounding box center [982, 479] width 52 height 37
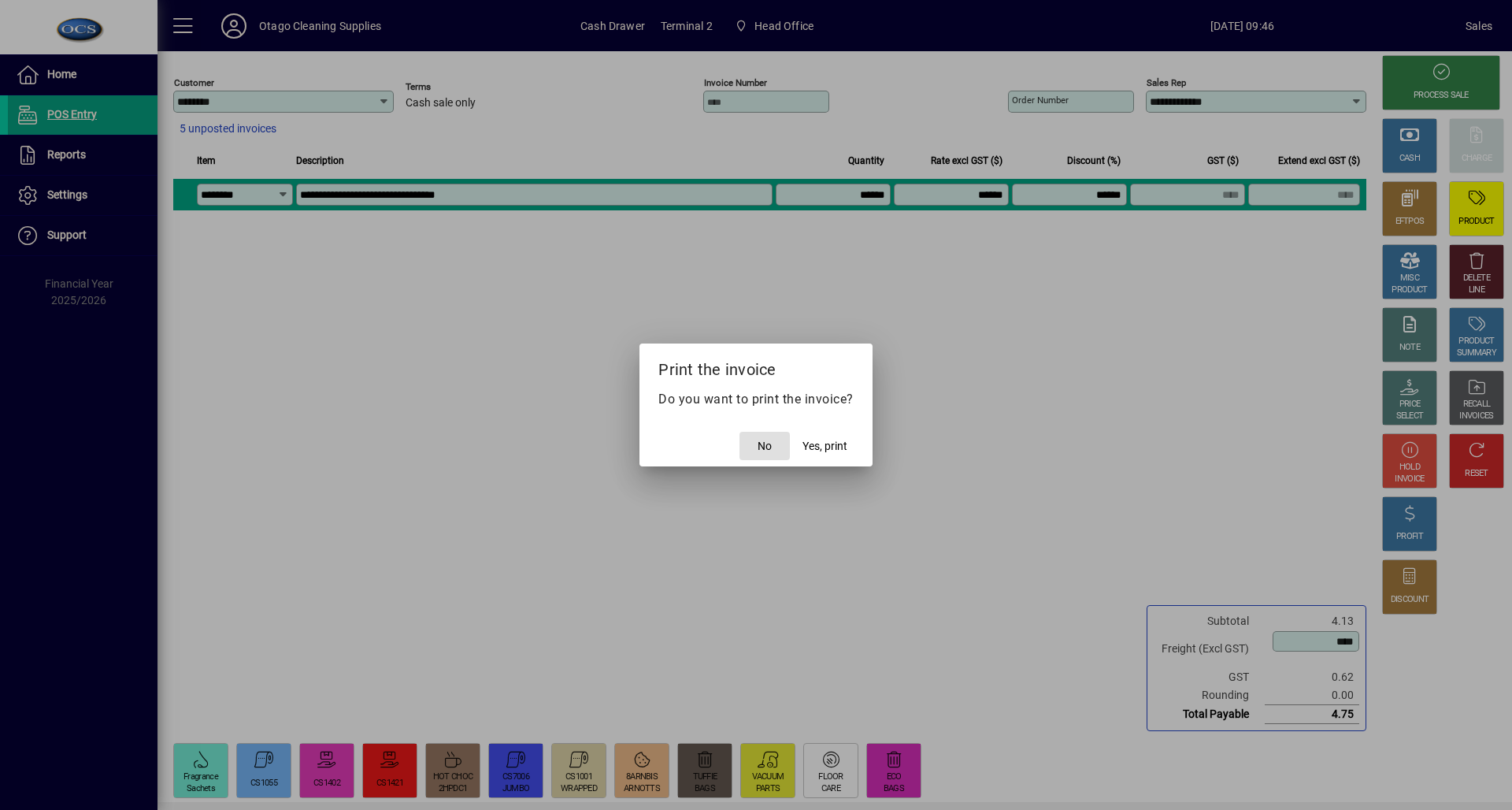
click at [775, 452] on span "button" at bounding box center [765, 445] width 50 height 37
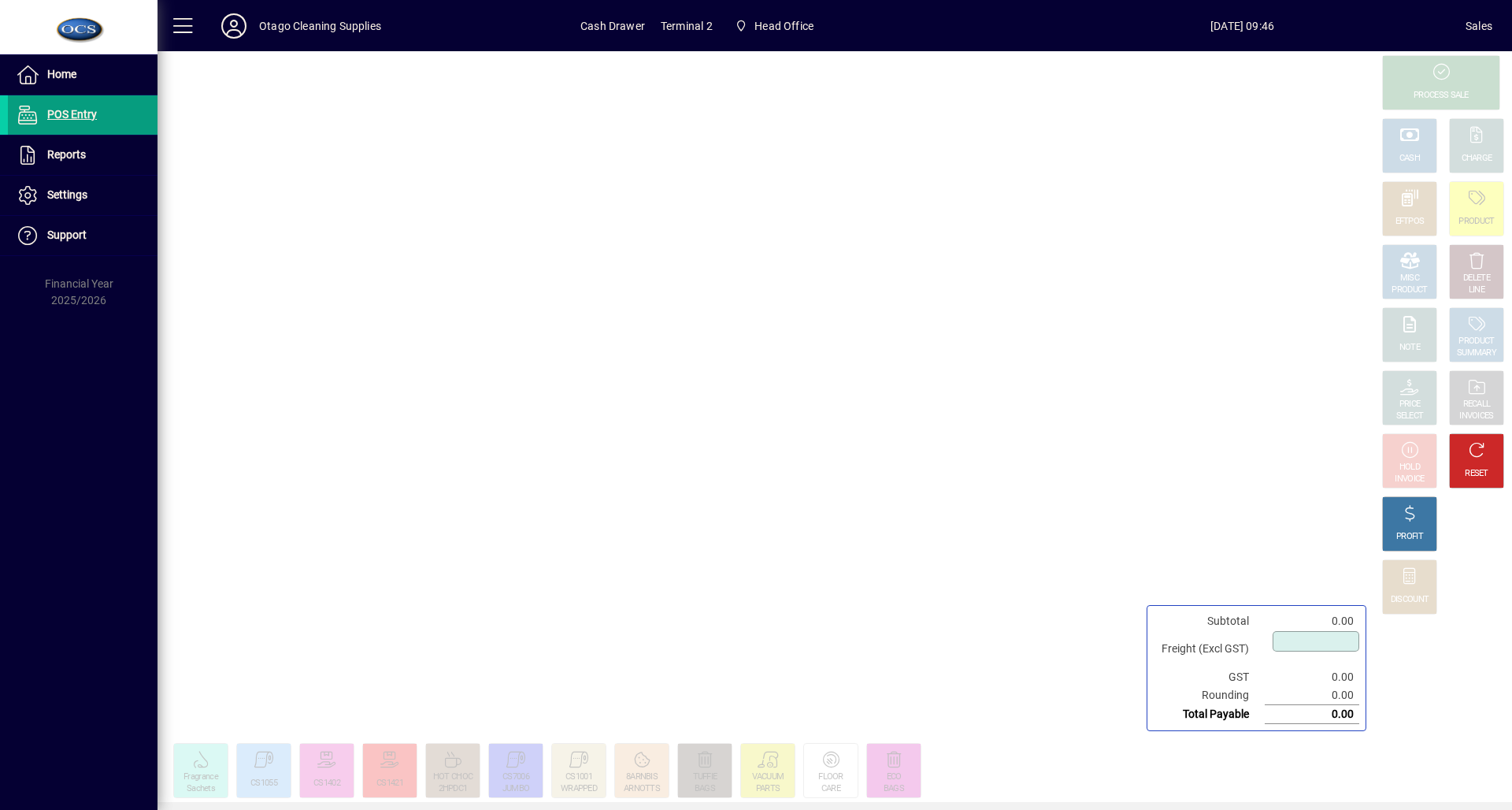
type input "****"
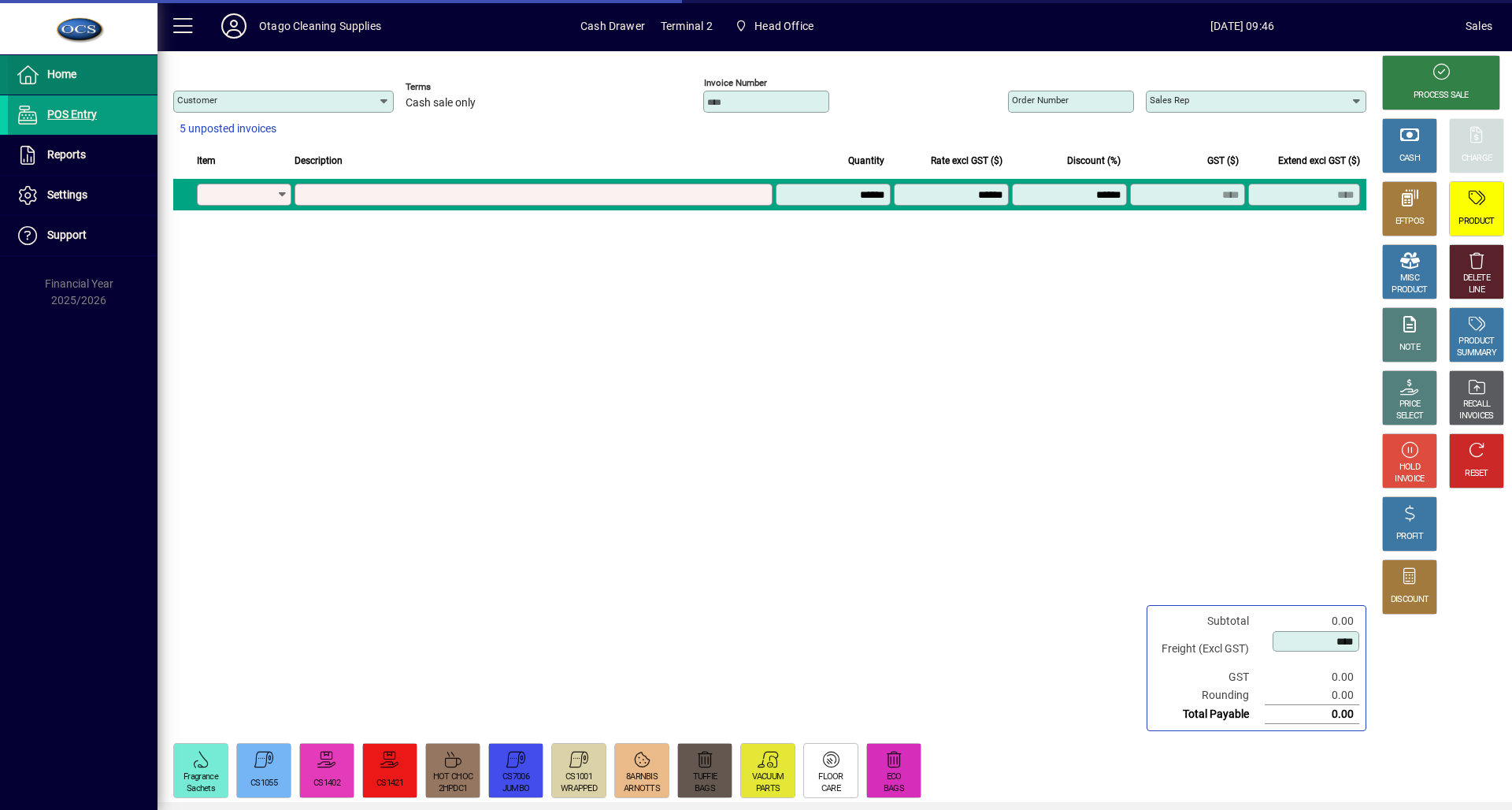
type input "********"
type input "**********"
